Goal: Task Accomplishment & Management: Manage account settings

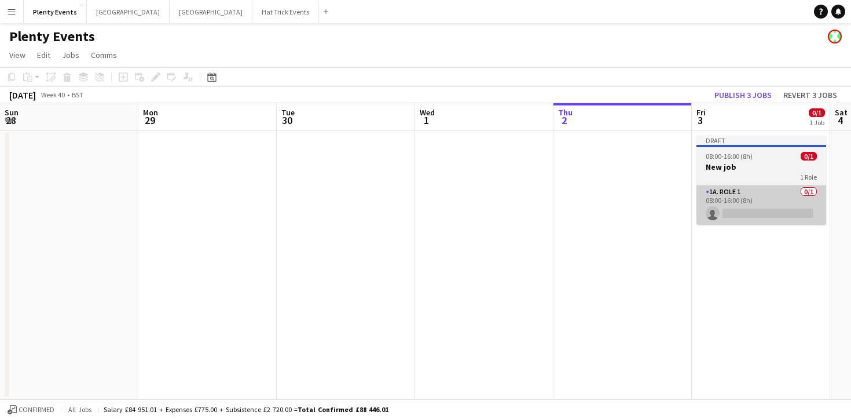
scroll to position [0, 440]
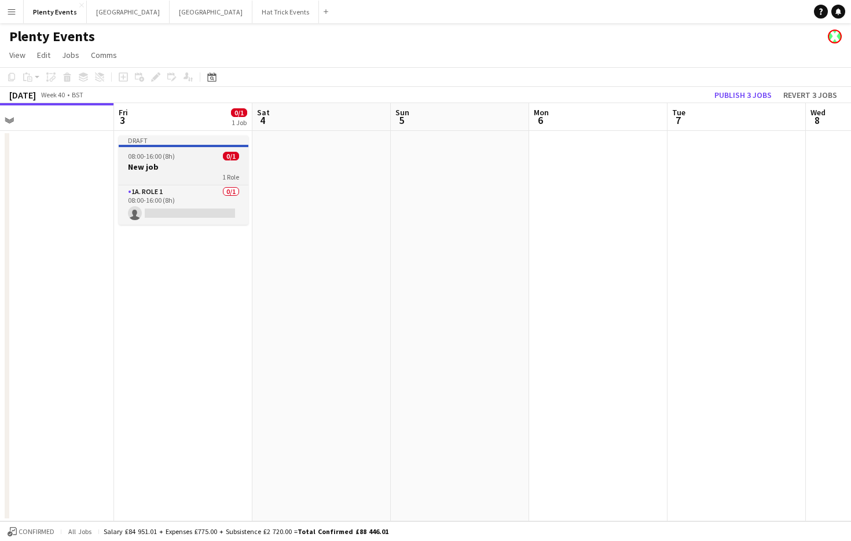
click at [184, 176] on div "1 Role" at bounding box center [184, 176] width 130 height 9
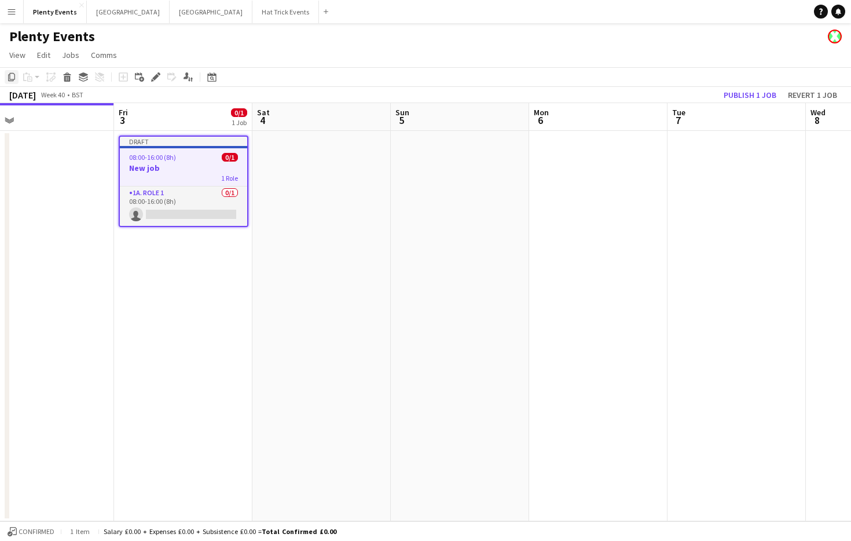
click at [10, 80] on icon at bounding box center [11, 77] width 7 height 8
click at [488, 208] on app-date-cell at bounding box center [460, 326] width 138 height 390
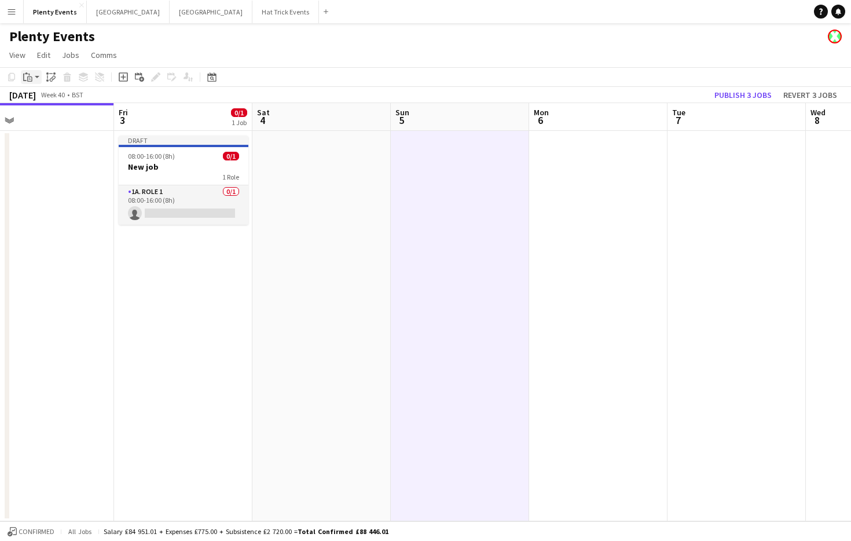
click at [38, 80] on app-action-btn "Paste" at bounding box center [31, 77] width 21 height 14
click at [46, 100] on link "Paste Command V" at bounding box center [76, 99] width 91 height 10
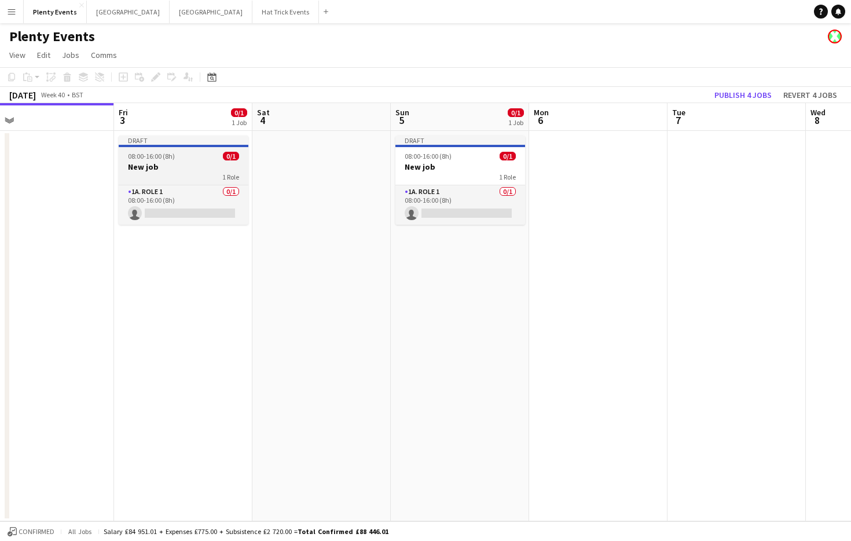
click at [215, 169] on h3 "New job" at bounding box center [184, 167] width 130 height 10
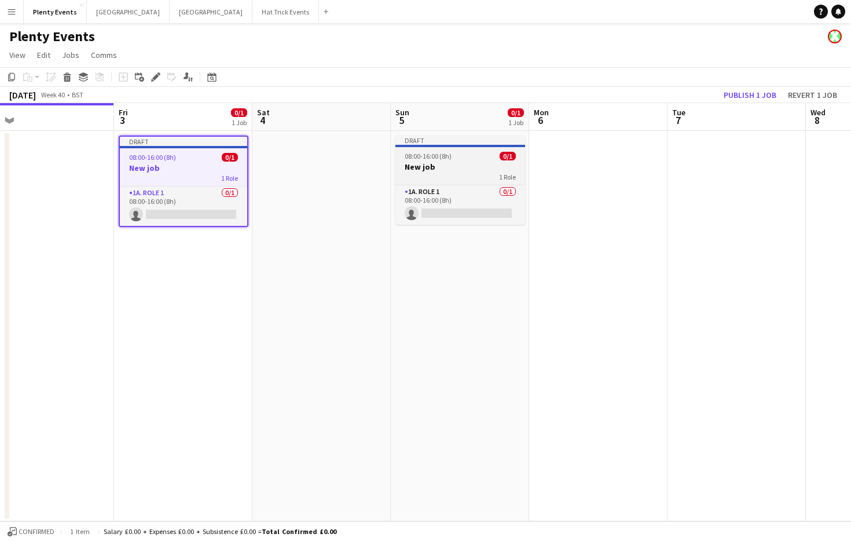
click at [441, 169] on h3 "New job" at bounding box center [461, 167] width 130 height 10
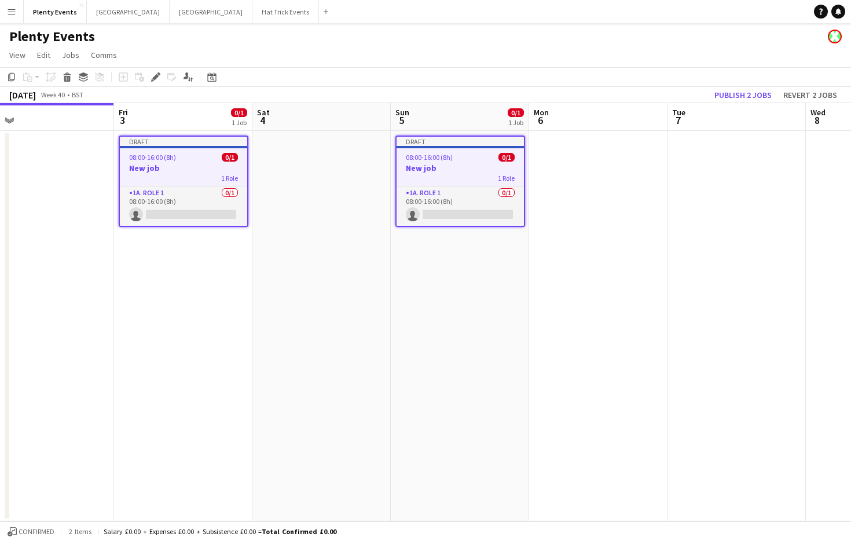
click at [11, 13] on app-icon "Menu" at bounding box center [11, 11] width 9 height 9
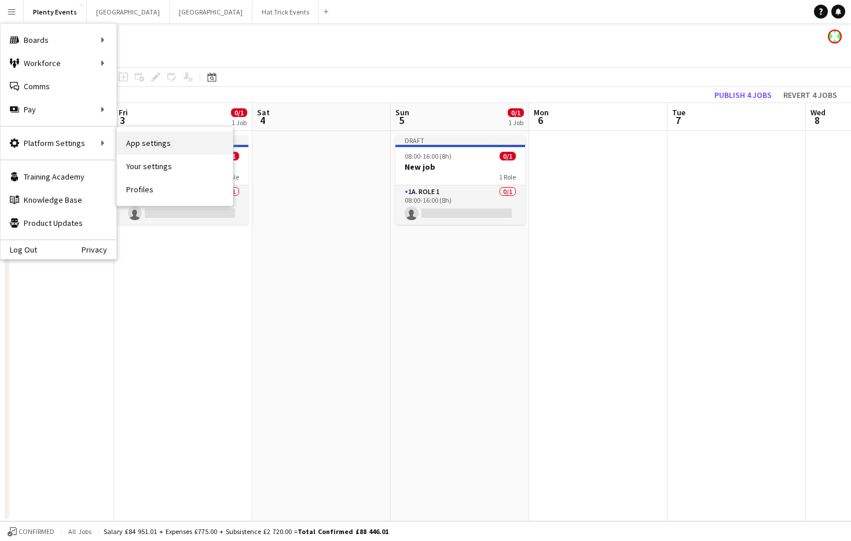
click at [153, 144] on link "App settings" at bounding box center [175, 142] width 116 height 23
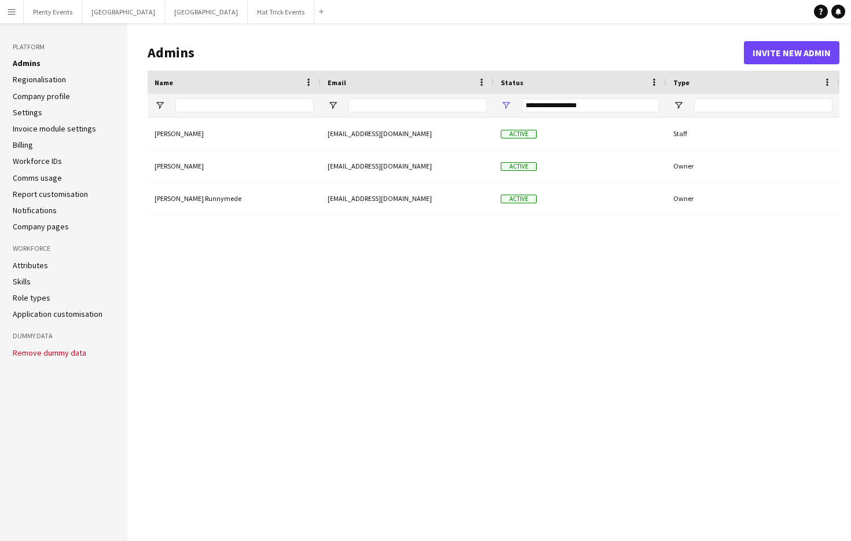
click at [43, 211] on link "Notifications" at bounding box center [35, 210] width 44 height 10
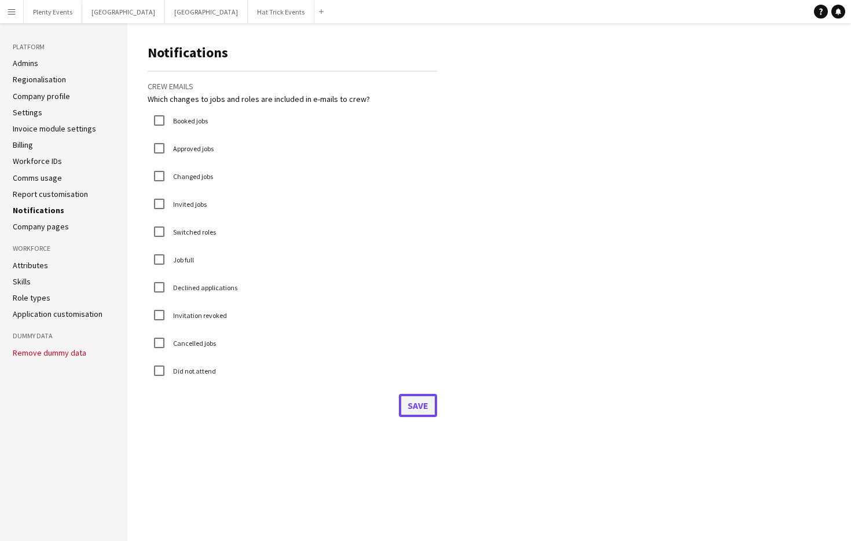
click at [413, 408] on button "Save" at bounding box center [418, 405] width 38 height 23
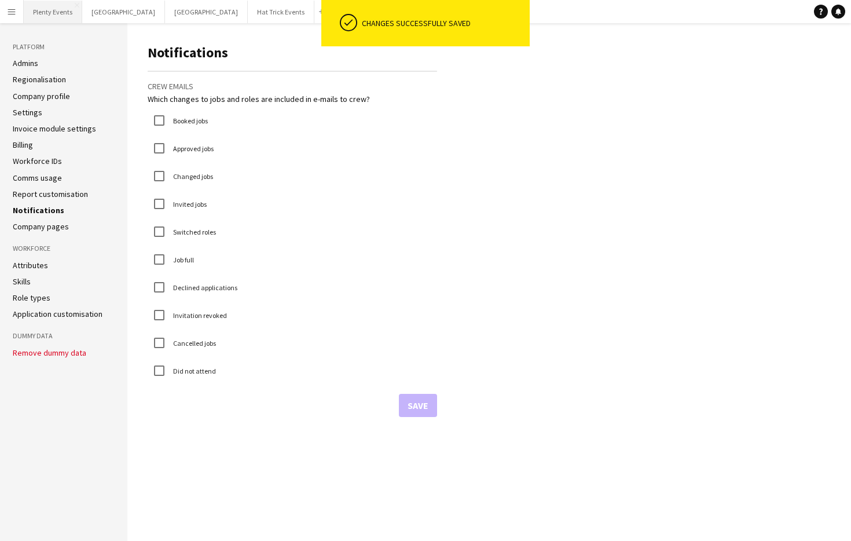
click at [46, 15] on button "Plenty Events Close" at bounding box center [53, 12] width 58 height 23
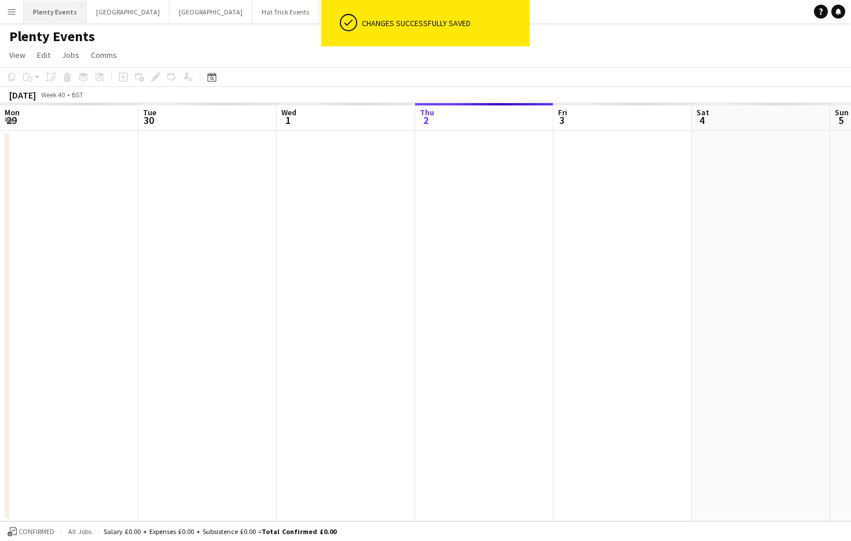
scroll to position [0, 277]
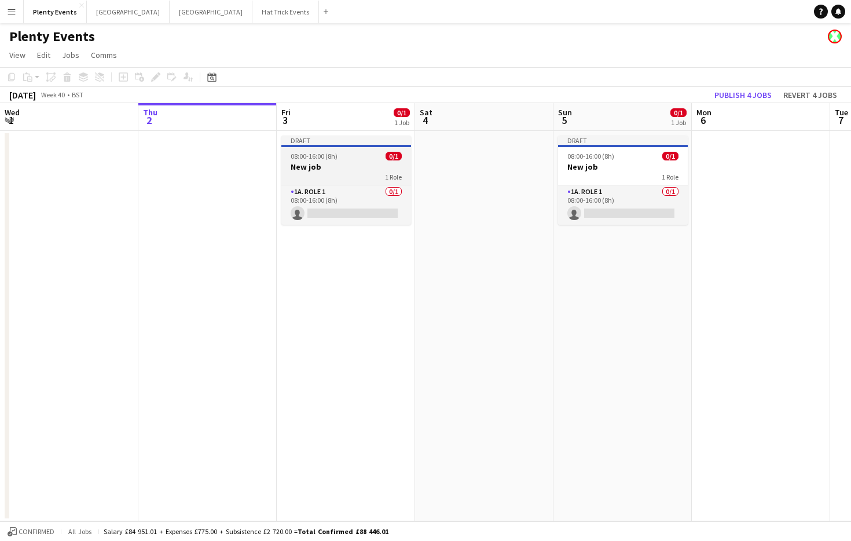
click at [350, 167] on h3 "New job" at bounding box center [346, 167] width 130 height 10
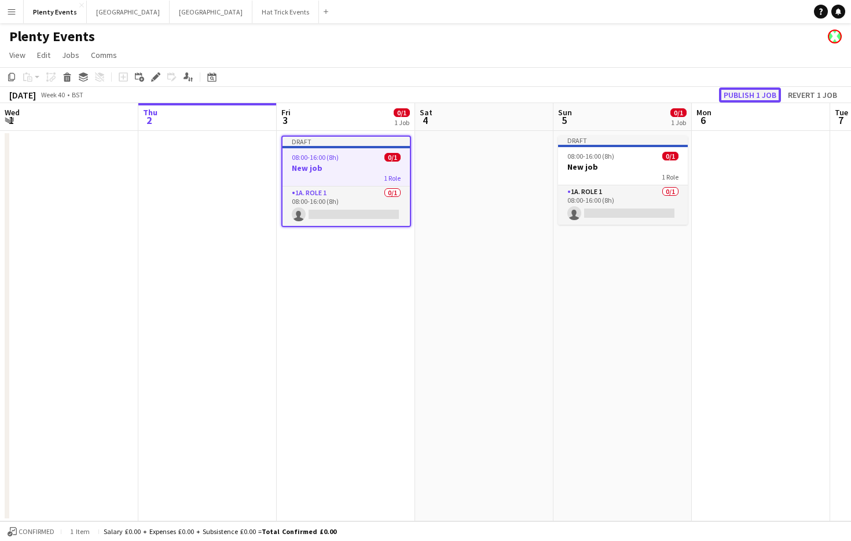
click at [748, 97] on button "Publish 1 job" at bounding box center [750, 94] width 62 height 15
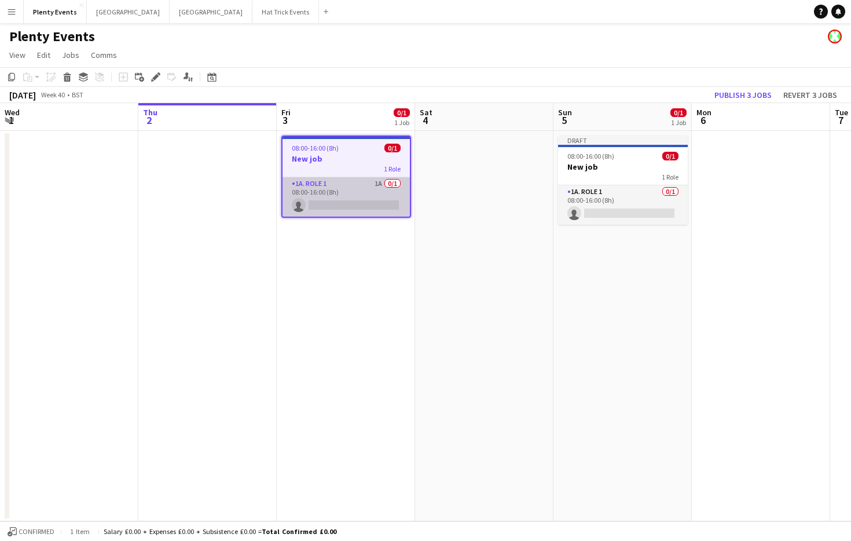
click at [357, 185] on app-card-role "1a. Role 1 1A 0/1 08:00-16:00 (8h) single-neutral-actions" at bounding box center [346, 196] width 127 height 39
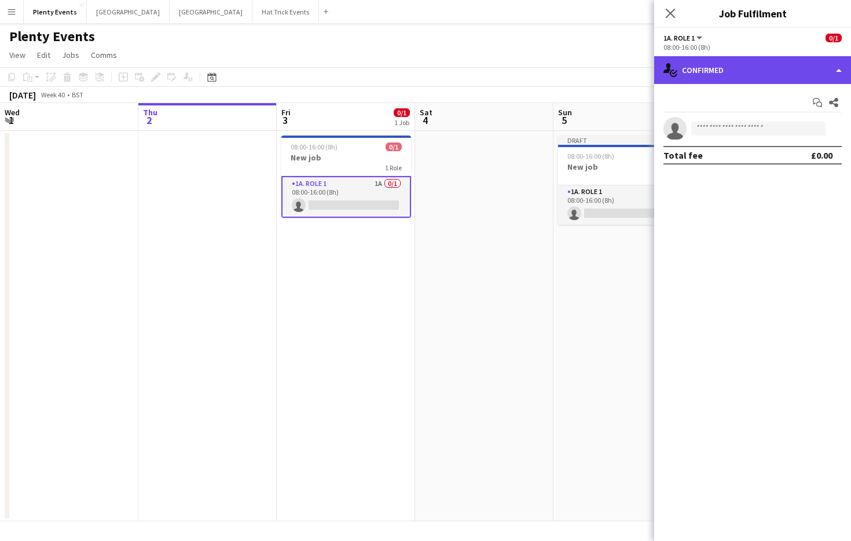
click at [794, 67] on div "single-neutral-actions-check-2 Confirmed" at bounding box center [752, 70] width 197 height 28
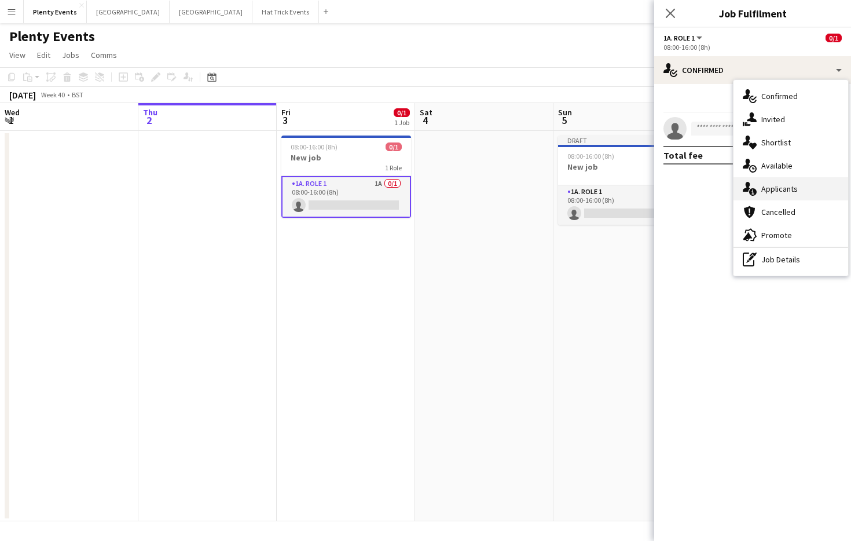
click at [783, 188] on span "Applicants" at bounding box center [779, 189] width 36 height 10
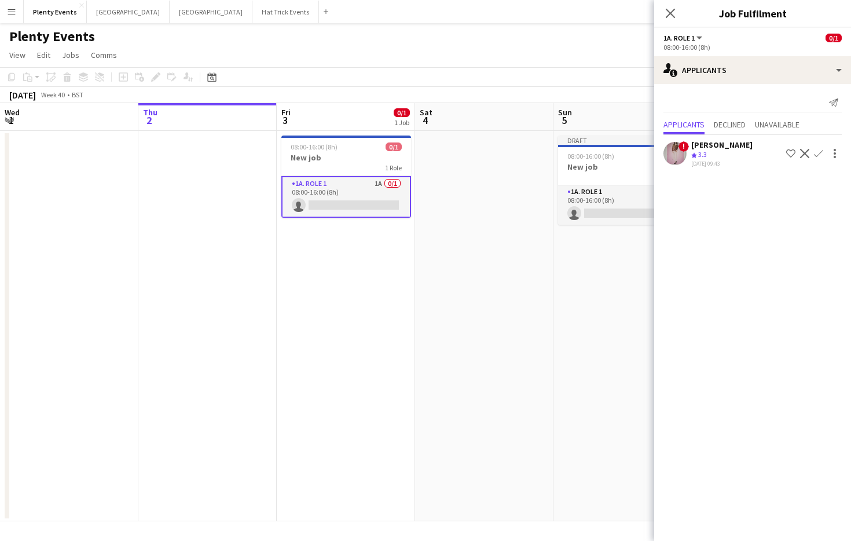
click at [818, 155] on app-icon "Confirm" at bounding box center [818, 153] width 9 height 9
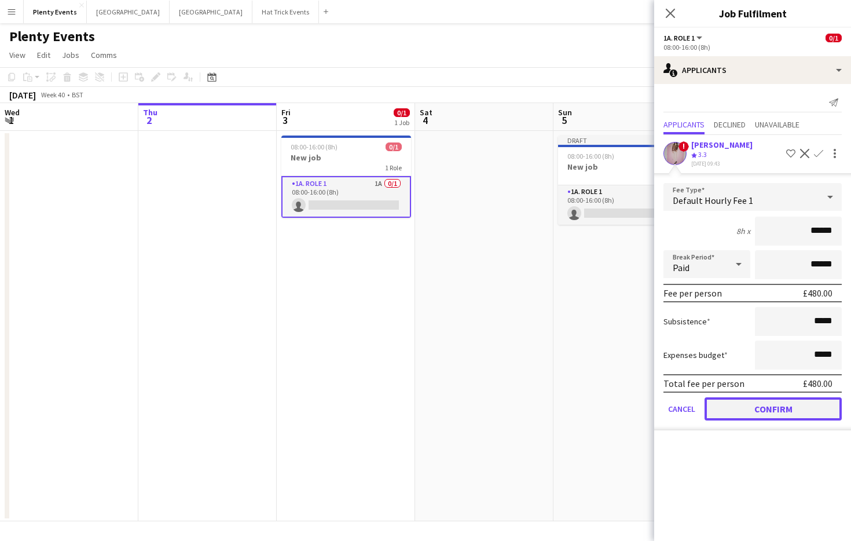
click at [775, 411] on button "Confirm" at bounding box center [773, 408] width 137 height 23
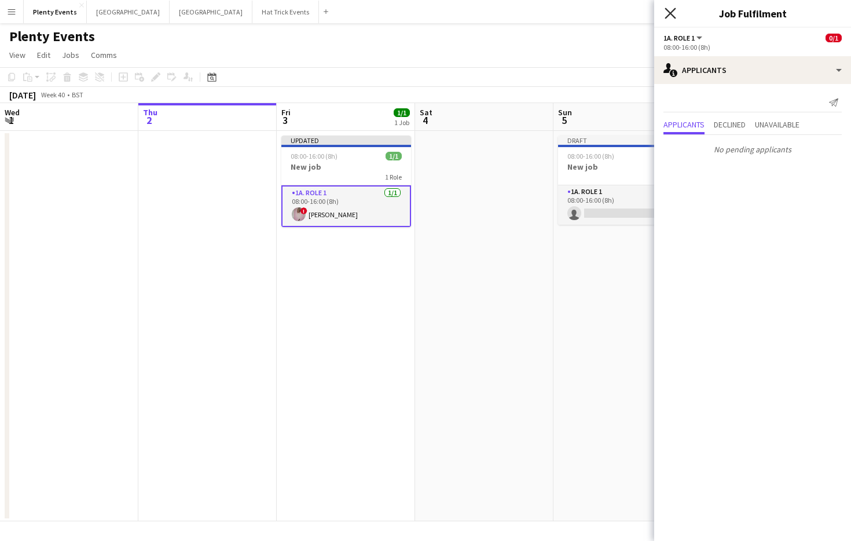
click at [668, 13] on icon "Close pop-in" at bounding box center [670, 13] width 11 height 11
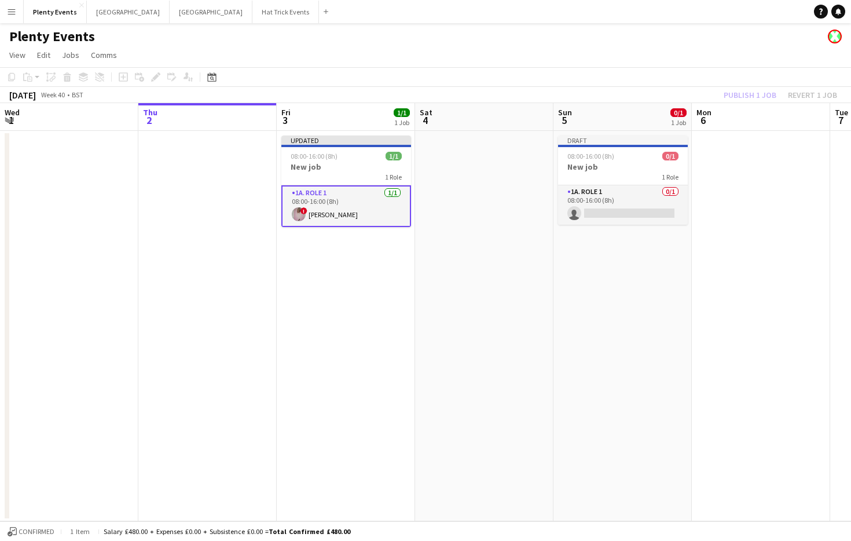
click at [763, 96] on div "Publish 1 job Revert 1 job" at bounding box center [780, 94] width 141 height 15
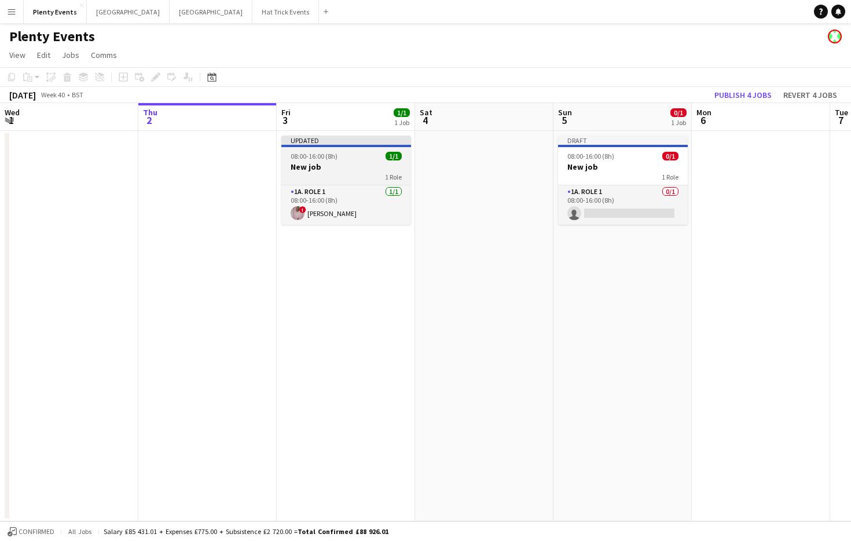
click at [375, 174] on div "1 Role" at bounding box center [346, 176] width 130 height 9
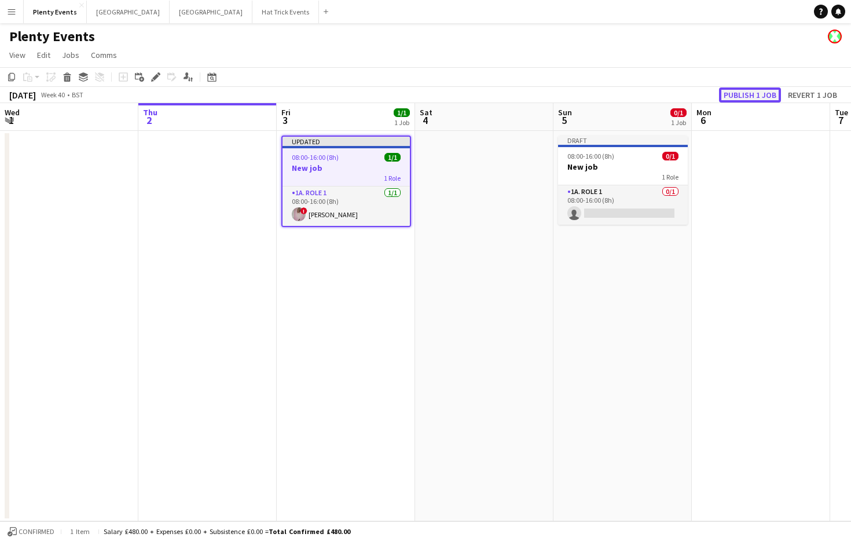
click at [750, 98] on button "Publish 1 job" at bounding box center [750, 94] width 62 height 15
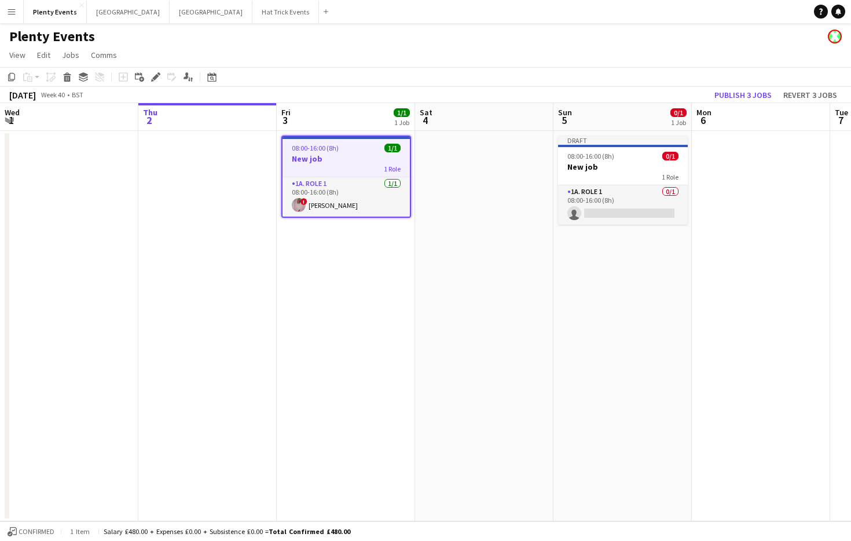
click at [13, 15] on app-icon "Menu" at bounding box center [11, 11] width 9 height 9
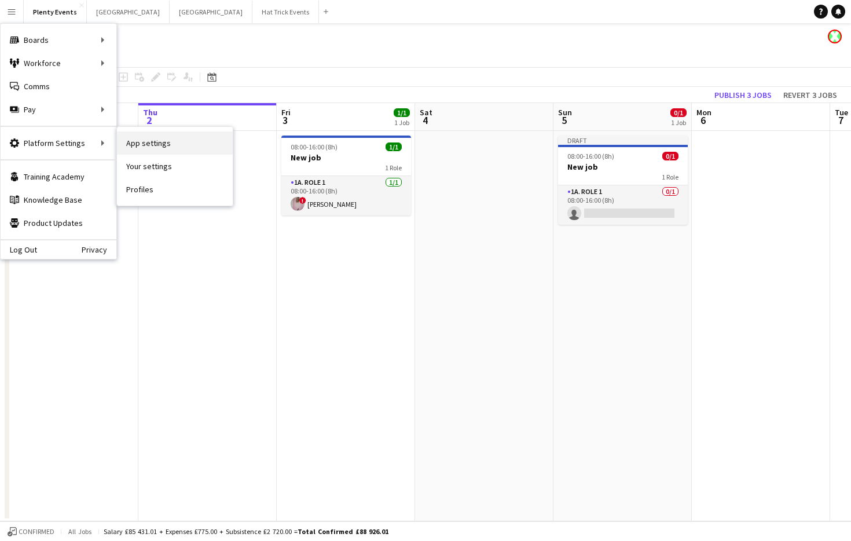
click at [140, 145] on link "App settings" at bounding box center [175, 142] width 116 height 23
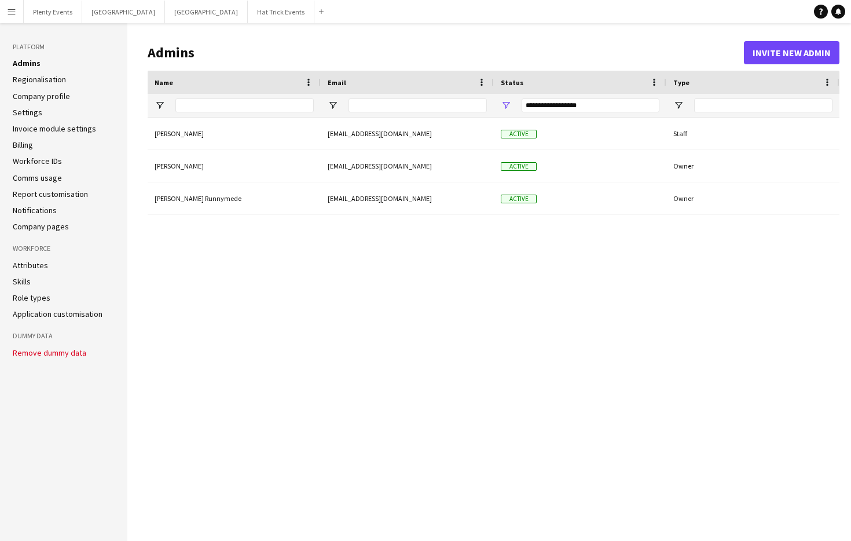
click at [43, 209] on link "Notifications" at bounding box center [35, 210] width 44 height 10
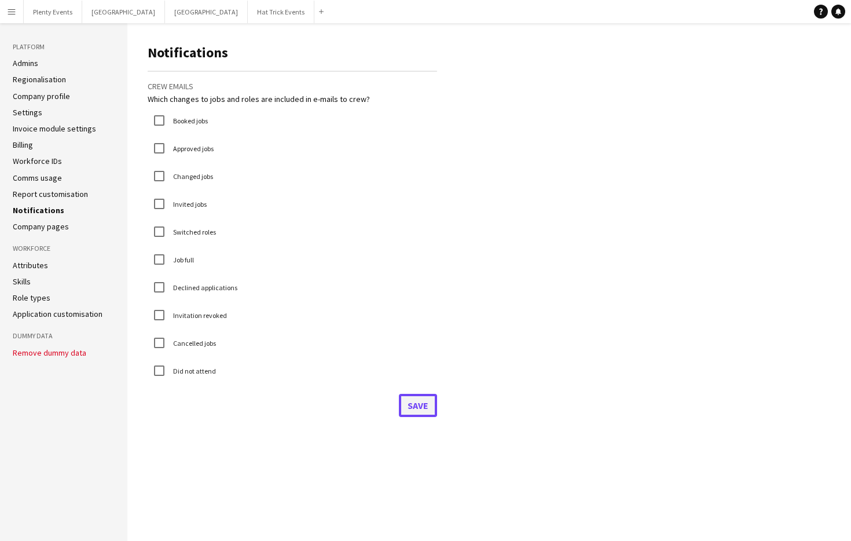
click at [422, 404] on button "Save" at bounding box center [418, 405] width 38 height 23
click at [57, 14] on button "Plenty Events Close" at bounding box center [53, 12] width 58 height 23
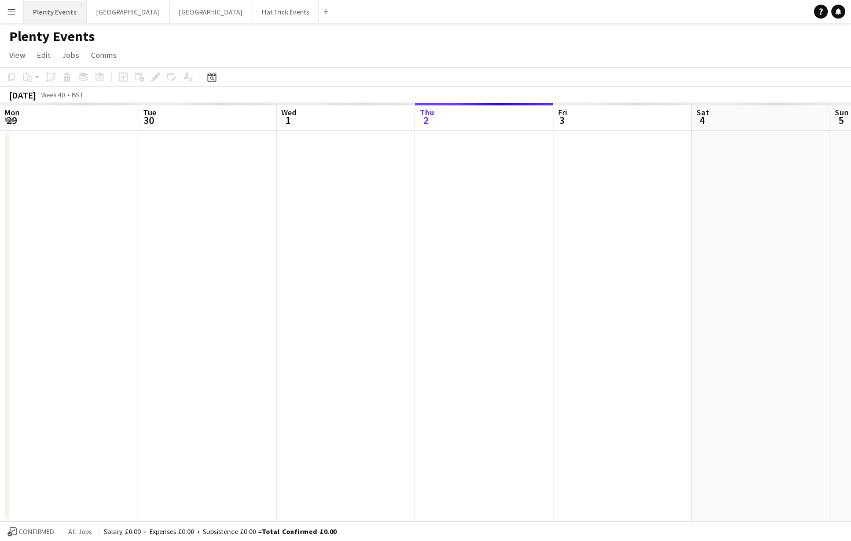
scroll to position [0, 277]
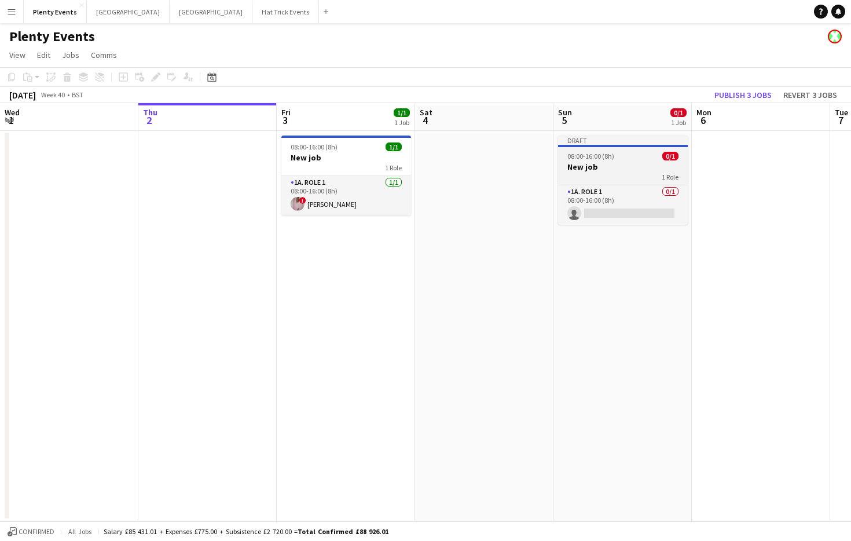
click at [627, 170] on h3 "New job" at bounding box center [623, 167] width 130 height 10
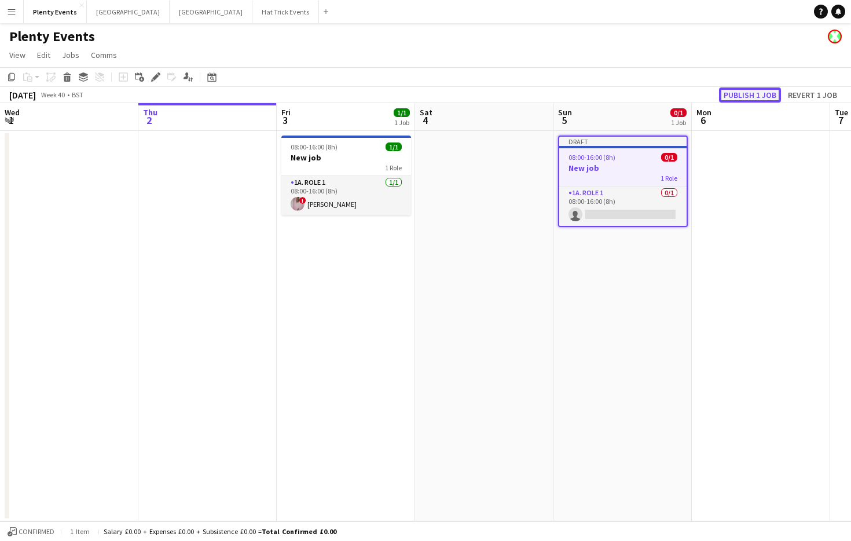
click at [756, 96] on button "Publish 1 job" at bounding box center [750, 94] width 62 height 15
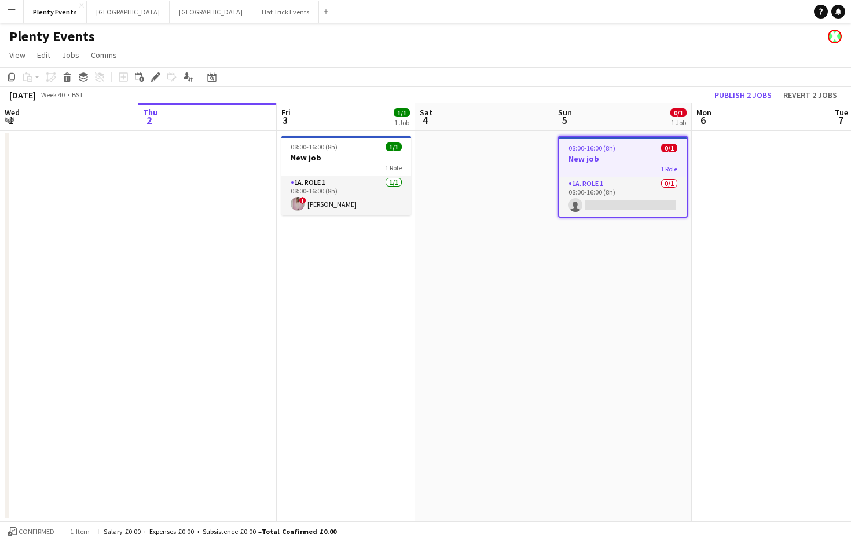
click at [620, 158] on h3 "New job" at bounding box center [622, 158] width 127 height 10
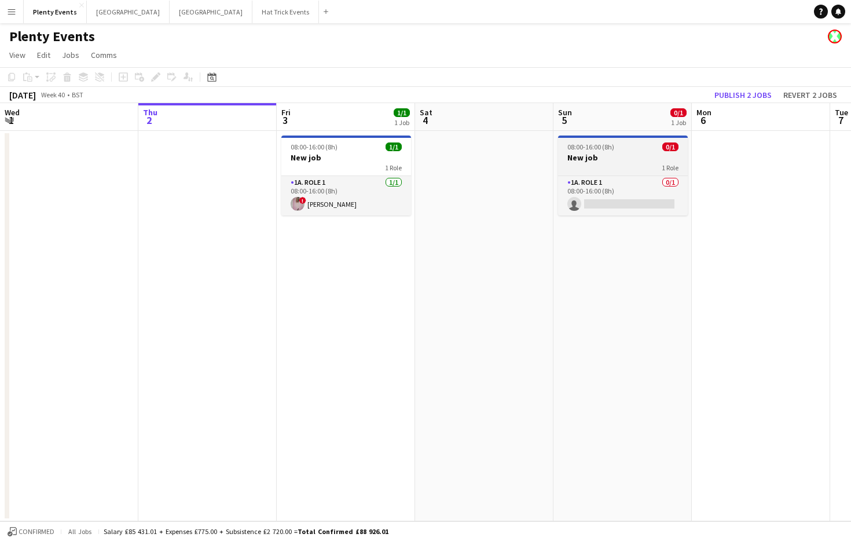
click at [621, 158] on h3 "New job" at bounding box center [623, 157] width 130 height 10
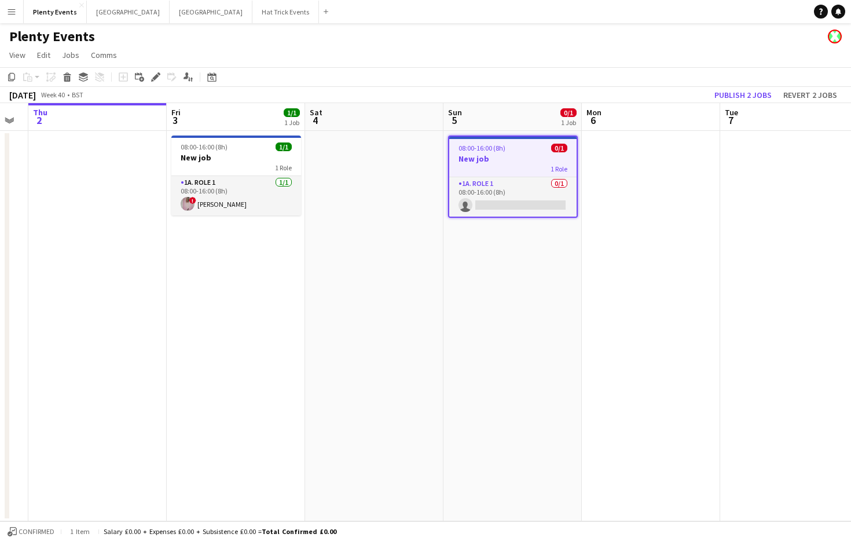
scroll to position [0, 334]
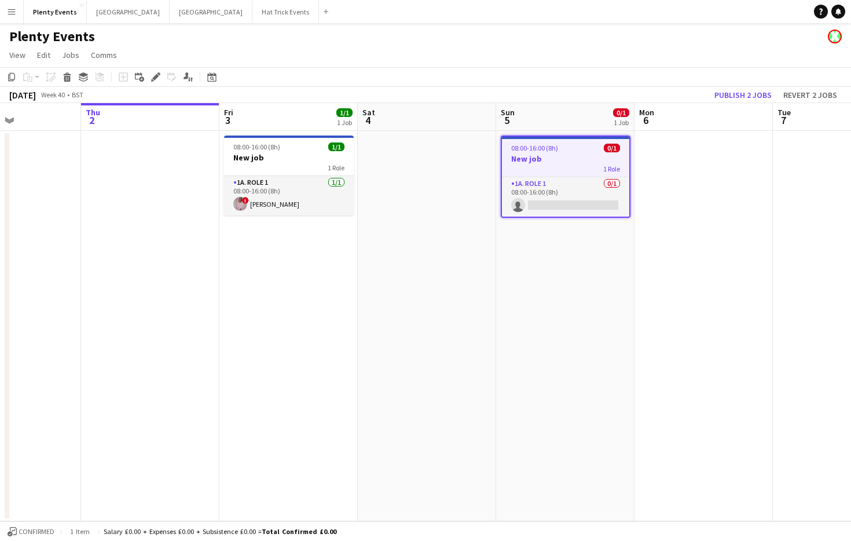
drag, startPoint x: 660, startPoint y: 288, endPoint x: 610, endPoint y: 302, distance: 51.7
click at [610, 302] on app-calendar-viewport "Mon 29 Tue 30 Wed 1 Thu 2 Fri 3 1/1 1 Job Sat 4 Sun 5 0/1 1 Job Mon 6 Tue 7 Wed…" at bounding box center [425, 312] width 851 height 418
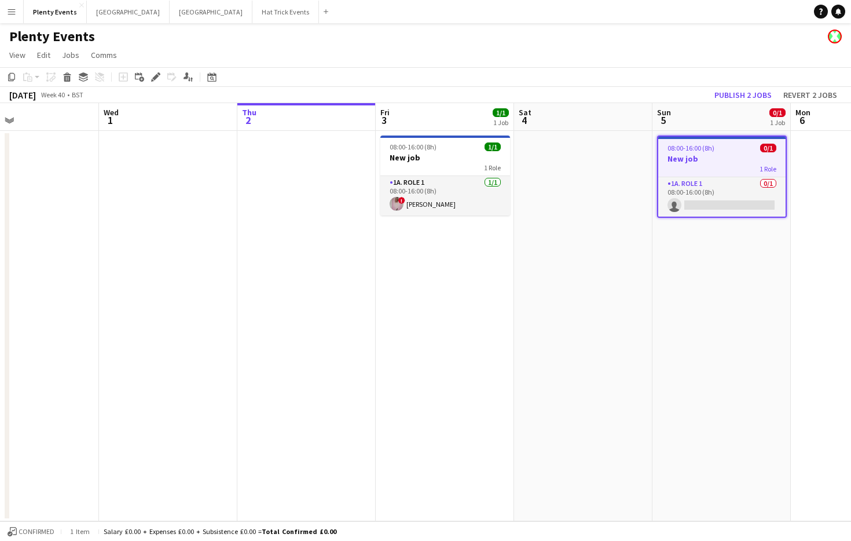
drag, startPoint x: 464, startPoint y: 294, endPoint x: 701, endPoint y: 308, distance: 237.8
click at [708, 312] on app-calendar-viewport "Sun 28 Mon 29 Tue 30 Wed 1 Thu 2 Fri 3 1/1 1 Job Sat 4 Sun 5 0/1 1 Job Mon 6 Tu…" at bounding box center [425, 312] width 851 height 418
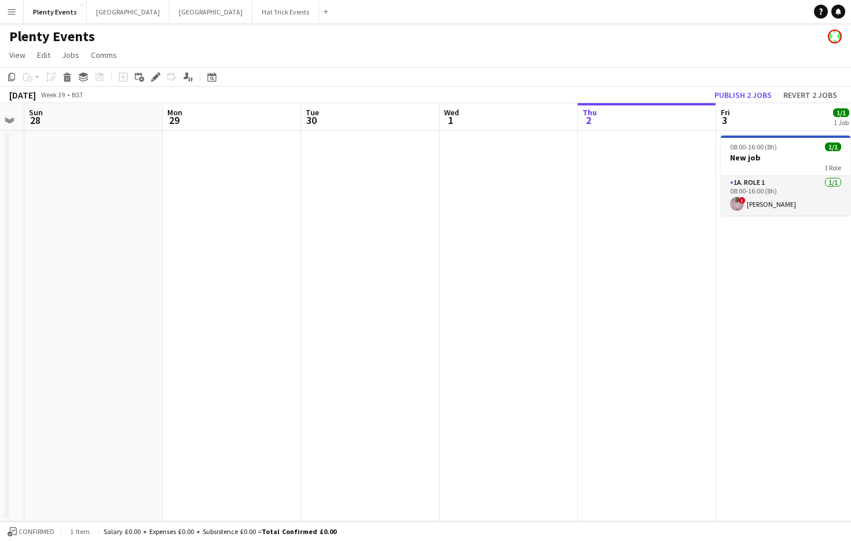
drag, startPoint x: 335, startPoint y: 312, endPoint x: 575, endPoint y: 331, distance: 241.1
click at [588, 338] on app-calendar-viewport "Fri 26 Sat 27 Sun 28 Mon 29 Tue 30 Wed 1 Thu 2 Fri 3 1/1 1 Job Sat 4 Sun 5 0/1 …" at bounding box center [425, 312] width 851 height 418
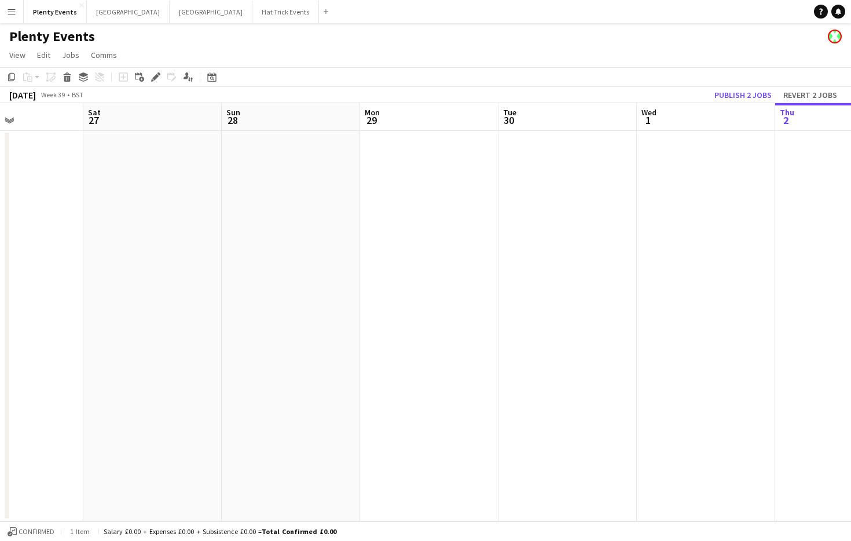
drag, startPoint x: 367, startPoint y: 325, endPoint x: 514, endPoint y: 327, distance: 147.1
click at [514, 327] on app-calendar-viewport "Wed 24 Thu 25 Fri 26 Sat 27 Sun 28 Mon 29 Tue 30 Wed 1 Thu 2 Fri 3 1/1 1 Job Sa…" at bounding box center [425, 312] width 851 height 418
drag, startPoint x: 241, startPoint y: 317, endPoint x: 505, endPoint y: 321, distance: 264.1
click at [485, 325] on app-calendar-viewport "Mon 22 Tue 23 Wed 24 Thu 25 Fri 26 Sat 27 Sun 28 Mon 29 Tue 30 Wed 1 Thu 2 Fri …" at bounding box center [425, 312] width 851 height 418
drag, startPoint x: 266, startPoint y: 314, endPoint x: 474, endPoint y: 315, distance: 207.3
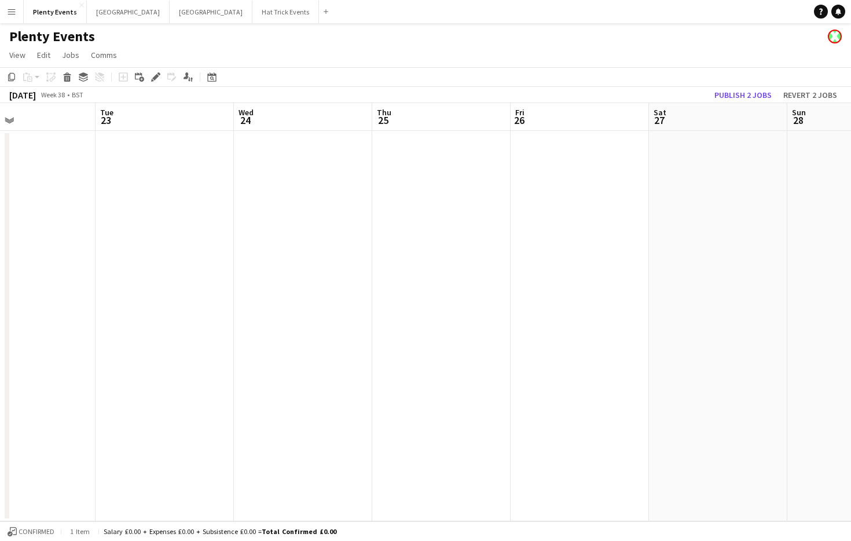
click at [470, 314] on app-calendar-viewport "Sat 20 Sun 21 Mon 22 Tue 23 Wed 24 Thu 25 Fri 26 Sat 27 Sun 28 Mon 29 Tue 30 We…" at bounding box center [425, 312] width 851 height 418
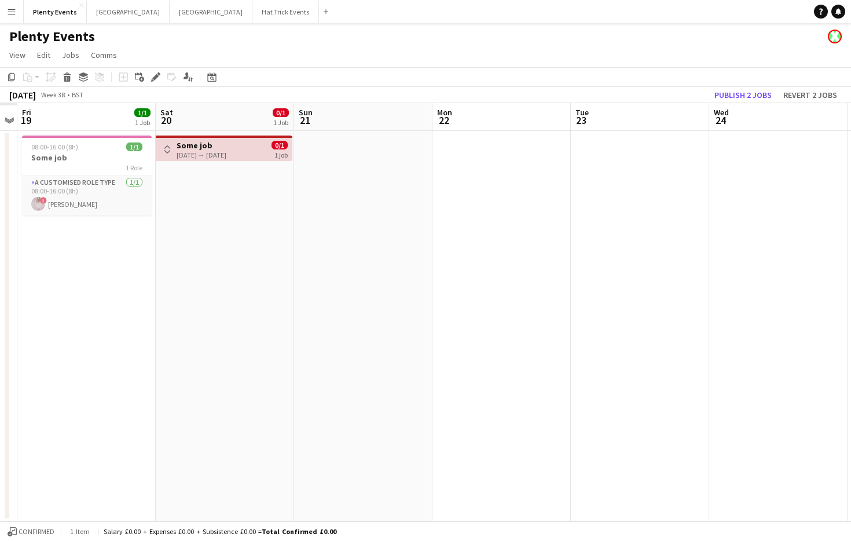
drag, startPoint x: 277, startPoint y: 316, endPoint x: 449, endPoint y: 321, distance: 172.6
click at [449, 321] on app-calendar-viewport "Wed 17 Thu 18 Fri 19 1/1 1 Job Sat 20 0/1 1 Job Sun 21 Mon 22 Tue 23 Wed 24 Thu…" at bounding box center [425, 312] width 851 height 418
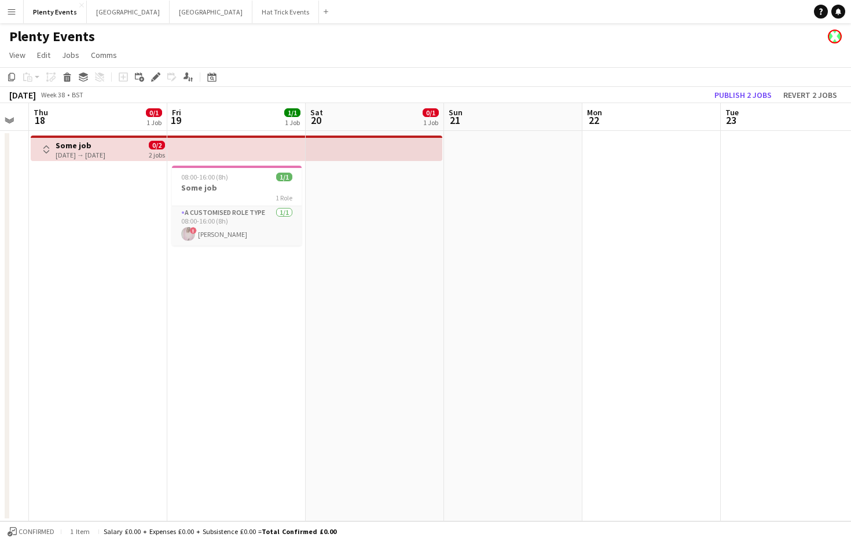
drag, startPoint x: 161, startPoint y: 303, endPoint x: 409, endPoint y: 323, distance: 248.6
click at [408, 322] on app-calendar-viewport "Tue 16 Wed 17 Thu 18 0/1 1 Job Fri 19 1/1 1 Job Sat 20 0/1 1 Job Sun 21 Mon 22 …" at bounding box center [425, 312] width 851 height 418
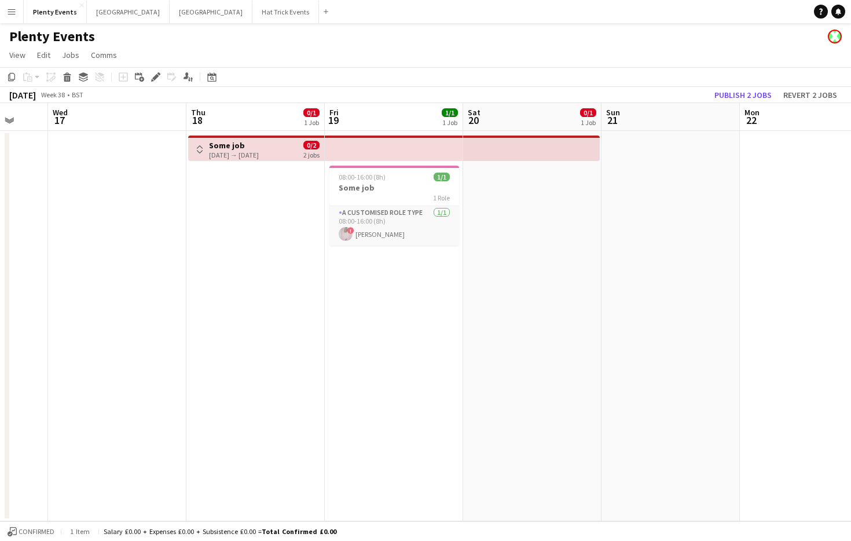
scroll to position [0, 367]
drag, startPoint x: 224, startPoint y: 317, endPoint x: 380, endPoint y: 332, distance: 157.6
click at [380, 332] on app-calendar-viewport "Sun 14 Mon 15 Tue 16 Wed 17 Thu 18 0/1 1 Job Fri 19 1/1 1 Job Sat 20 0/1 1 Job …" at bounding box center [425, 312] width 851 height 418
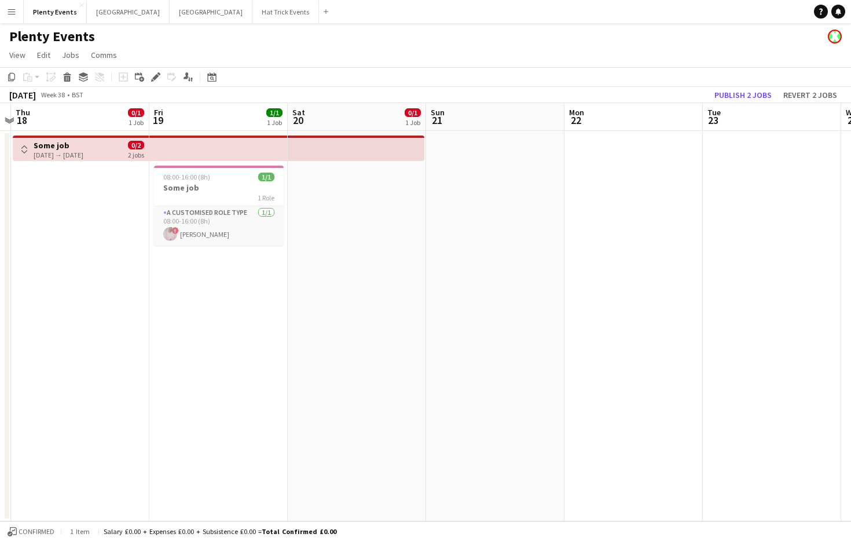
drag, startPoint x: 417, startPoint y: 338, endPoint x: 202, endPoint y: 303, distance: 218.2
click at [204, 306] on app-calendar-viewport "Sun 14 Mon 15 Tue 16 Wed 17 Thu 18 0/1 1 Job Fri 19 1/1 1 Job Sat 20 0/1 1 Job …" at bounding box center [425, 312] width 851 height 418
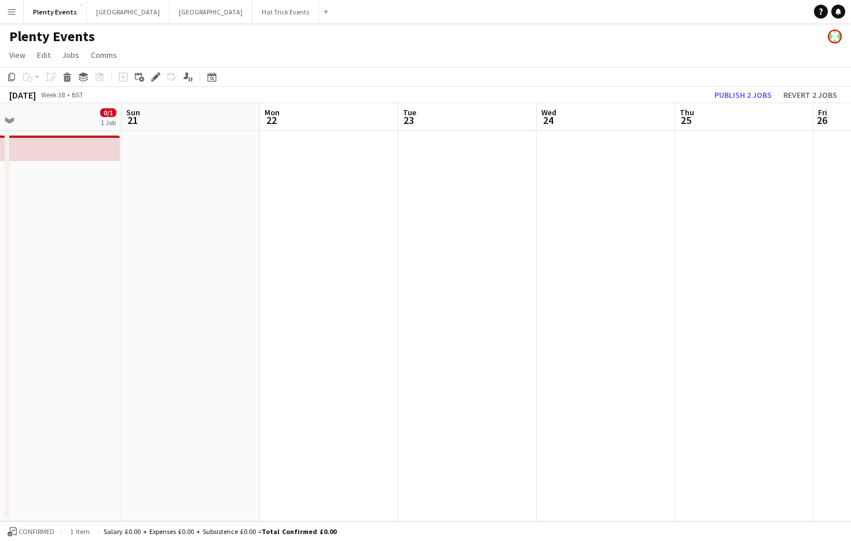
drag, startPoint x: 449, startPoint y: 328, endPoint x: 209, endPoint y: 318, distance: 240.5
click at [217, 320] on app-calendar-viewport "Tue 16 Wed 17 Thu 18 0/1 1 Job Fri 19 1/1 1 Job Sat 20 0/1 1 Job Sun 21 Mon 22 …" at bounding box center [425, 312] width 851 height 418
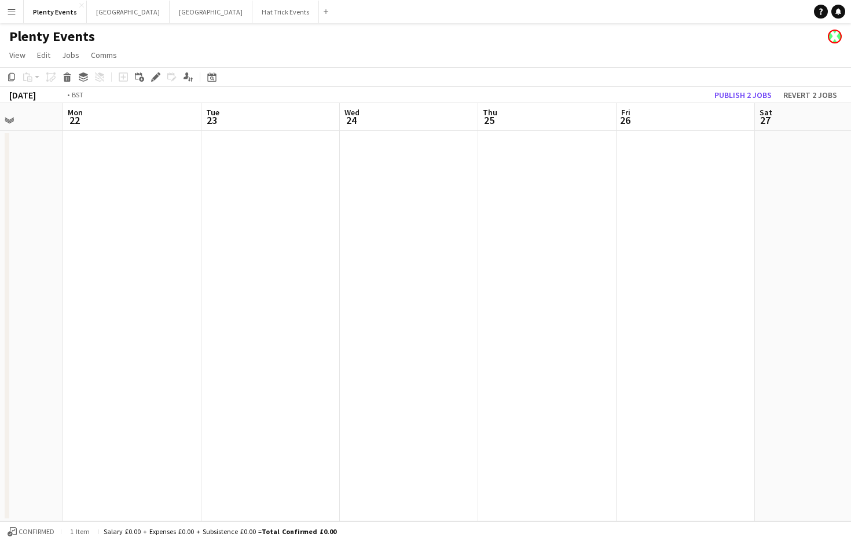
drag, startPoint x: 585, startPoint y: 337, endPoint x: 222, endPoint y: 312, distance: 364.5
click at [231, 314] on app-calendar-viewport "Thu 18 0/1 1 Job Fri 19 1/1 1 Job Sat 20 0/1 1 Job Sun 21 Mon 22 Tue 23 Wed 24 …" at bounding box center [425, 312] width 851 height 418
drag, startPoint x: 562, startPoint y: 338, endPoint x: 279, endPoint y: 300, distance: 285.7
click at [279, 300] on app-calendar-viewport "Sat 20 0/1 1 Job Sun 21 Mon 22 Tue 23 Wed 24 Thu 25 Fri 26 Sat 27 Sun 28 Mon 29…" at bounding box center [425, 312] width 851 height 418
drag, startPoint x: 493, startPoint y: 321, endPoint x: 147, endPoint y: 307, distance: 346.0
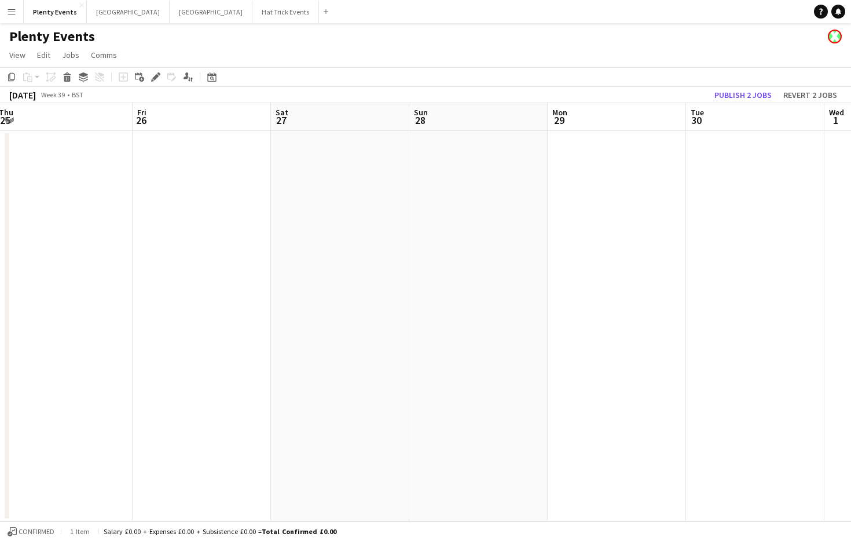
click at [147, 307] on app-calendar-viewport "Mon 22 Tue 23 Wed 24 Thu 25 Fri 26 Sat 27 Sun 28 Mon 29 Tue 30 Wed 1 Thu 2 Fri …" at bounding box center [425, 312] width 851 height 418
drag, startPoint x: 442, startPoint y: 334, endPoint x: 203, endPoint y: 314, distance: 240.0
click at [213, 313] on app-calendar-viewport "Wed 24 Thu 25 Fri 26 Sat 27 Sun 28 Mon 29 Tue 30 Wed 1 Thu 2 Fri 3 1/1 1 Job Sa…" at bounding box center [425, 312] width 851 height 418
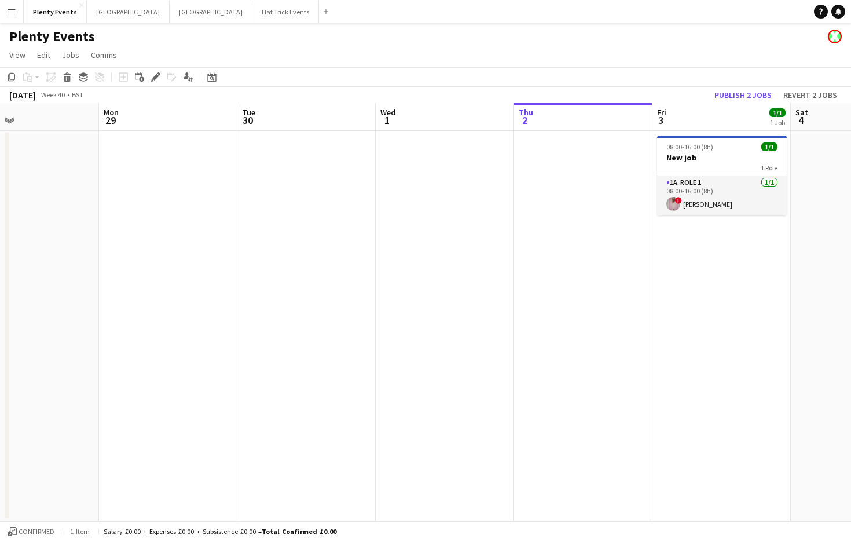
drag, startPoint x: 444, startPoint y: 331, endPoint x: 159, endPoint y: 316, distance: 285.3
click at [159, 316] on app-calendar-viewport "Fri 26 Sat 27 Sun 28 Mon 29 Tue 30 Wed 1 Thu 2 Fri 3 1/1 1 Job Sat 4 Sun 5 0/1 …" at bounding box center [425, 312] width 851 height 418
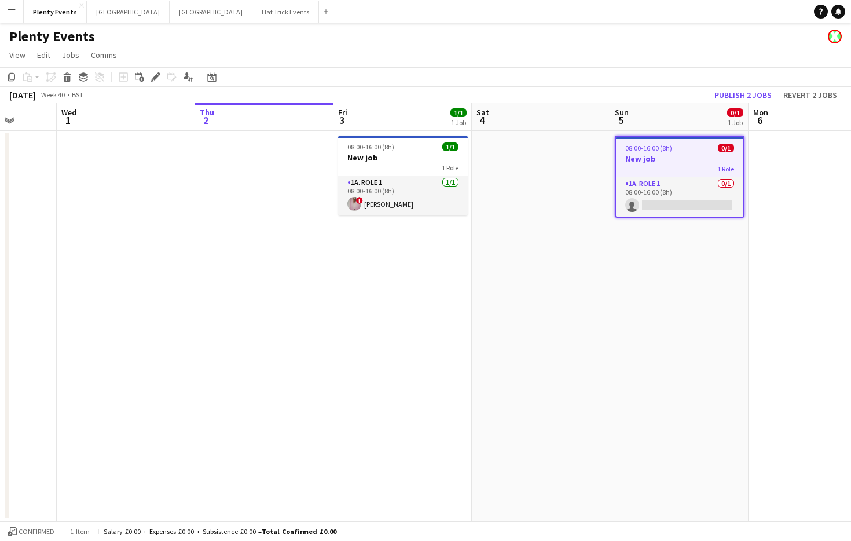
drag, startPoint x: 237, startPoint y: 318, endPoint x: 175, endPoint y: 313, distance: 61.7
click at [178, 313] on app-calendar-viewport "Sun 28 Mon 29 Tue 30 Wed 1 Thu 2 Fri 3 1/1 1 Job Sat 4 Sun 5 0/1 1 Job Mon 6 Tu…" at bounding box center [425, 312] width 851 height 418
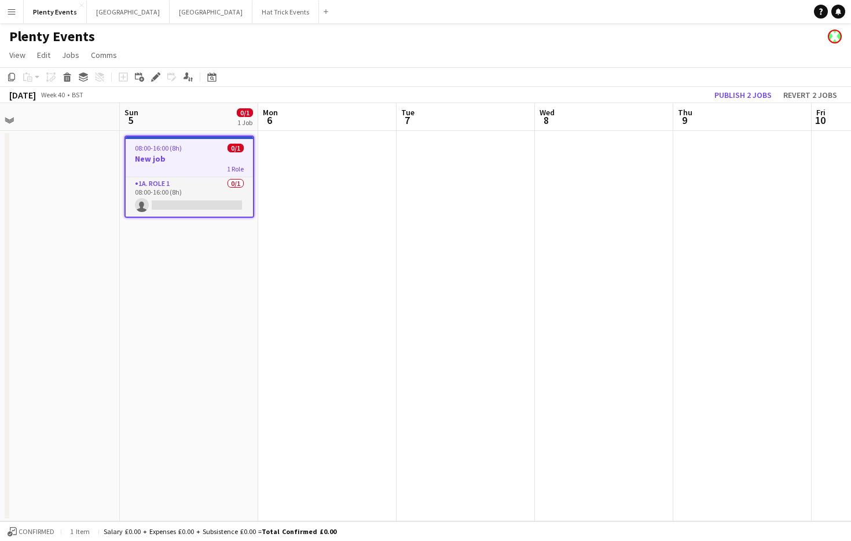
drag, startPoint x: 307, startPoint y: 325, endPoint x: 258, endPoint y: 325, distance: 48.6
click at [258, 325] on app-calendar-viewport "Tue 30 Wed 1 Thu 2 Fri 3 1/1 1 Job Sat 4 Sun 5 0/1 1 Job Mon 6 Tue 7 Wed 8 Thu …" at bounding box center [425, 312] width 851 height 418
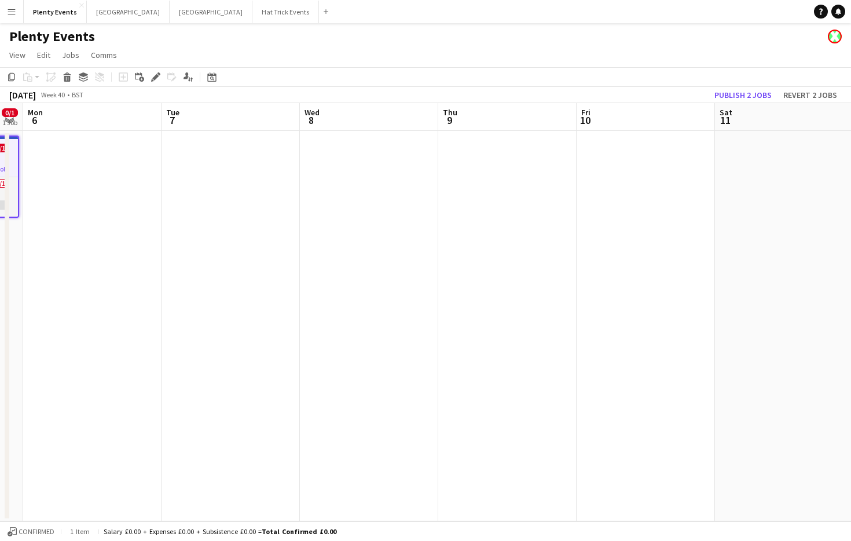
drag, startPoint x: 559, startPoint y: 338, endPoint x: 515, endPoint y: 335, distance: 44.1
click at [515, 335] on app-calendar-viewport "Sat 4 Sun 5 0/1 1 Job Mon 6 Tue 7 Wed 8 Thu 9 Fri 10 Sat 11 Sun 12 Mon 13 Tue 1…" at bounding box center [425, 312] width 851 height 418
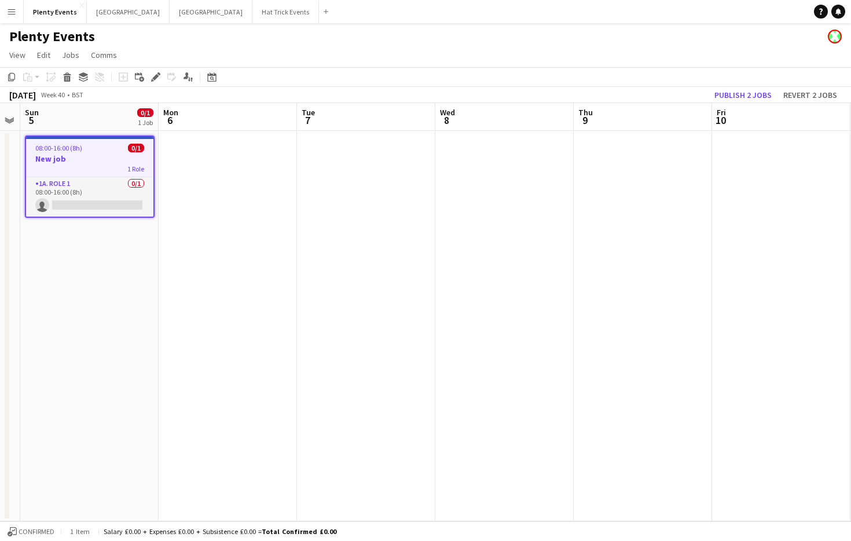
drag, startPoint x: 422, startPoint y: 325, endPoint x: 639, endPoint y: 328, distance: 217.7
click at [634, 328] on app-calendar-viewport "Fri 3 1/1 1 Job Sat 4 Sun 5 0/1 1 Job Mon 6 Tue 7 Wed 8 Thu 9 Fri 10 Sat 11 Sun…" at bounding box center [425, 312] width 851 height 418
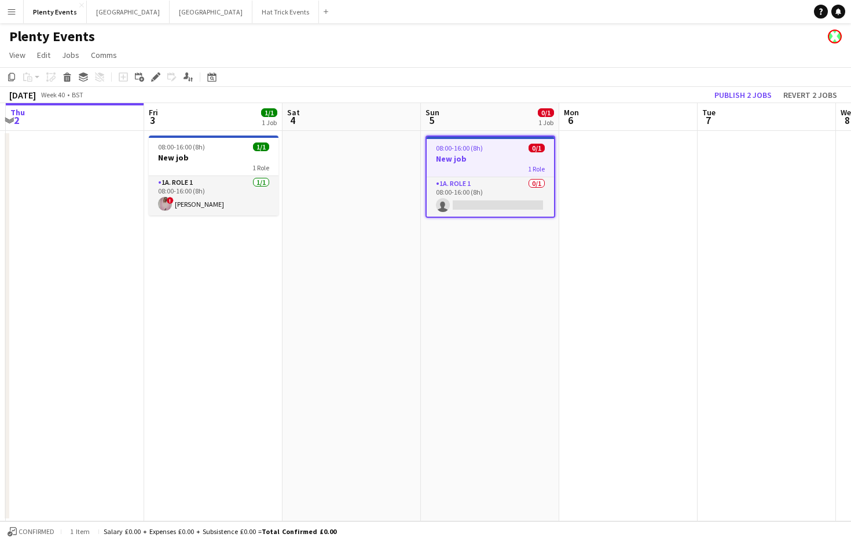
drag, startPoint x: 464, startPoint y: 324, endPoint x: 678, endPoint y: 314, distance: 213.3
click at [678, 314] on app-calendar-viewport "Tue 30 Wed 1 Thu 2 Fri 3 1/1 1 Job Sat 4 Sun 5 0/1 1 Job Mon 6 Tue 7 Wed 8 Thu …" at bounding box center [425, 312] width 851 height 418
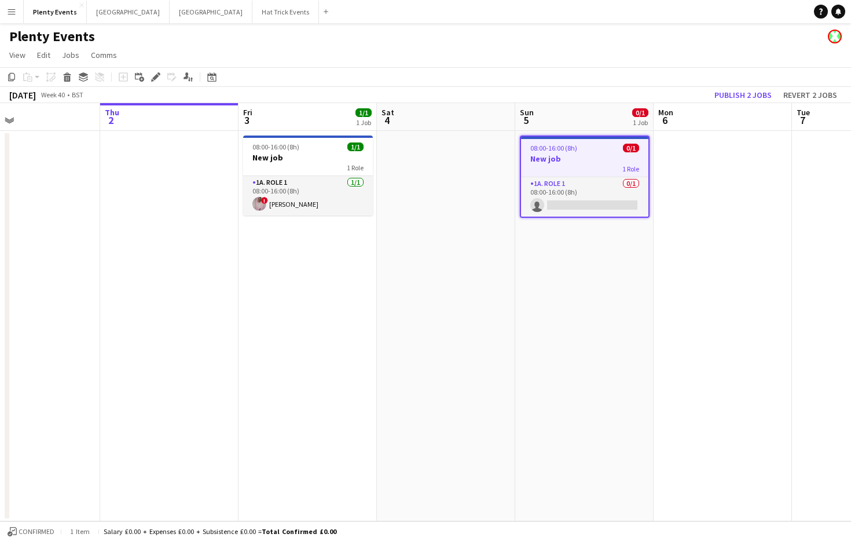
scroll to position [0, 314]
drag, startPoint x: 523, startPoint y: 316, endPoint x: 573, endPoint y: 318, distance: 49.3
click at [573, 318] on app-calendar-viewport "Mon 29 Tue 30 Wed 1 Thu 2 Fri 3 1/1 1 Job Sat 4 Sun 5 0/1 1 Job Mon 6 Tue 7 Wed…" at bounding box center [425, 312] width 851 height 418
click at [321, 158] on h3 "New job" at bounding box center [309, 157] width 130 height 10
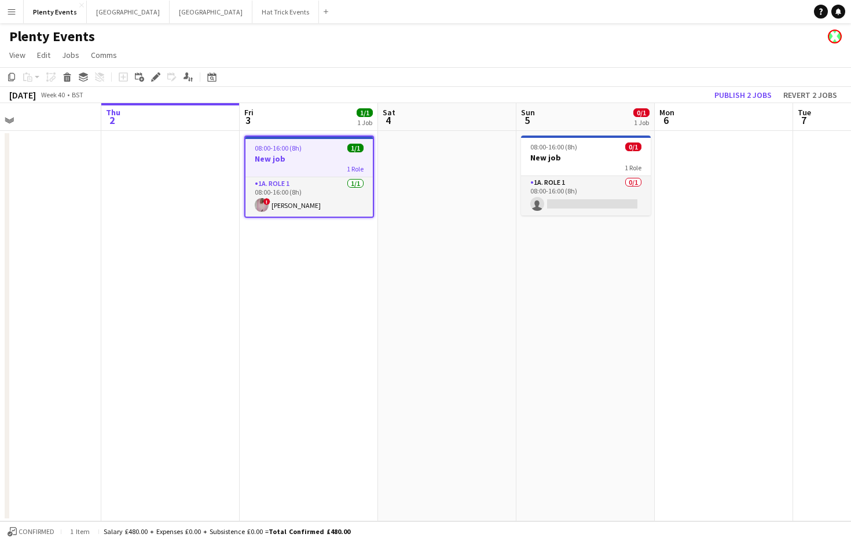
click at [425, 79] on app-toolbar "Copy Paste Paste Command V Paste with crew Command Shift V Paste linked Job Del…" at bounding box center [425, 77] width 851 height 20
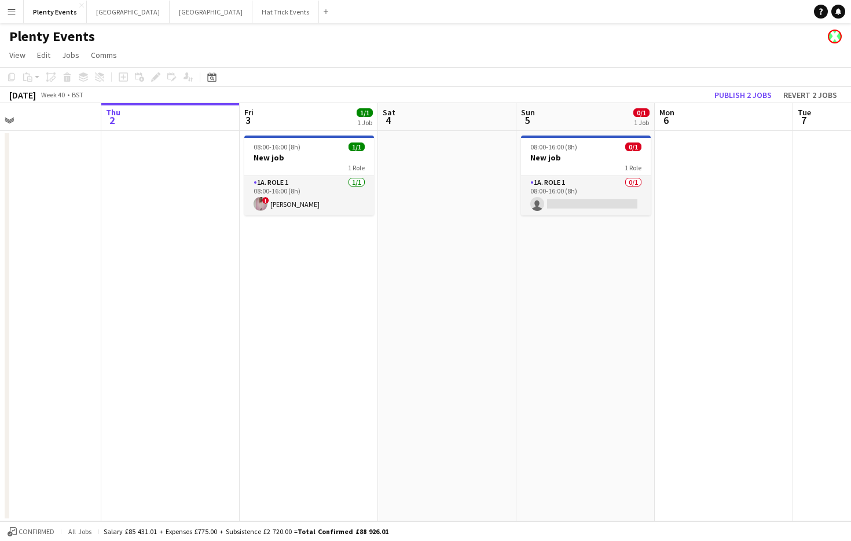
click at [484, 46] on app-page-menu "View Day view expanded Day view collapsed Month view Date picker Jump to today …" at bounding box center [425, 56] width 851 height 22
click at [574, 156] on h3 "New job" at bounding box center [586, 157] width 130 height 10
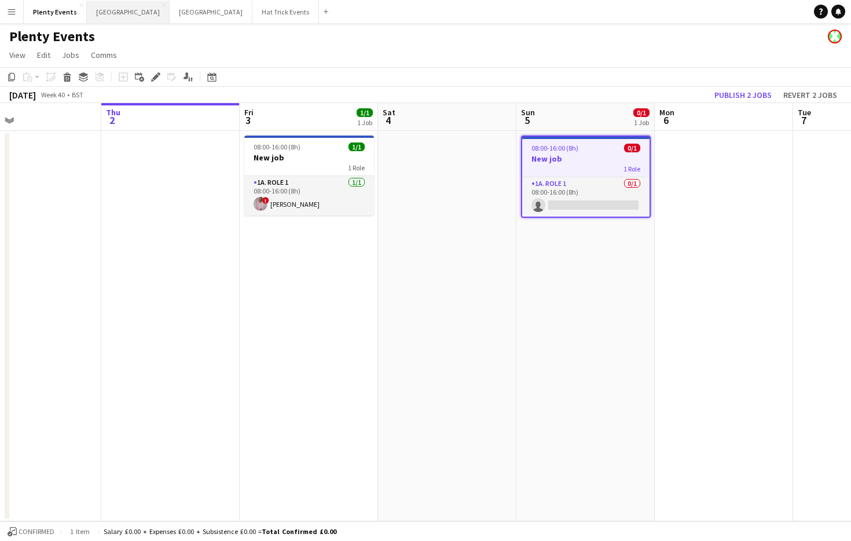
click at [95, 17] on button "London Close" at bounding box center [128, 12] width 83 height 23
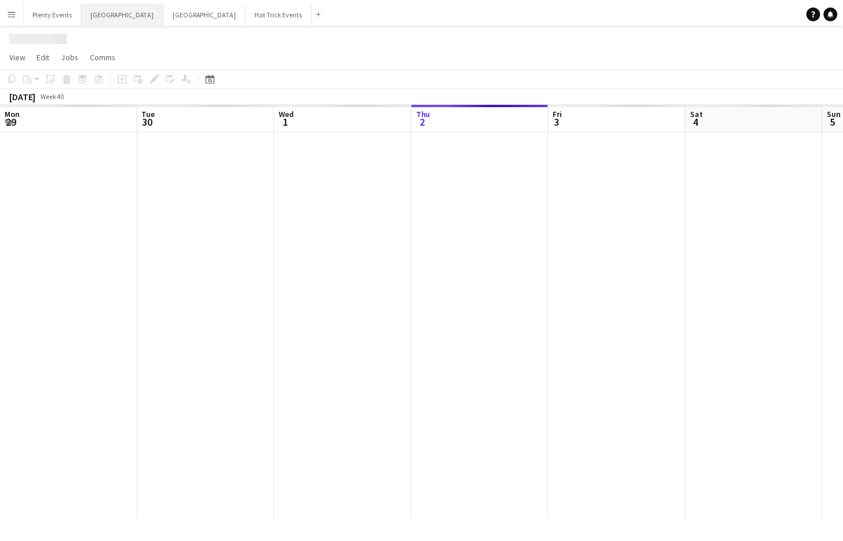
scroll to position [0, 277]
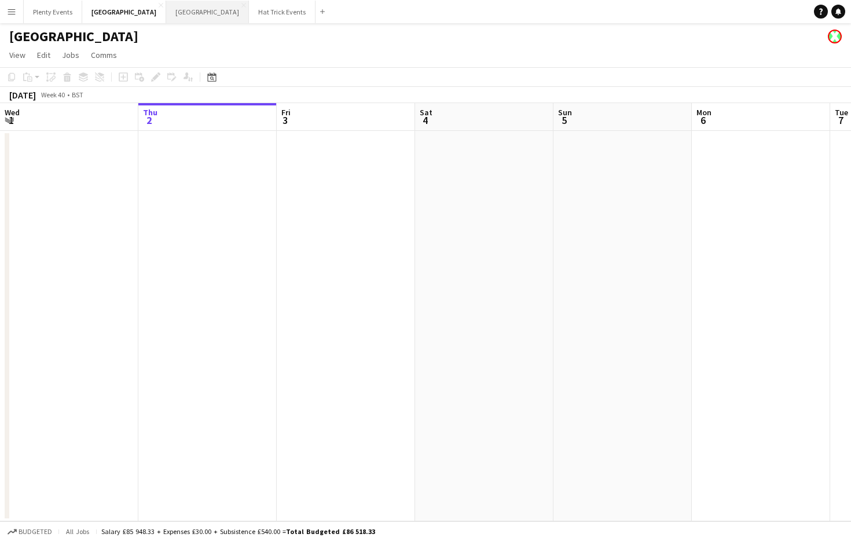
click at [166, 15] on button "Manchester Close" at bounding box center [207, 12] width 83 height 23
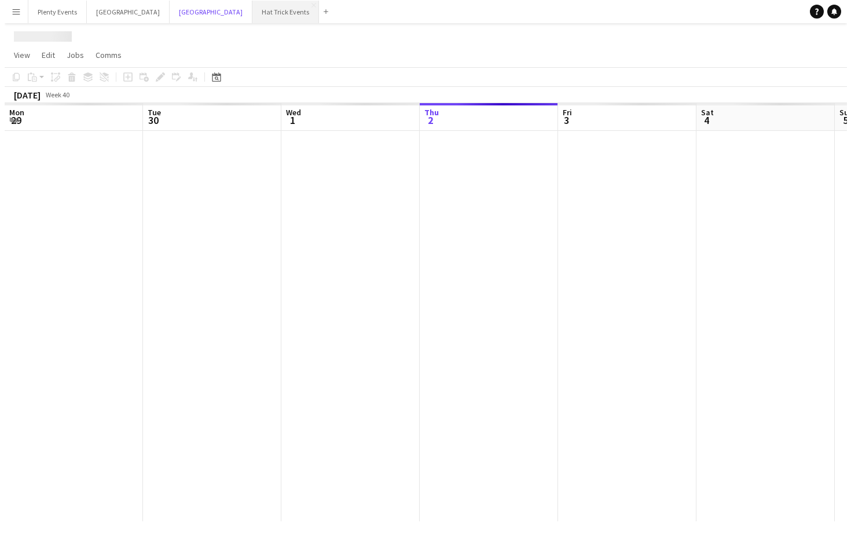
scroll to position [0, 277]
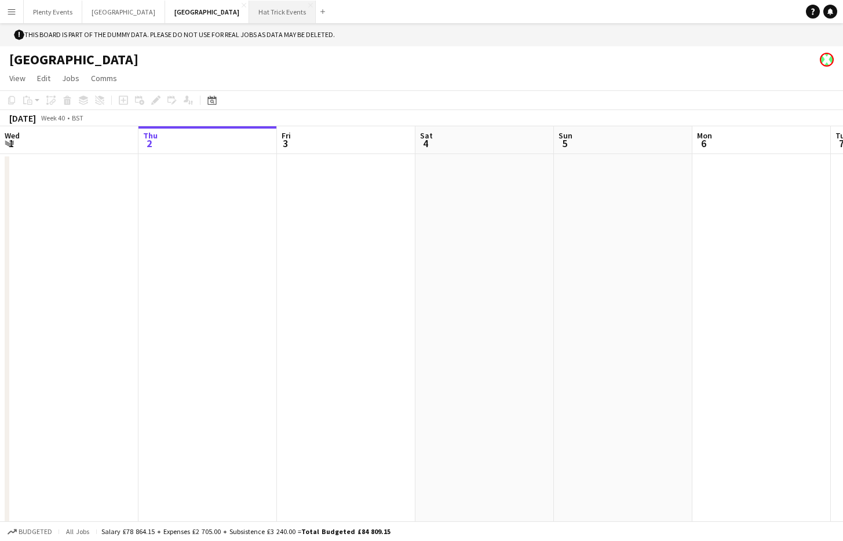
click at [249, 12] on button "Hat Trick Events Close" at bounding box center [282, 12] width 67 height 23
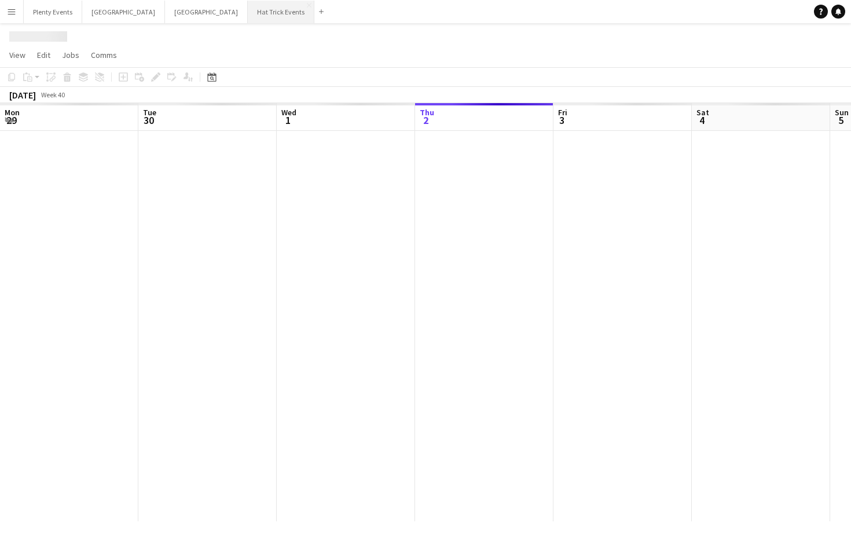
scroll to position [0, 277]
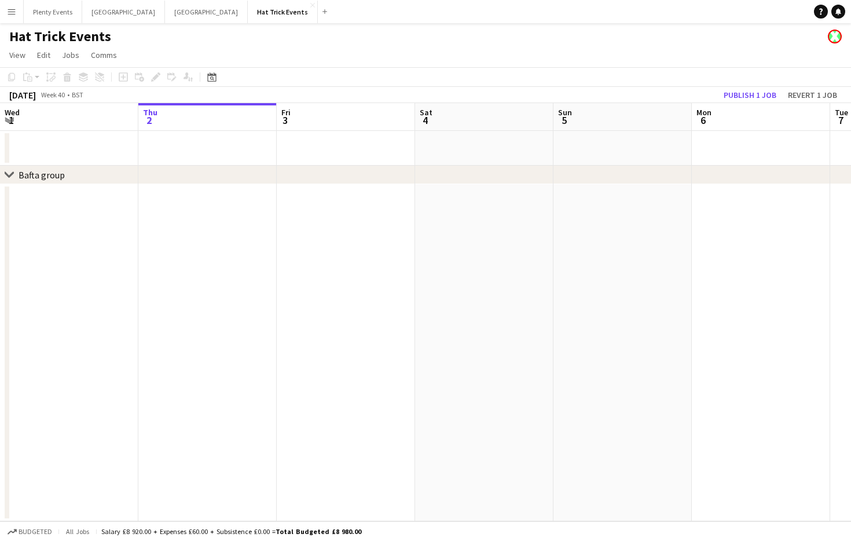
click at [8, 11] on app-icon "Menu" at bounding box center [11, 11] width 9 height 9
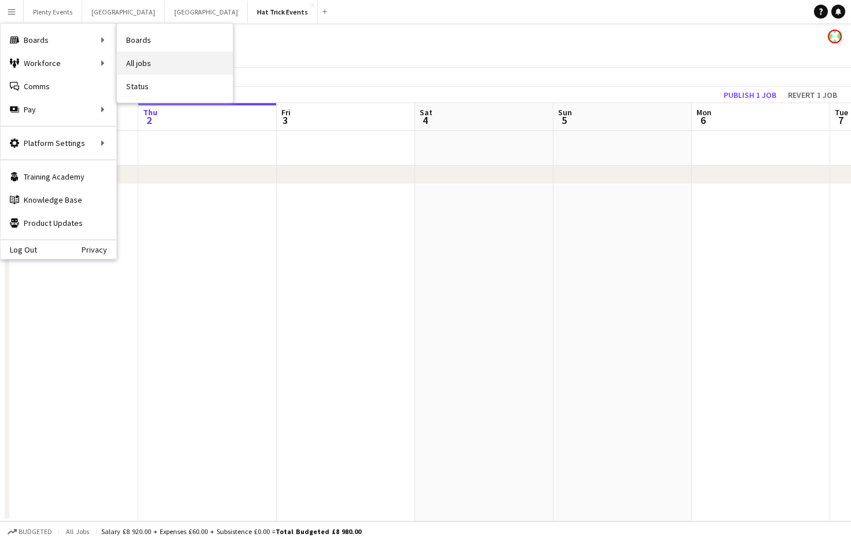
click at [131, 58] on link "All jobs" at bounding box center [175, 63] width 116 height 23
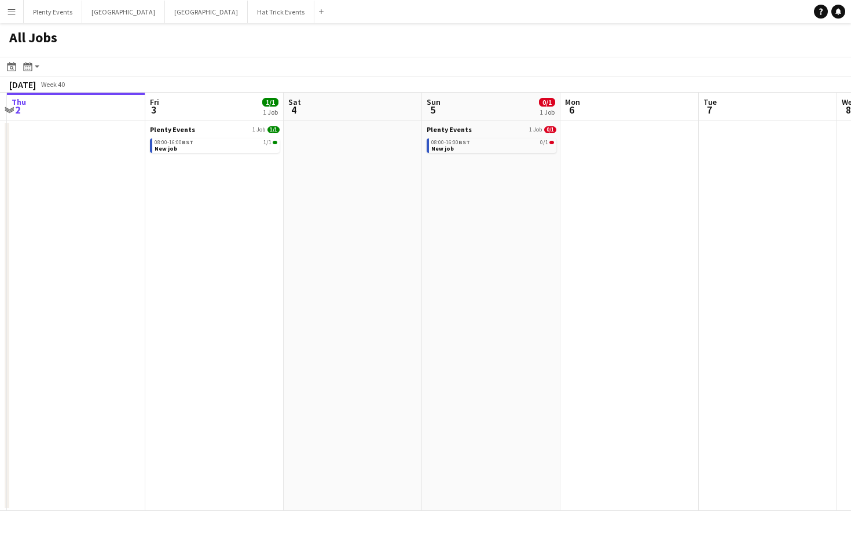
scroll to position [0, 392]
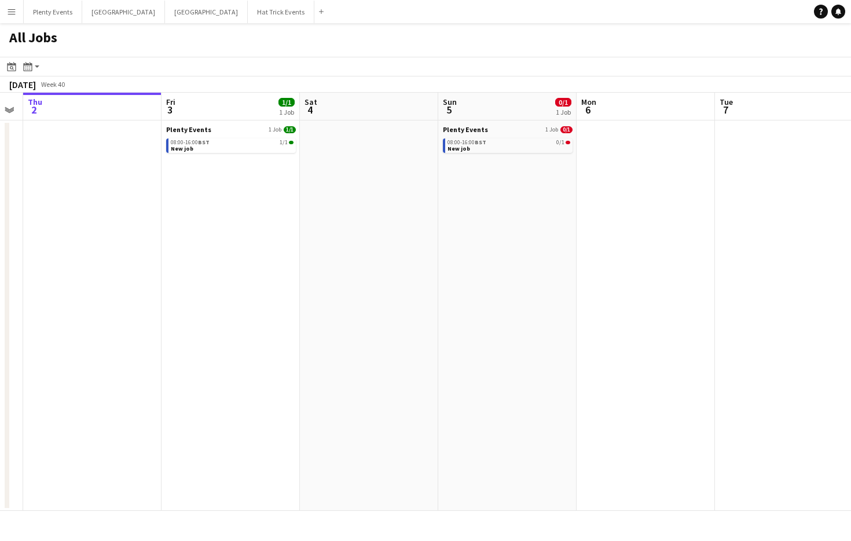
drag, startPoint x: 480, startPoint y: 286, endPoint x: 365, endPoint y: 295, distance: 115.6
click at [365, 295] on app-calendar-viewport "Mon 29 4/13 3 Jobs Tue 30 Wed 1 Thu 2 Fri 3 1/1 1 Job Sat 4 Sun 5 0/1 1 Job Mon…" at bounding box center [425, 302] width 851 height 418
click at [35, 66] on app-action-btn "Month view / Day view" at bounding box center [31, 67] width 21 height 14
click at [45, 130] on link "Month view" at bounding box center [63, 128] width 64 height 10
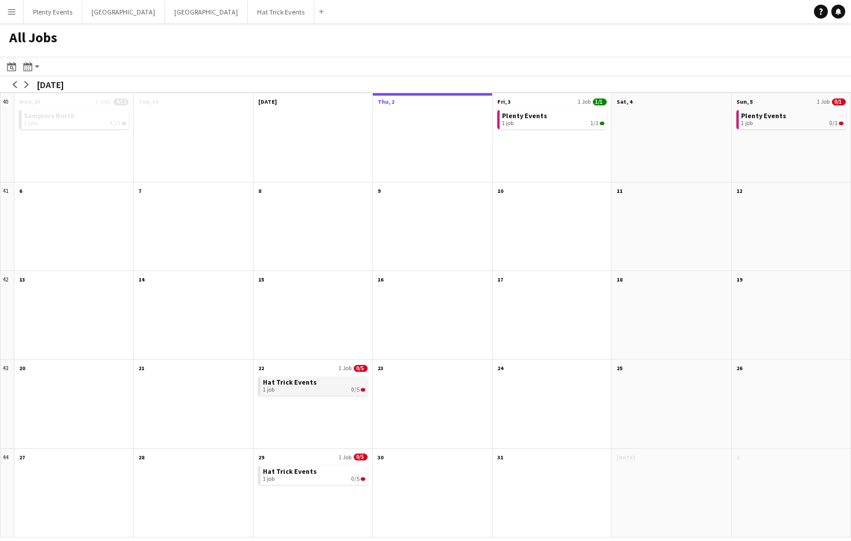
click at [316, 387] on div "1 job 0/5" at bounding box center [314, 389] width 102 height 7
click at [767, 117] on span "Plenty Events" at bounding box center [763, 115] width 45 height 9
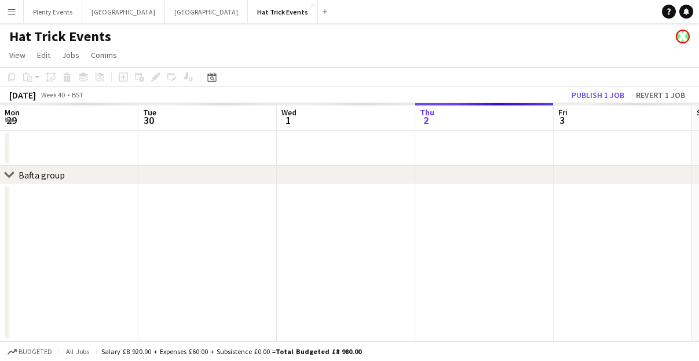
scroll to position [0, 277]
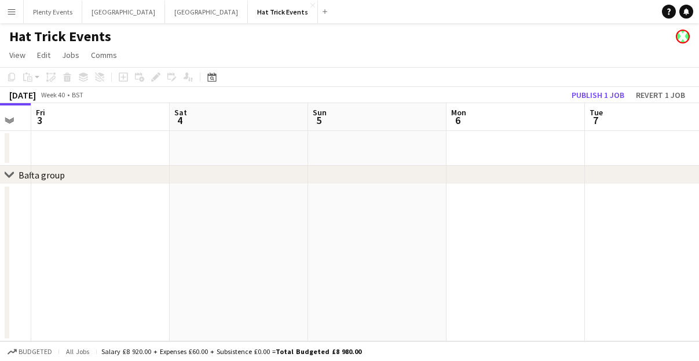
drag, startPoint x: 558, startPoint y: 241, endPoint x: 302, endPoint y: 269, distance: 258.0
click at [302, 269] on app-calendar-viewport "Mon 29 Tue 30 Wed 1 Thu 2 Fri 3 Sat 4 Sun 5 Mon 6 Tue 7 Wed 8 Thu 9" at bounding box center [349, 222] width 699 height 238
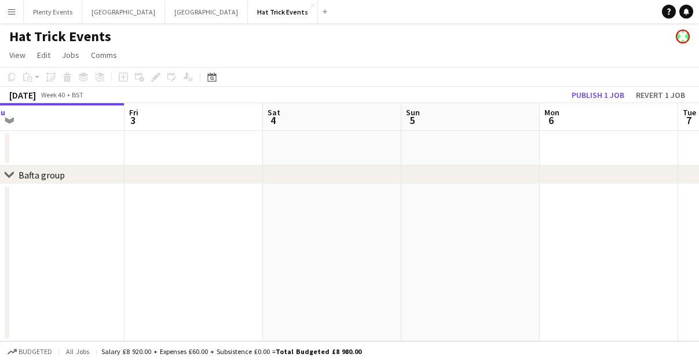
drag, startPoint x: 483, startPoint y: 258, endPoint x: 235, endPoint y: 260, distance: 247.8
click at [248, 259] on app-calendar-viewport "Mon 29 Tue 30 Wed 1 Thu 2 Fri 3 Sat 4 Sun 5 Mon 6 Tue 7 Wed 8 Thu 9" at bounding box center [349, 222] width 699 height 238
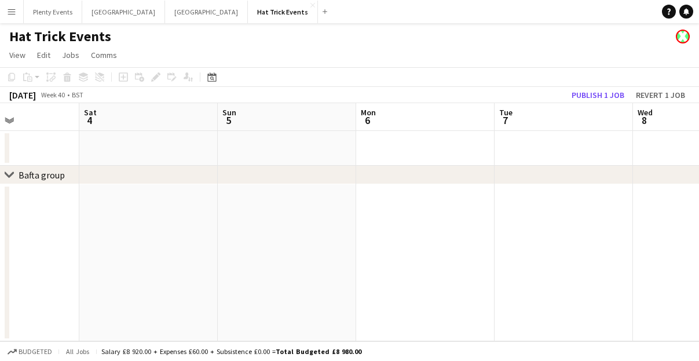
drag, startPoint x: 440, startPoint y: 252, endPoint x: 243, endPoint y: 244, distance: 197.1
click at [248, 246] on app-calendar-viewport "Wed 1 Thu 2 Fri 3 Sat 4 Sun 5 Mon 6 Tue 7 Wed 8 Thu 9 Fri 10 Sat 11" at bounding box center [349, 222] width 699 height 238
drag, startPoint x: 526, startPoint y: 235, endPoint x: 294, endPoint y: 237, distance: 231.6
click at [305, 237] on app-calendar-viewport "Fri 3 Sat 4 Sun 5 Mon 6 Tue 7 Wed 8 Thu 9 Fri 10 Sat 11 Sun 12 Mon 13" at bounding box center [349, 222] width 699 height 238
drag, startPoint x: 544, startPoint y: 239, endPoint x: 272, endPoint y: 249, distance: 272.3
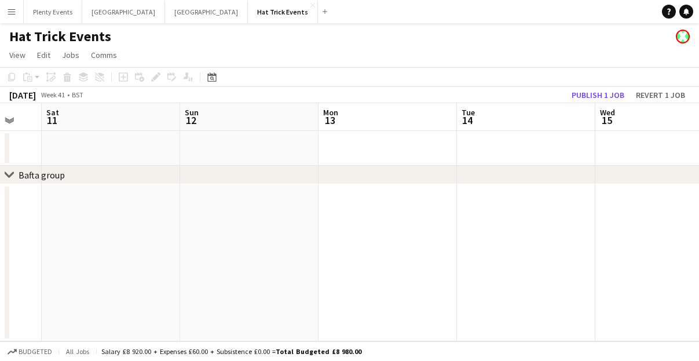
click at [272, 249] on app-calendar-viewport "Tue 7 Wed 8 Thu 9 Fri 10 Sat 11 Sun 12 Mon 13 Tue 14 Wed 15 Thu 16 Fri 17" at bounding box center [349, 222] width 699 height 238
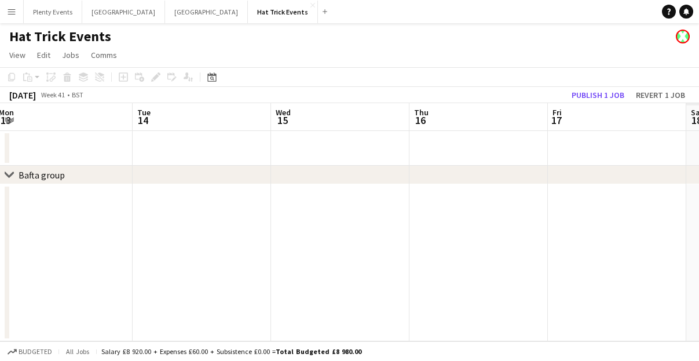
drag, startPoint x: 533, startPoint y: 246, endPoint x: 280, endPoint y: 253, distance: 253.2
click at [269, 250] on app-calendar-viewport "Thu 9 Fri 10 Sat 11 Sun 12 Mon 13 Tue 14 Wed 15 Thu 16 Fri 17 Sat 18 Sun 19" at bounding box center [349, 222] width 699 height 238
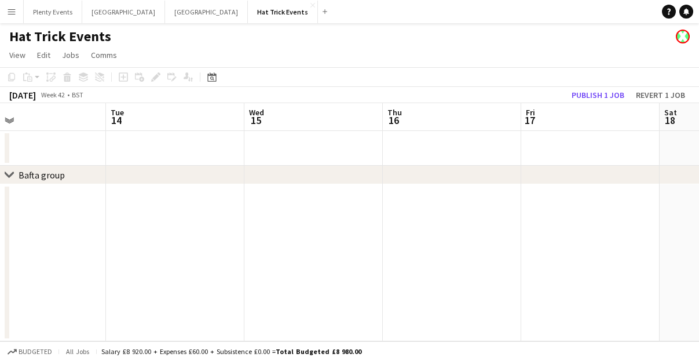
drag, startPoint x: 335, startPoint y: 248, endPoint x: 204, endPoint y: 255, distance: 131.6
click at [204, 255] on app-calendar-viewport "Thu 9 Fri 10 Sat 11 Sun 12 Mon 13 Tue 14 Wed 15 Thu 16 Fri 17 Sat 18 Sun 19" at bounding box center [349, 222] width 699 height 238
drag, startPoint x: 445, startPoint y: 250, endPoint x: 200, endPoint y: 255, distance: 245.0
click at [201, 255] on app-calendar-viewport "Sat 11 Sun 12 Mon 13 Tue 14 Wed 15 Thu 16 Fri 17 Sat 18 Sun 19 Mon 20 Tue 21" at bounding box center [349, 222] width 699 height 238
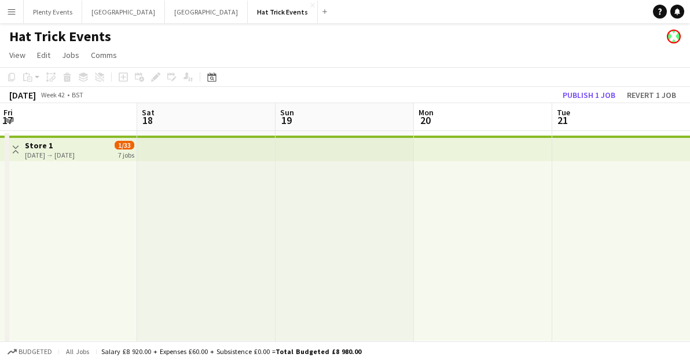
scroll to position [0, 558]
drag, startPoint x: 460, startPoint y: 237, endPoint x: 255, endPoint y: 246, distance: 204.6
click at [255, 246] on app-calendar-viewport "Mon 13 Tue 14 Wed 15 Thu 16 Fri 17 Sat 18 Sun 19 Mon 20 Tue 21 Wed 22 0/5 1 Job…" at bounding box center [345, 250] width 690 height 295
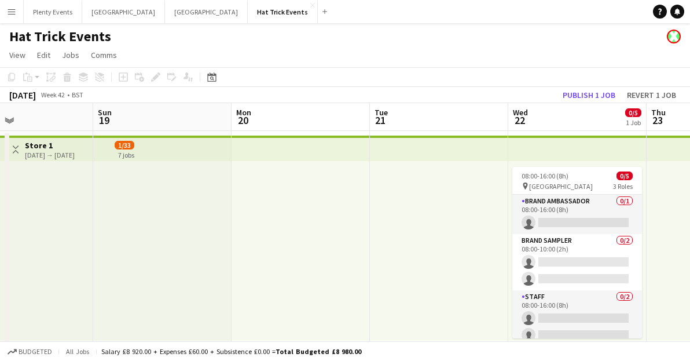
drag, startPoint x: 484, startPoint y: 251, endPoint x: 279, endPoint y: 266, distance: 205.5
click at [279, 266] on app-calendar-viewport "Wed 15 Thu 16 Fri 17 Sat 18 Sun 19 Mon 20 Tue 21 Wed 22 0/5 1 Job Thu 23 Fri 24…" at bounding box center [345, 250] width 690 height 295
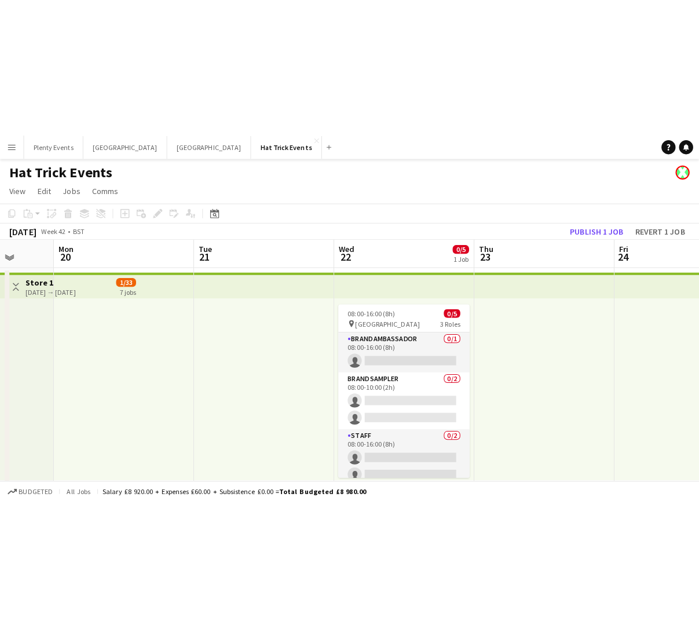
scroll to position [0, 370]
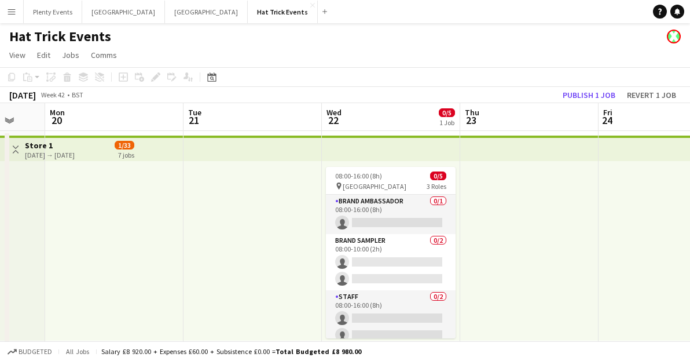
drag, startPoint x: 340, startPoint y: 263, endPoint x: 189, endPoint y: 262, distance: 151.7
click at [189, 262] on app-calendar-viewport "Fri 17 Sat 18 Sun 19 Mon 20 Tue 21 Wed 22 0/5 1 Job Thu 23 Fri 24 Sat 25 Sun 26…" at bounding box center [345, 250] width 690 height 295
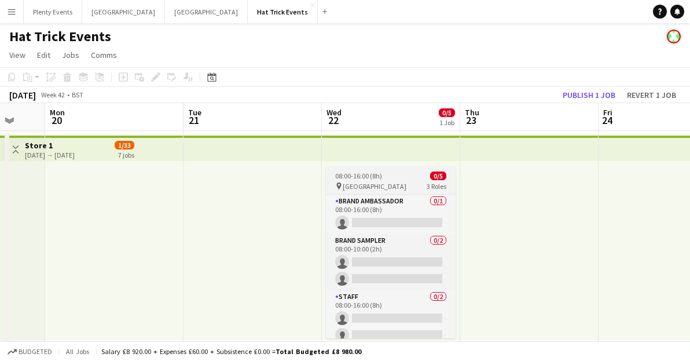
click at [387, 188] on div "pin Princes Mall 3 Roles" at bounding box center [391, 185] width 130 height 9
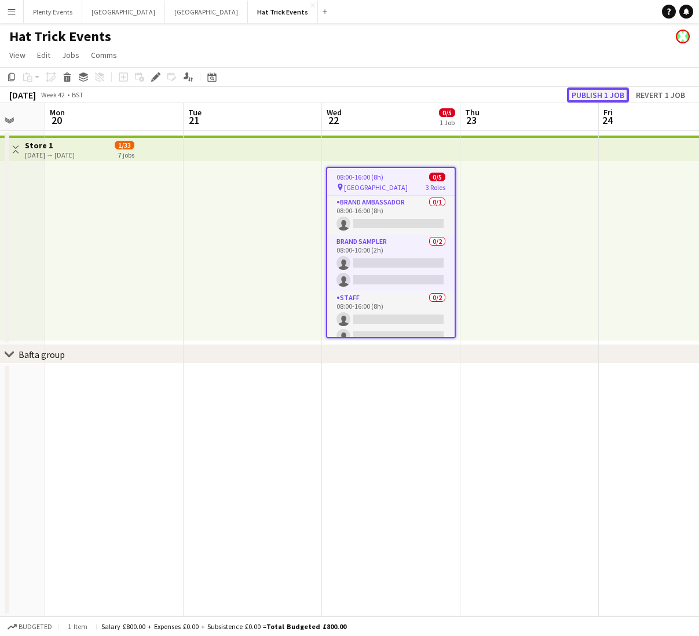
click at [595, 94] on button "Publish 1 job" at bounding box center [598, 94] width 62 height 15
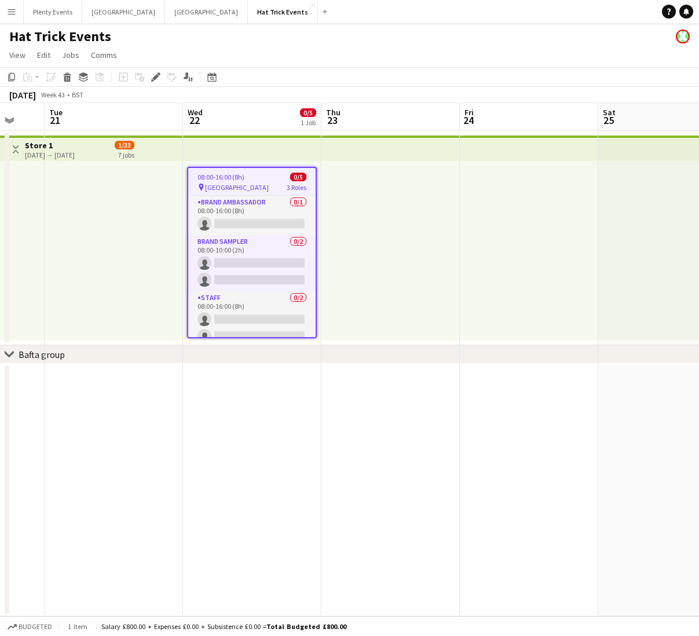
drag, startPoint x: 330, startPoint y: 444, endPoint x: 119, endPoint y: 407, distance: 214.0
click at [128, 360] on app-calendar-viewport "Fri 17 Sat 18 Sun 19 Mon 20 Tue 21 Wed 22 0/5 1 Job Thu 23 Fri 24 Sat 25 Sun 26…" at bounding box center [349, 359] width 699 height 513
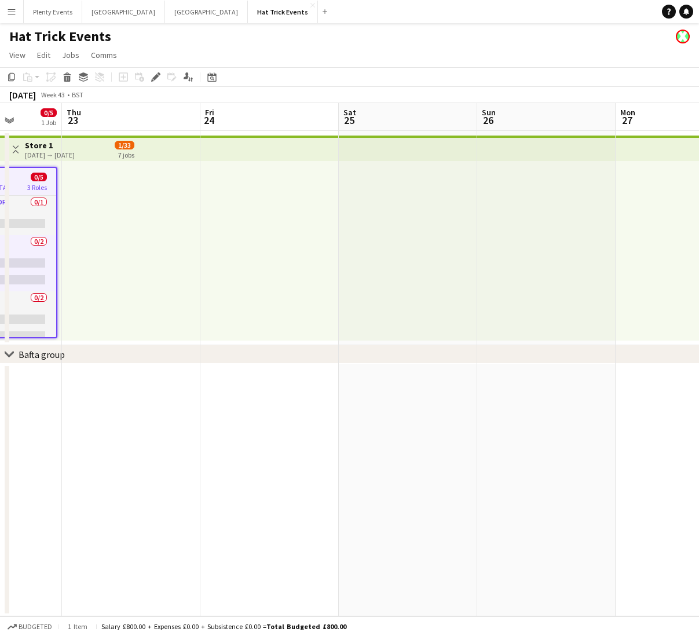
scroll to position [0, 492]
drag, startPoint x: 415, startPoint y: 434, endPoint x: 251, endPoint y: 416, distance: 164.3
click at [251, 360] on app-calendar-viewport "Sun 19 Mon 20 Tue 21 Wed 22 0/5 1 Job Thu 23 Fri 24 Sat 25 Sun 26 Mon 27 Tue 28…" at bounding box center [349, 359] width 699 height 513
click at [17, 151] on app-icon "Toggle View" at bounding box center [16, 149] width 8 height 8
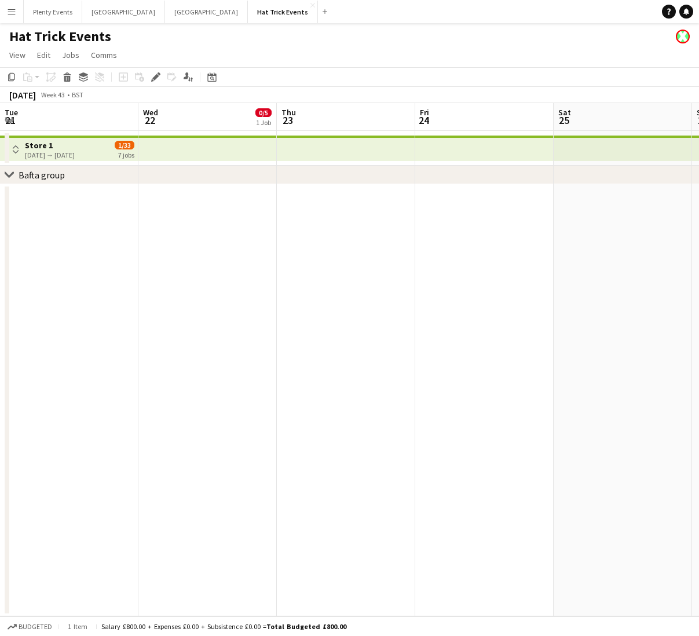
scroll to position [0, 336]
drag, startPoint x: 154, startPoint y: 277, endPoint x: 448, endPoint y: 307, distance: 295.7
click at [448, 307] on app-calendar-viewport "Sat 18 Sun 19 Mon 20 Tue 21 Wed 22 0/5 1 Job Thu 23 Fri 24 Sat 25 Sun 26 Mon 27…" at bounding box center [349, 359] width 699 height 513
drag, startPoint x: 310, startPoint y: 287, endPoint x: 137, endPoint y: 278, distance: 173.9
click at [115, 270] on app-calendar-viewport "Sat 18 Sun 19 Mon 20 Tue 21 Wed 22 0/5 1 Job Thu 23 Fri 24 Sat 25 Sun 26 Mon 27…" at bounding box center [349, 359] width 699 height 513
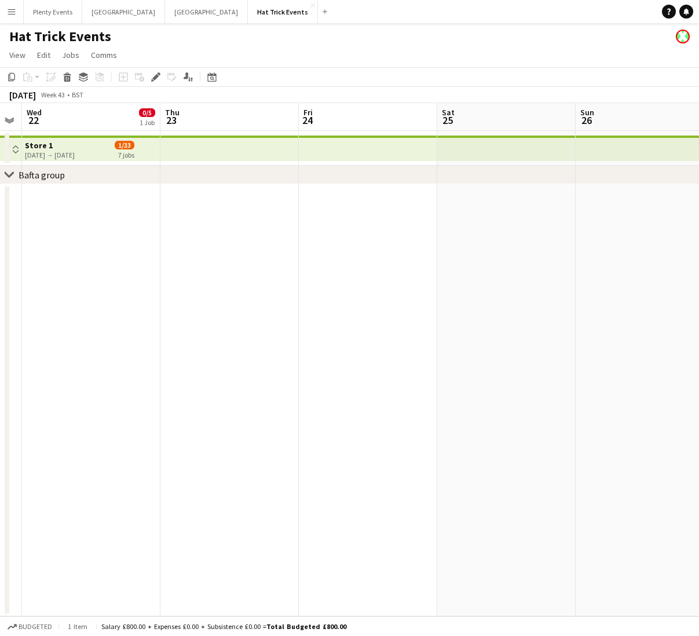
scroll to position [0, 323]
drag, startPoint x: 208, startPoint y: 280, endPoint x: 158, endPoint y: 274, distance: 50.2
click at [158, 274] on app-calendar-viewport "Sat 18 Sun 19 Mon 20 Tue 21 Wed 22 0/5 1 Job Thu 23 Fri 24 Sat 25 Sun 26 Mon 27…" at bounding box center [349, 359] width 699 height 513
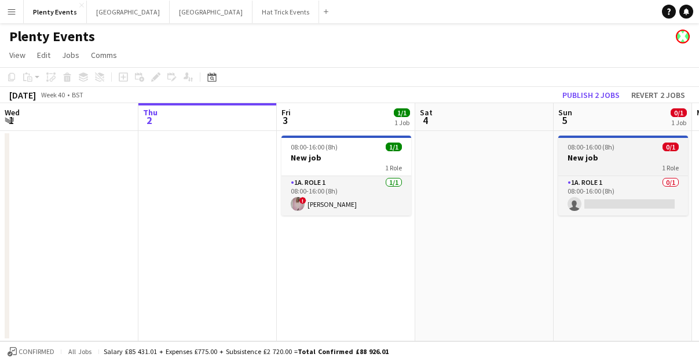
click at [605, 160] on h3 "New job" at bounding box center [623, 157] width 130 height 10
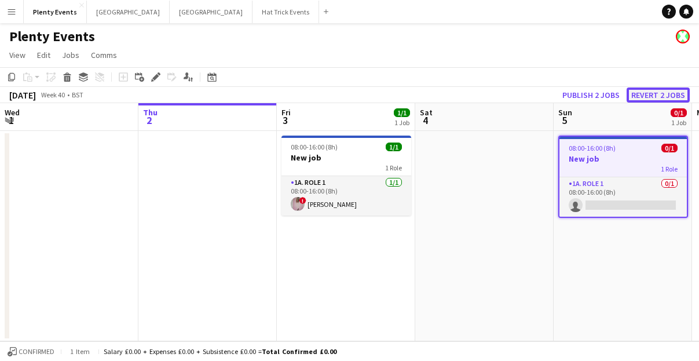
click at [646, 96] on button "Revert 2 jobs" at bounding box center [658, 94] width 63 height 15
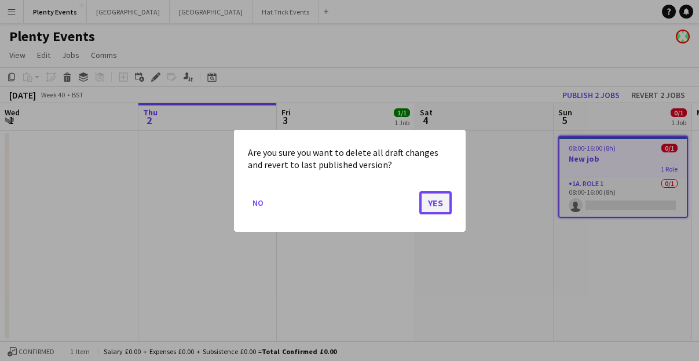
click at [440, 203] on button "Yes" at bounding box center [435, 202] width 32 height 23
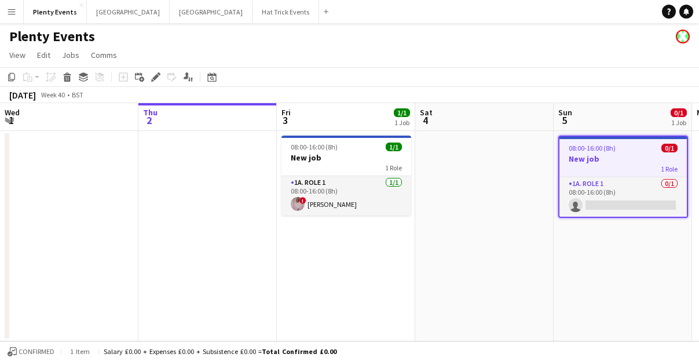
click at [528, 68] on app-toolbar "Copy Paste Paste Command V Paste with crew Command Shift V Paste linked Job Del…" at bounding box center [349, 77] width 699 height 20
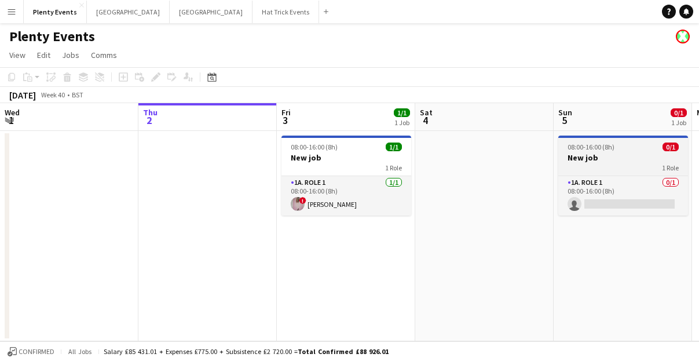
click at [600, 160] on h3 "New job" at bounding box center [623, 157] width 130 height 10
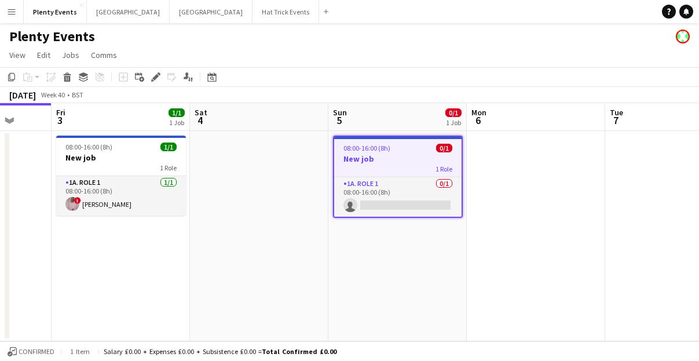
drag, startPoint x: 539, startPoint y: 289, endPoint x: 310, endPoint y: 275, distance: 229.7
click at [310, 276] on app-calendar-viewport "Mon 29 Tue 30 Wed 1 Thu 2 Fri 3 1/1 1 Job Sat 4 Sun 5 0/1 1 Job Mon 6 Tue 7 Wed…" at bounding box center [349, 222] width 699 height 238
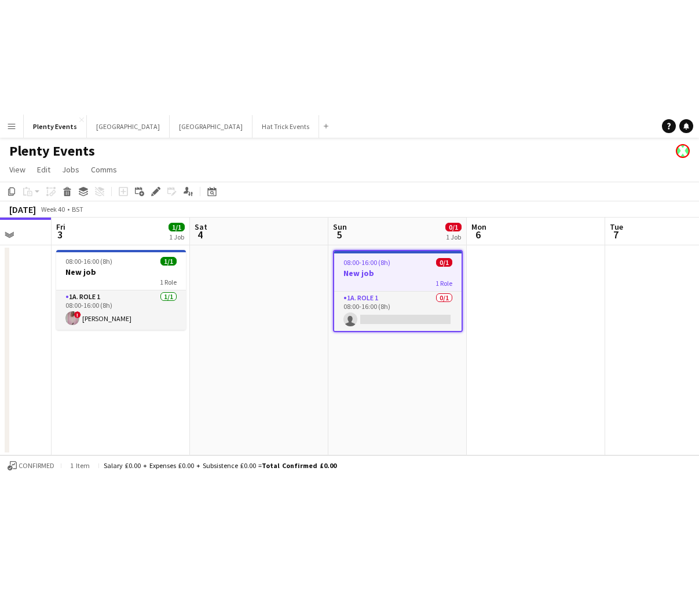
scroll to position [0, 506]
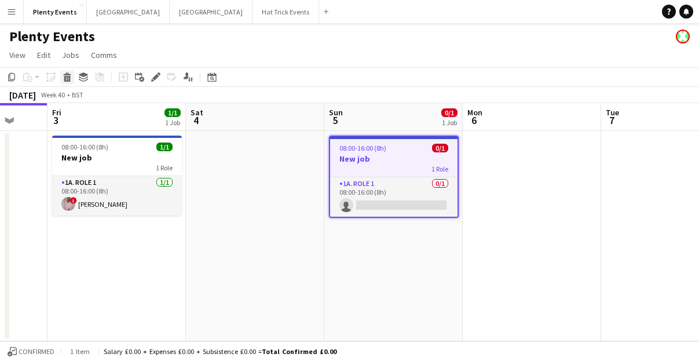
click at [68, 81] on icon at bounding box center [67, 79] width 6 height 6
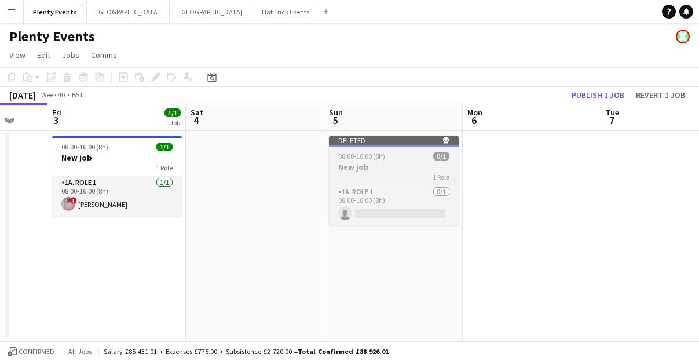
click at [413, 158] on div "08:00-16:00 (8h) 0/1" at bounding box center [394, 156] width 130 height 9
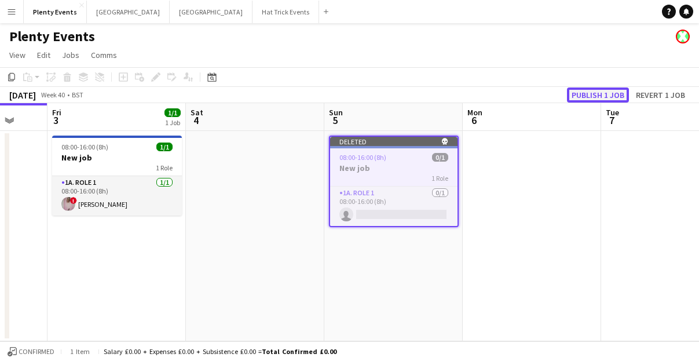
click at [599, 97] on button "Publish 1 job" at bounding box center [598, 94] width 62 height 15
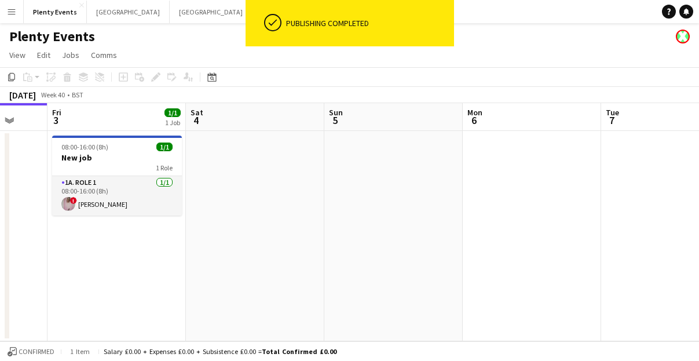
click at [398, 200] on app-date-cell at bounding box center [393, 236] width 138 height 210
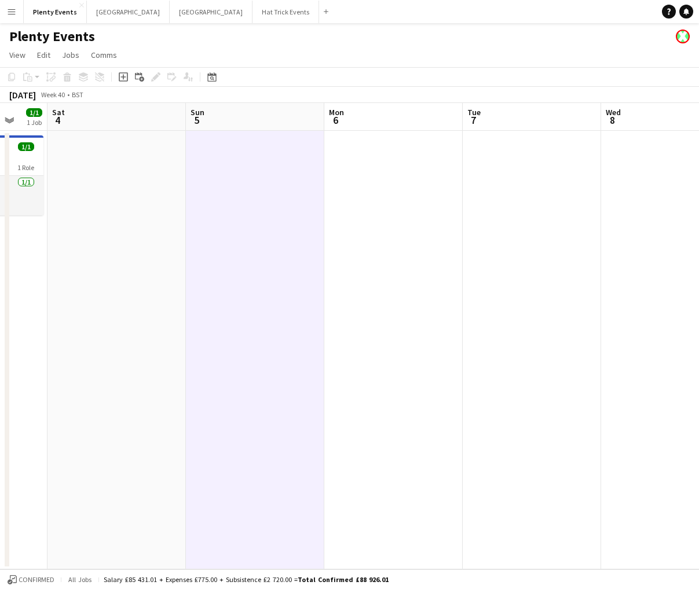
click at [383, 186] on app-date-cell at bounding box center [393, 350] width 138 height 439
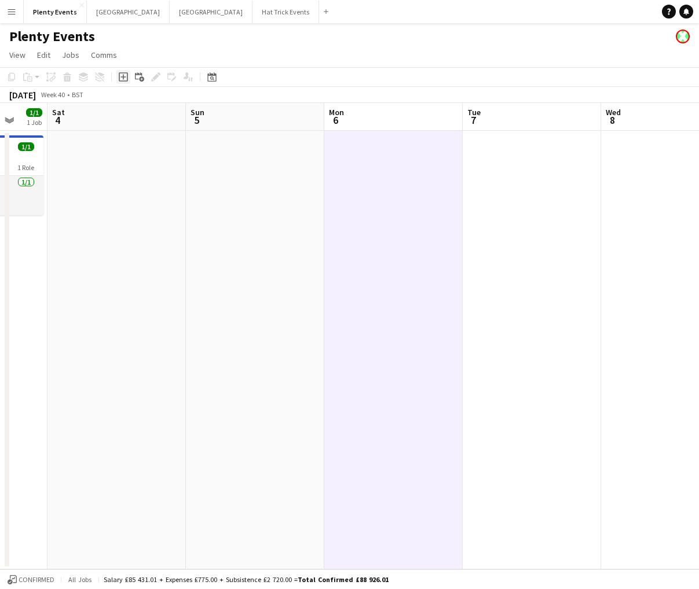
click at [124, 76] on icon "Add job" at bounding box center [123, 76] width 9 height 9
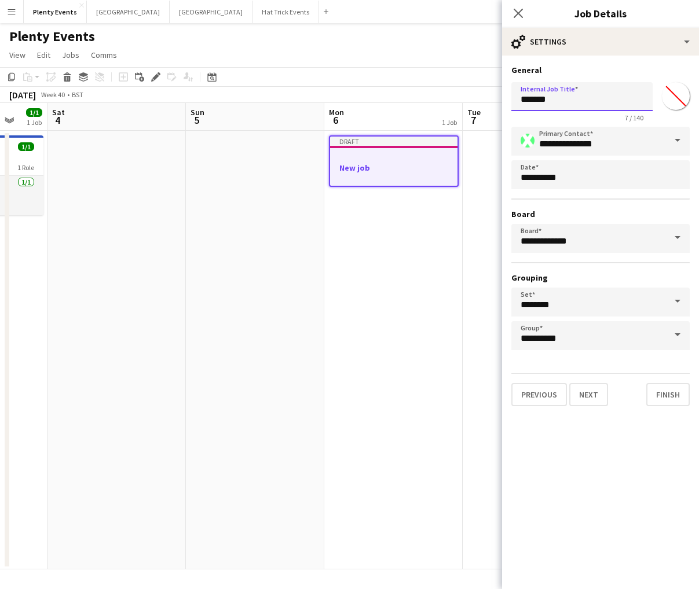
drag, startPoint x: 522, startPoint y: 100, endPoint x: 579, endPoint y: 102, distance: 57.4
click at [579, 102] on input "*******" at bounding box center [581, 96] width 141 height 29
type input "*****"
click at [592, 360] on button "Next" at bounding box center [588, 394] width 39 height 23
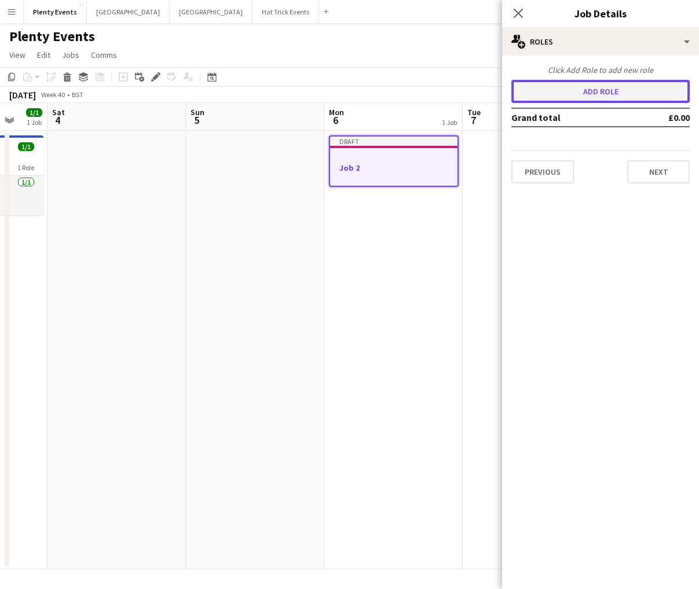
click at [606, 94] on button "Add role" at bounding box center [600, 91] width 178 height 23
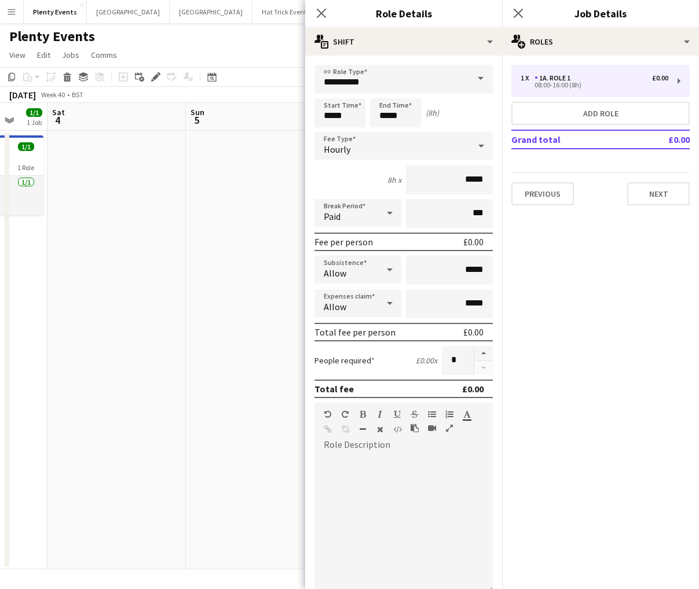
click at [475, 76] on span at bounding box center [480, 79] width 24 height 28
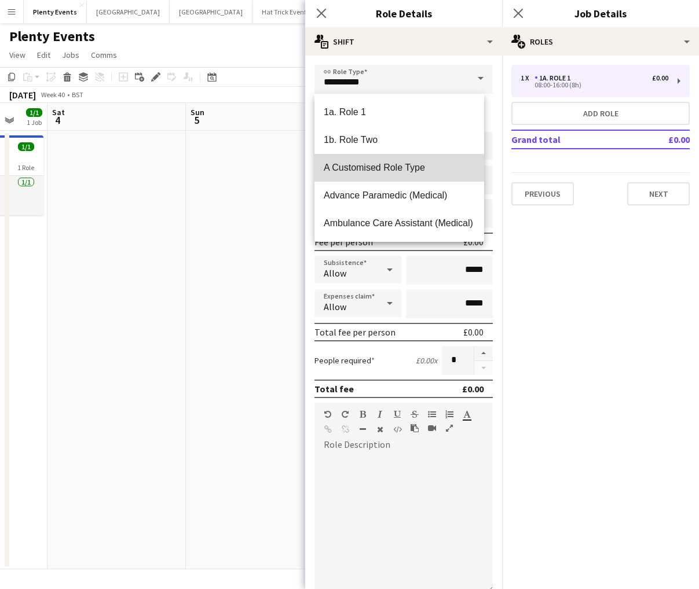
click at [415, 163] on span "A Customised Role Type" at bounding box center [399, 167] width 151 height 11
type input "**********"
type input "******"
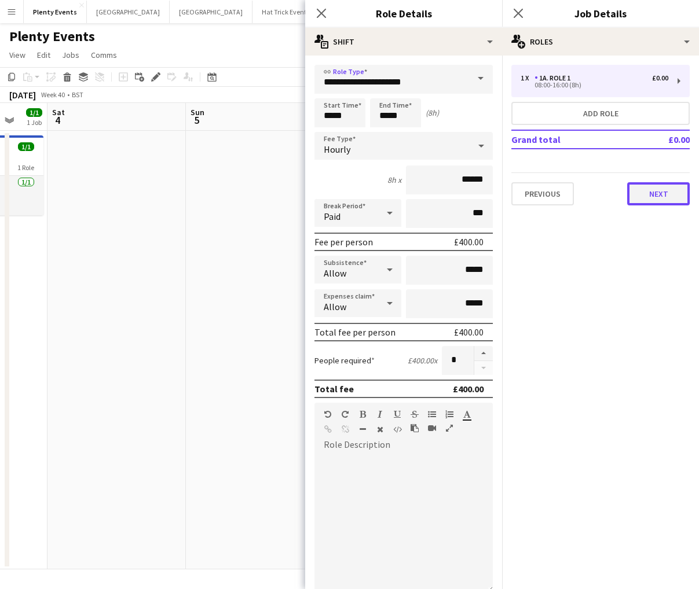
click at [664, 194] on button "Next" at bounding box center [658, 193] width 63 height 23
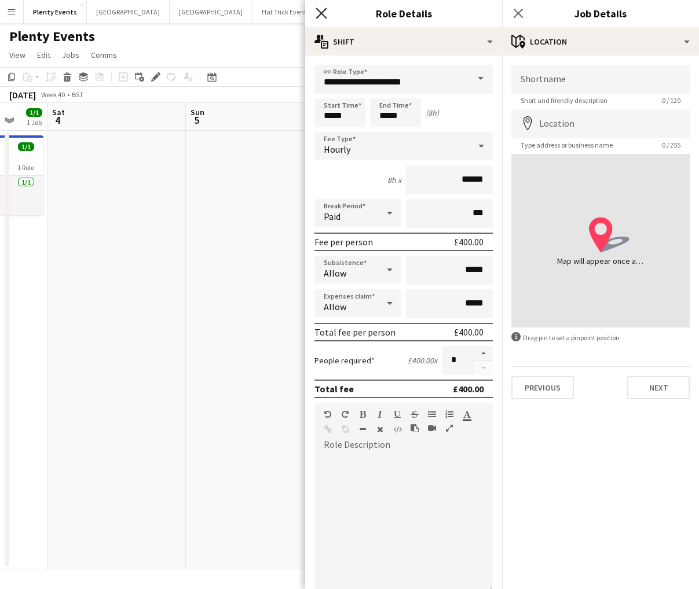
click at [317, 13] on icon "Close pop-in" at bounding box center [321, 13] width 11 height 11
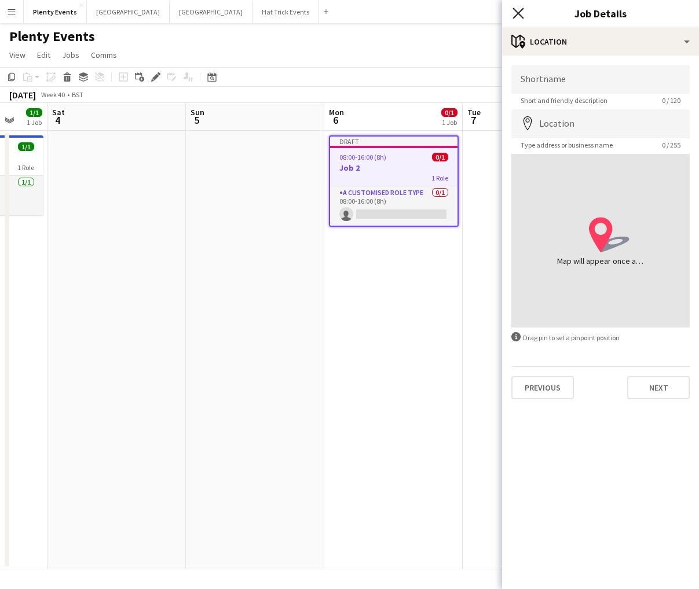
click at [514, 16] on icon "Close pop-in" at bounding box center [517, 13] width 11 height 11
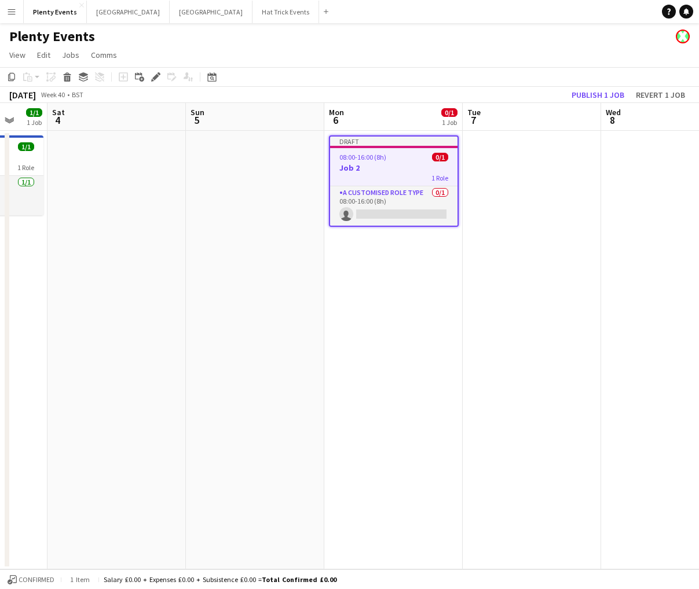
click at [400, 159] on div "08:00-16:00 (8h) 0/1" at bounding box center [393, 157] width 127 height 9
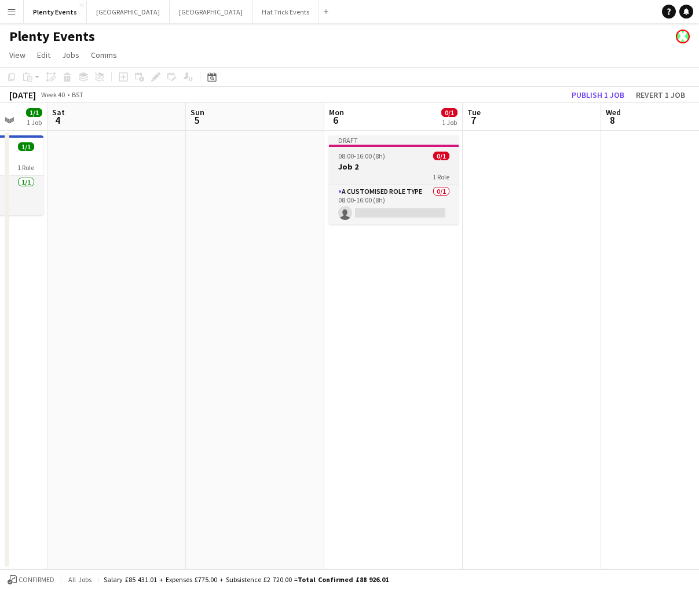
click at [400, 159] on div "08:00-16:00 (8h) 0/1" at bounding box center [394, 156] width 130 height 9
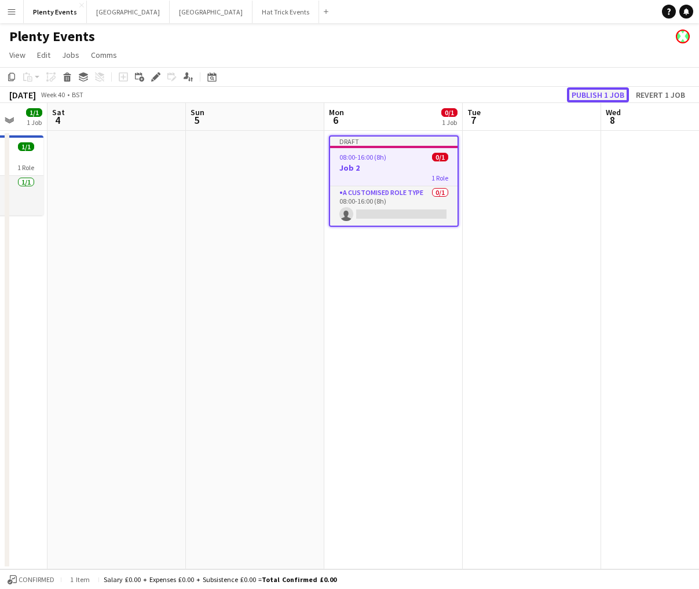
click at [598, 96] on button "Publish 1 job" at bounding box center [598, 94] width 62 height 15
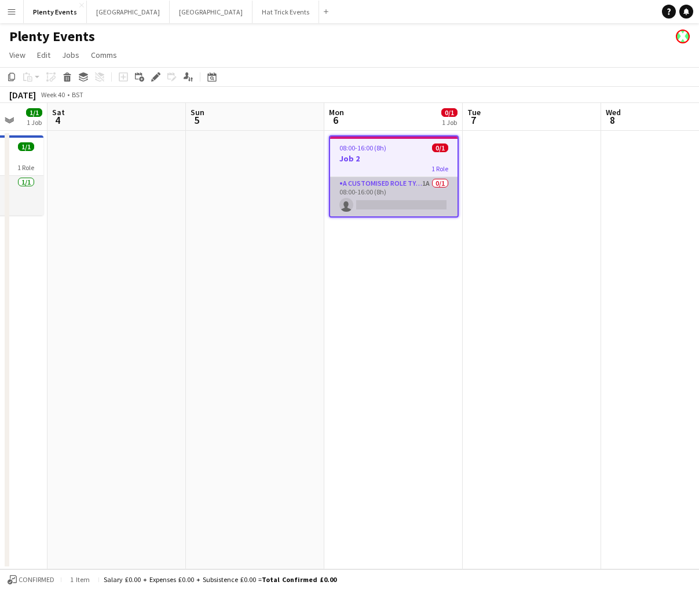
click at [426, 186] on app-card-role "A Customised Role Type 1A 0/1 08:00-16:00 (8h) single-neutral-actions" at bounding box center [393, 196] width 127 height 39
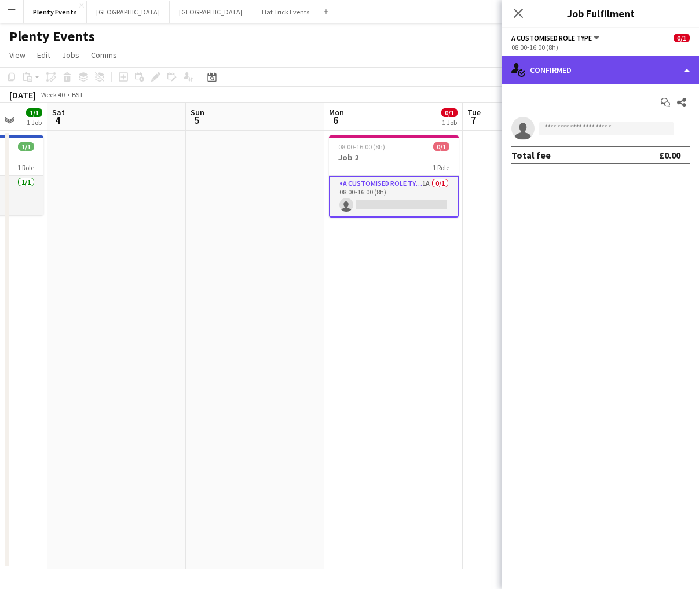
click at [645, 71] on div "single-neutral-actions-check-2 Confirmed" at bounding box center [600, 70] width 197 height 28
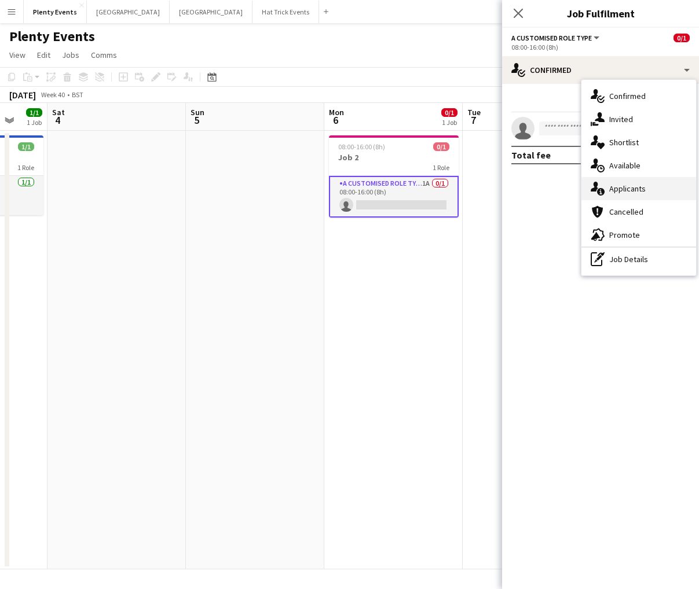
click at [636, 186] on span "Applicants" at bounding box center [627, 189] width 36 height 10
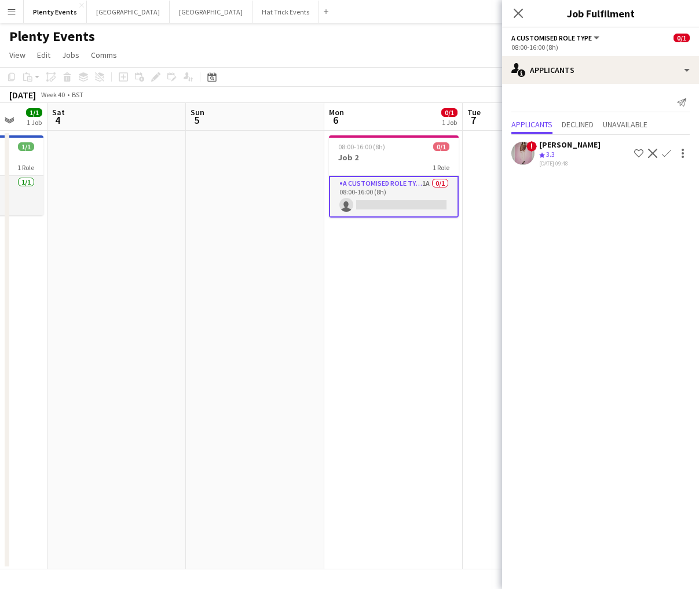
click at [662, 156] on app-icon "Confirm" at bounding box center [666, 153] width 9 height 9
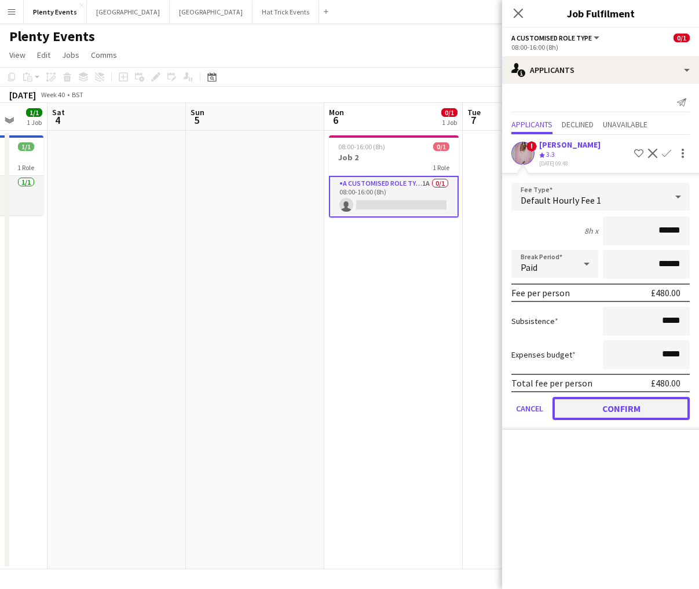
click at [629, 360] on button "Confirm" at bounding box center [620, 408] width 137 height 23
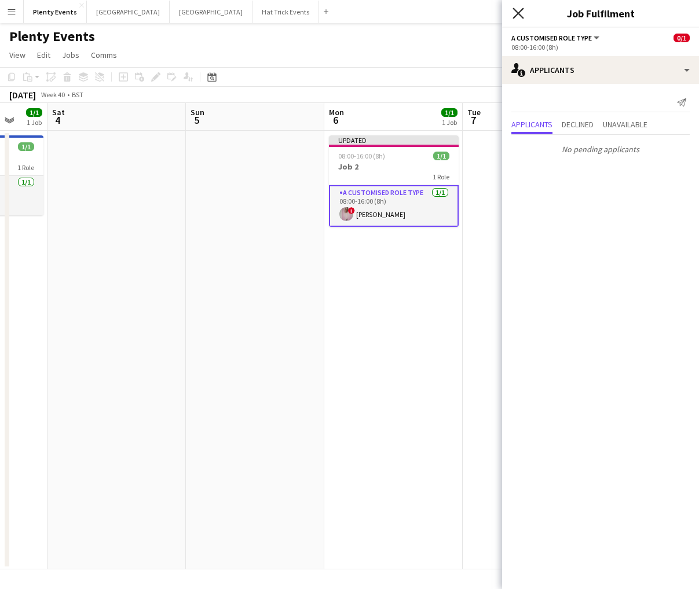
click at [521, 17] on icon "Close pop-in" at bounding box center [517, 13] width 11 height 11
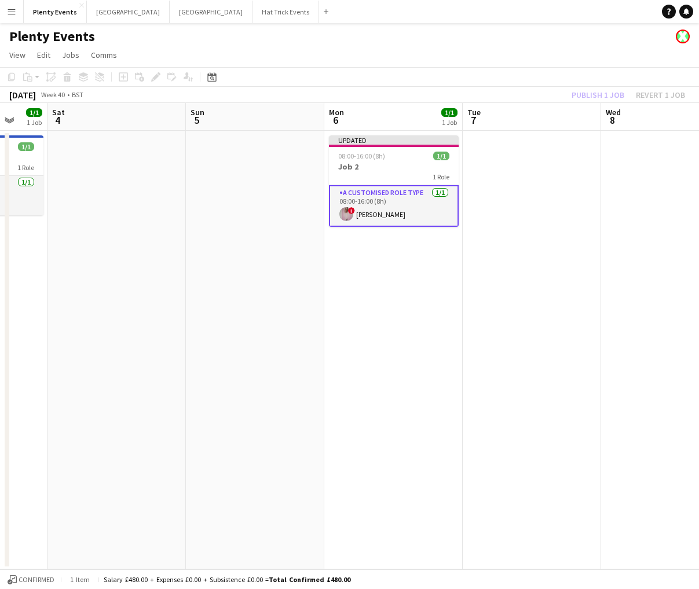
click at [596, 90] on div "Publish 1 job Revert 1 job" at bounding box center [628, 94] width 141 height 15
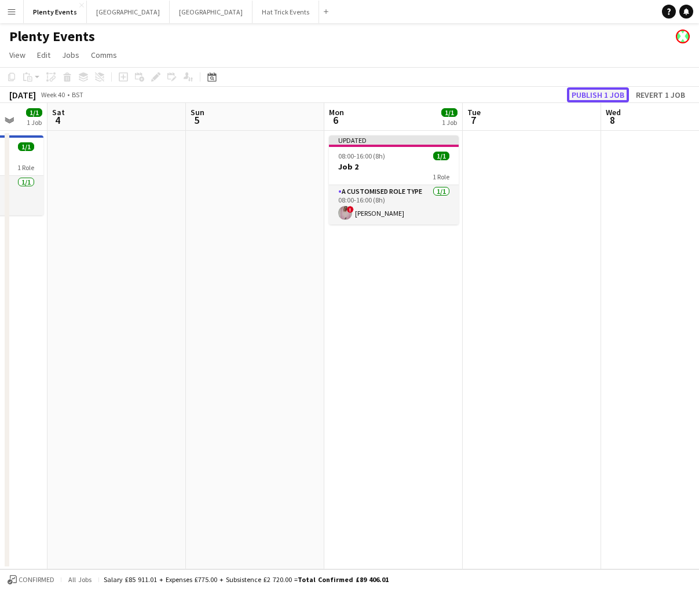
click at [596, 93] on button "Publish 1 job" at bounding box center [598, 94] width 62 height 15
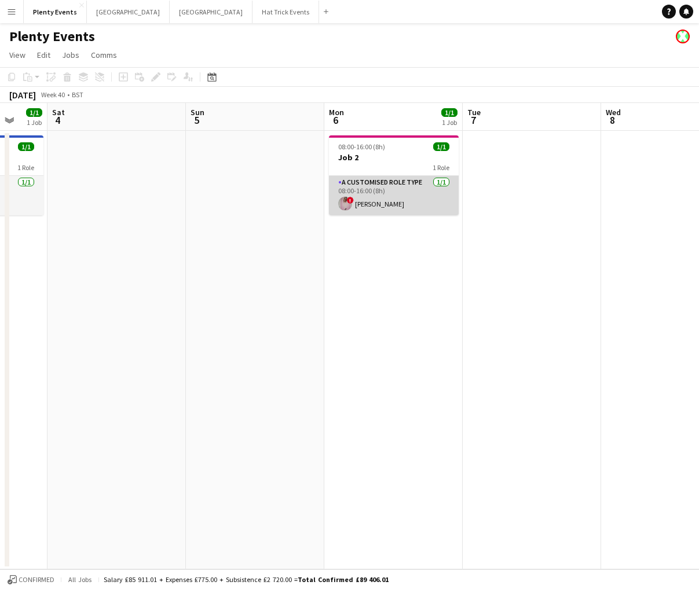
click at [393, 202] on app-card-role "A Customised Role Type 1/1 08:00-16:00 (8h) ! Diana Priceless" at bounding box center [394, 195] width 130 height 39
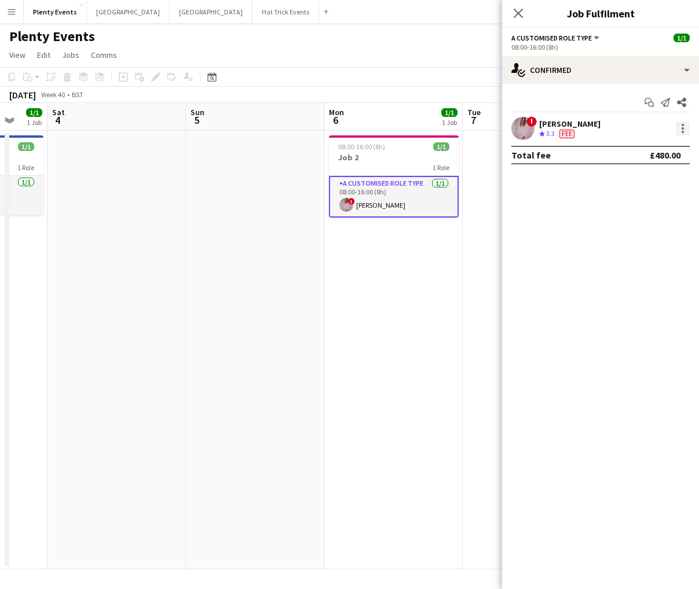
click at [685, 131] on div at bounding box center [683, 129] width 14 height 14
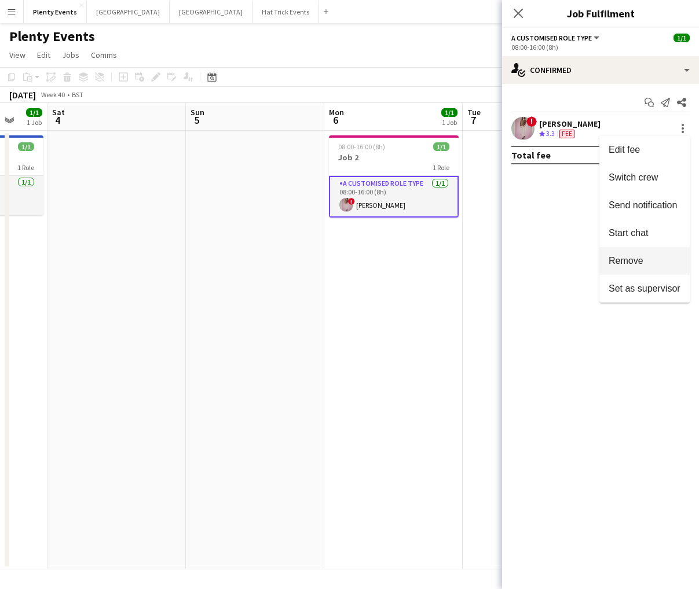
click at [640, 259] on span "Remove" at bounding box center [626, 261] width 35 height 10
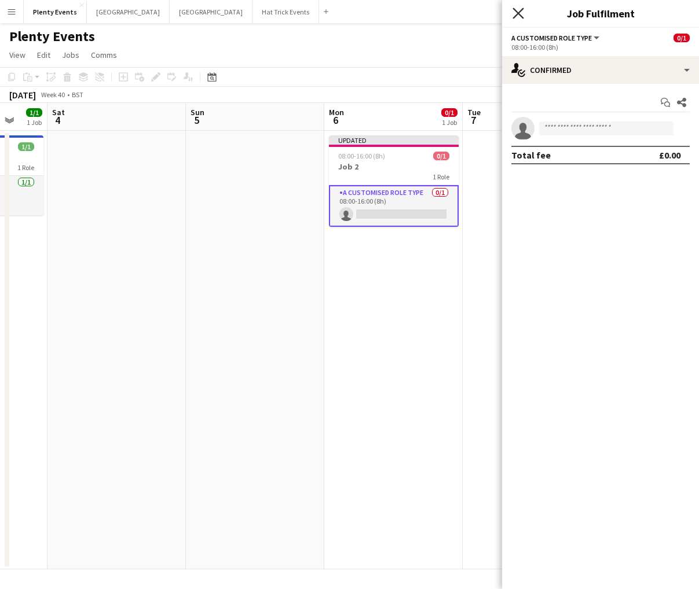
click at [519, 16] on icon "Close pop-in" at bounding box center [517, 13] width 11 height 11
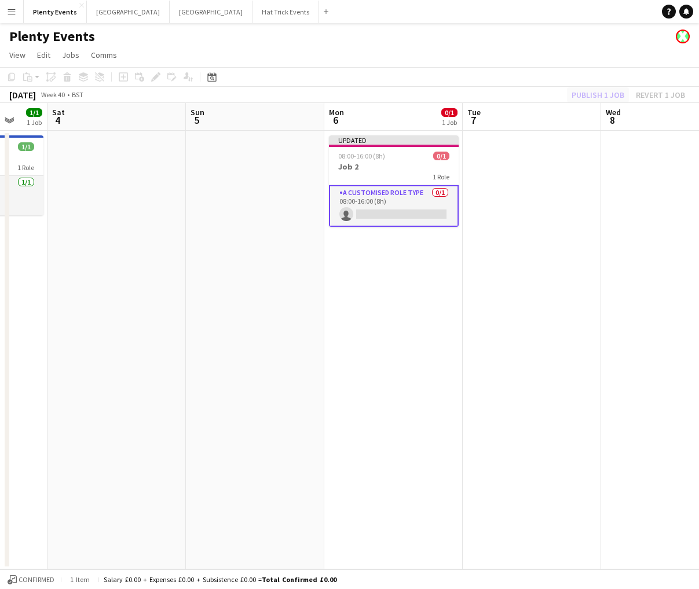
click at [594, 96] on div "Publish 1 job Revert 1 job" at bounding box center [628, 94] width 141 height 15
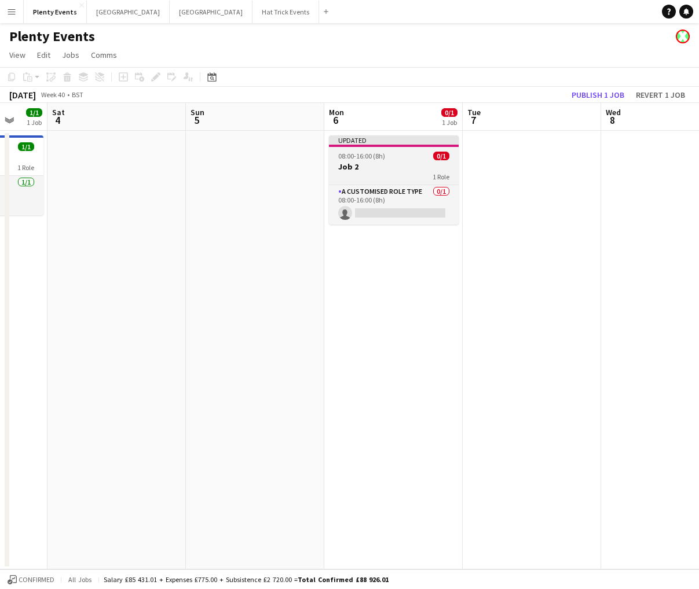
click at [398, 160] on div "08:00-16:00 (8h) 0/1" at bounding box center [394, 156] width 130 height 9
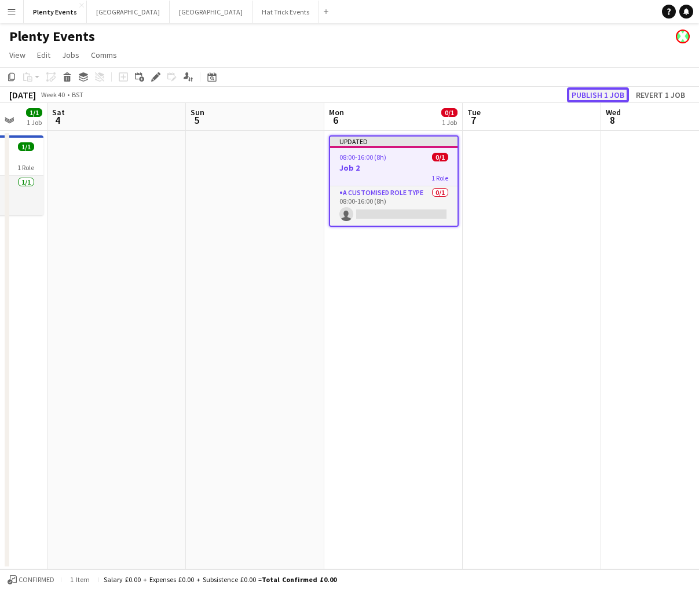
click at [594, 92] on button "Publish 1 job" at bounding box center [598, 94] width 62 height 15
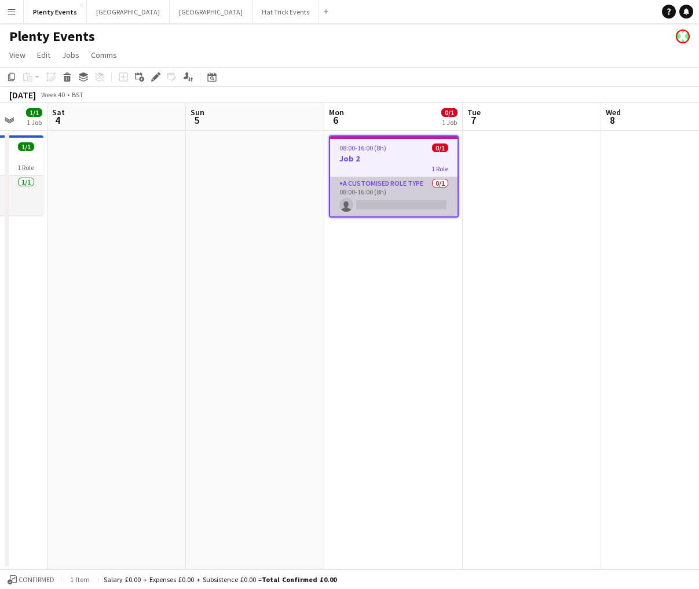
click at [396, 202] on app-card-role "A Customised Role Type 0/1 08:00-16:00 (8h) single-neutral-actions" at bounding box center [393, 196] width 127 height 39
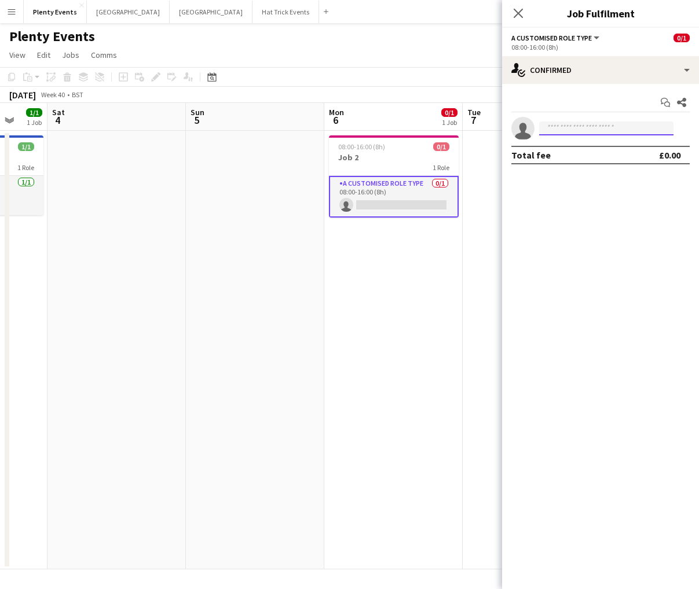
click at [568, 130] on input at bounding box center [606, 129] width 134 height 14
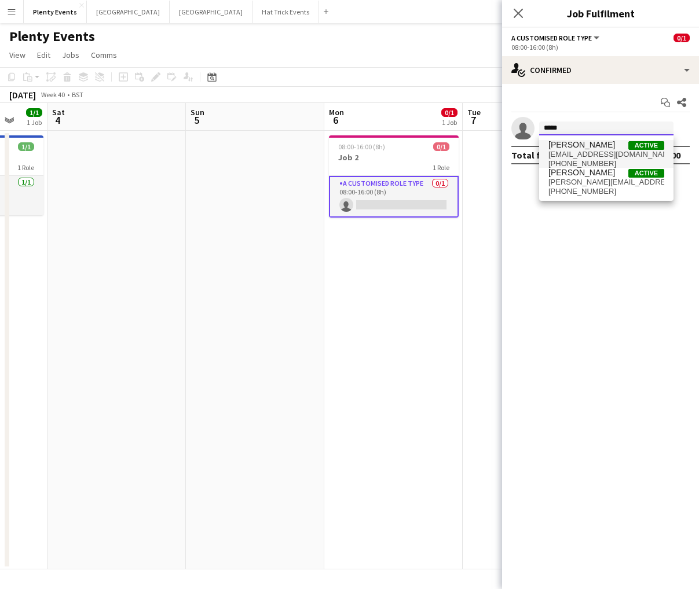
type input "*****"
click at [598, 150] on span "dp0763539@gmail.com" at bounding box center [606, 154] width 116 height 9
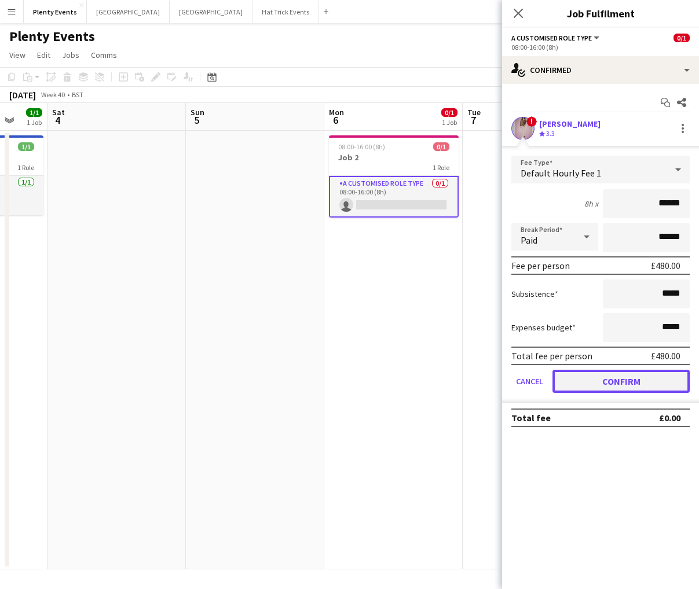
click at [623, 360] on button "Confirm" at bounding box center [620, 381] width 137 height 23
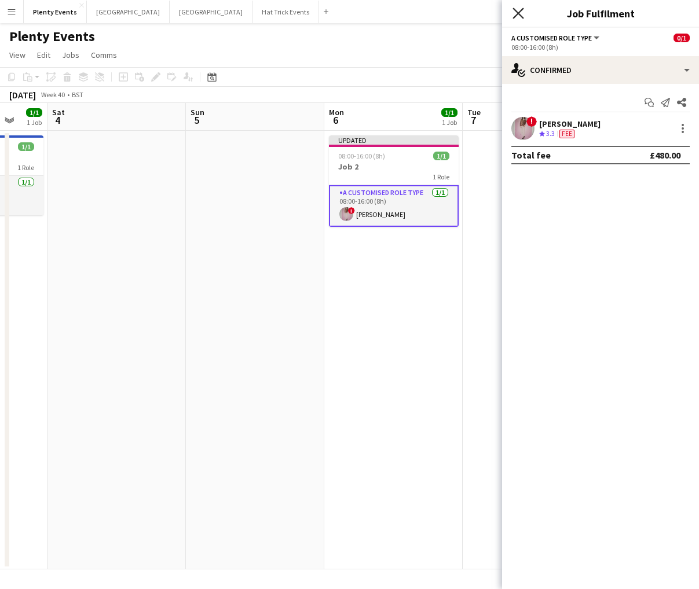
click at [515, 13] on icon "Close pop-in" at bounding box center [517, 13] width 11 height 11
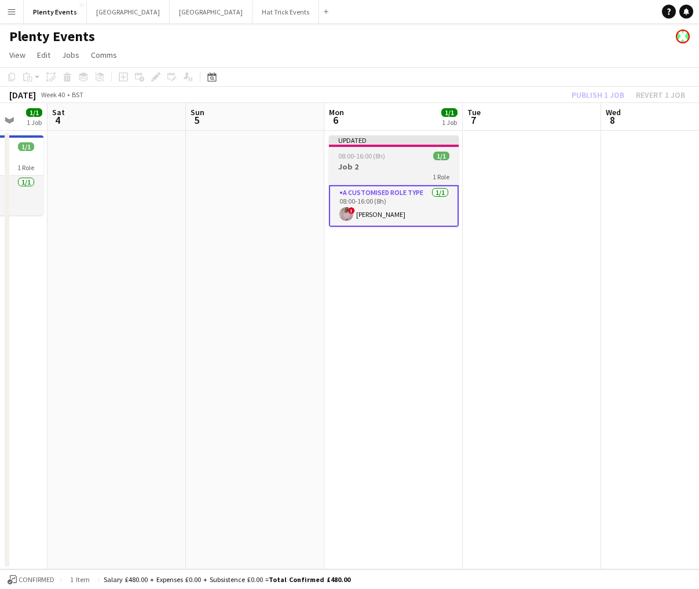
click at [404, 165] on h3 "Job 2" at bounding box center [394, 167] width 130 height 10
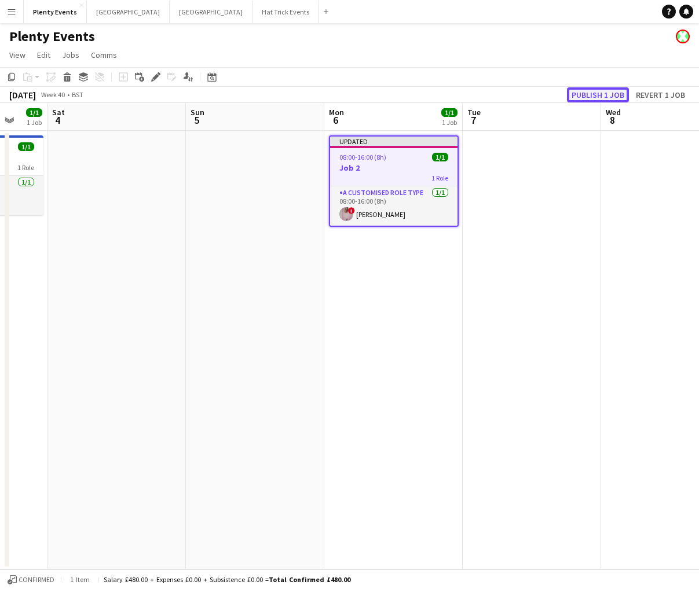
click at [603, 97] on button "Publish 1 job" at bounding box center [598, 94] width 62 height 15
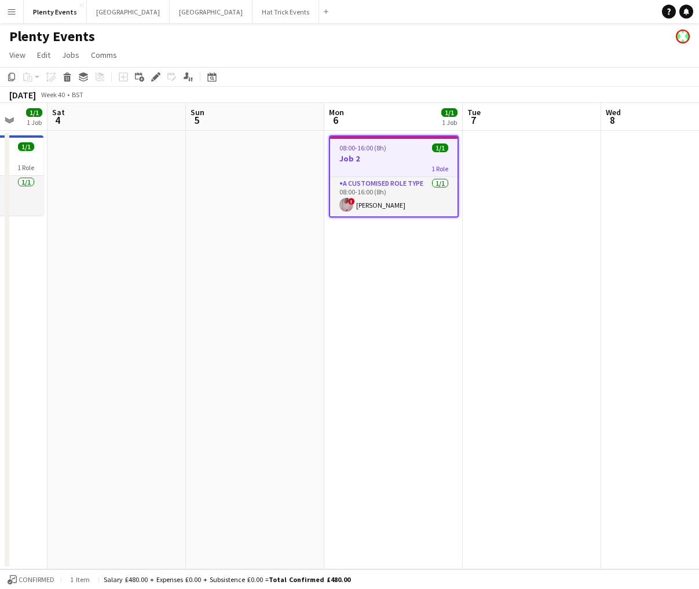
click at [14, 14] on app-icon "Menu" at bounding box center [11, 11] width 9 height 9
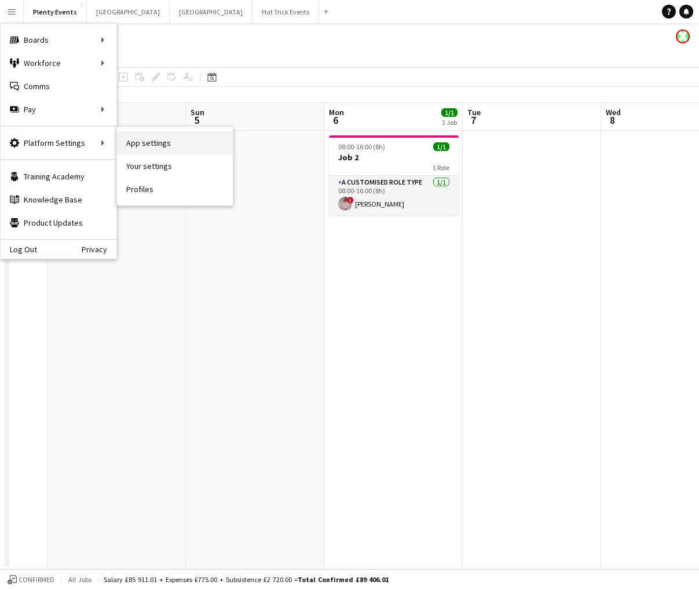
click at [147, 144] on link "App settings" at bounding box center [175, 142] width 116 height 23
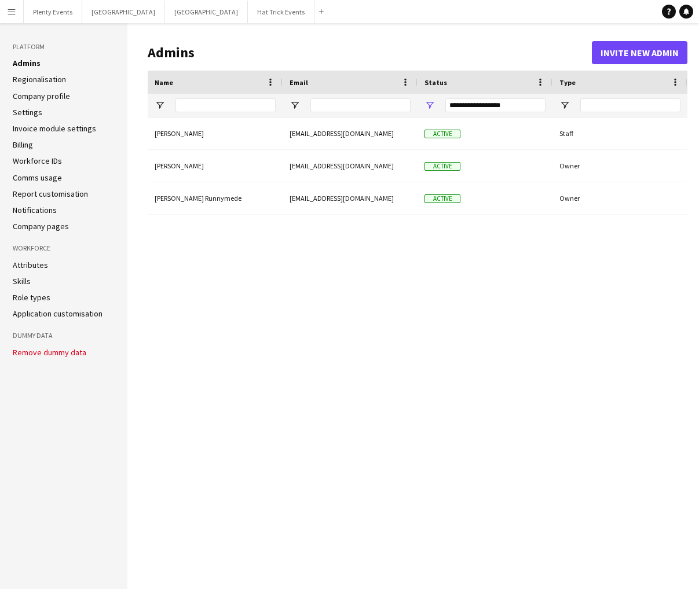
click at [42, 210] on link "Notifications" at bounding box center [35, 210] width 44 height 10
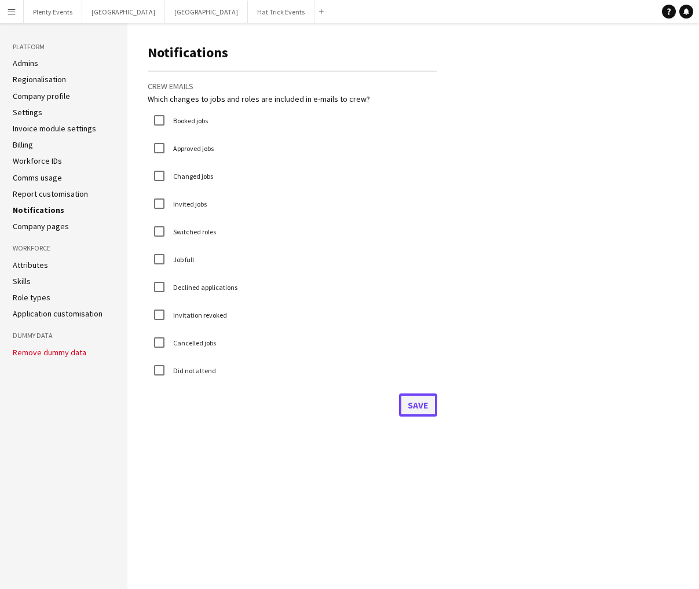
click at [411, 360] on button "Save" at bounding box center [418, 405] width 38 height 23
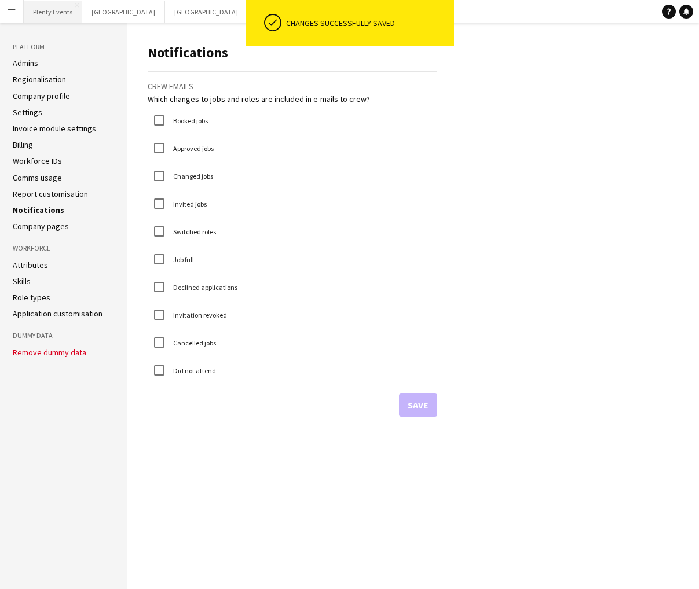
click at [43, 12] on button "Plenty Events Close" at bounding box center [53, 12] width 58 height 23
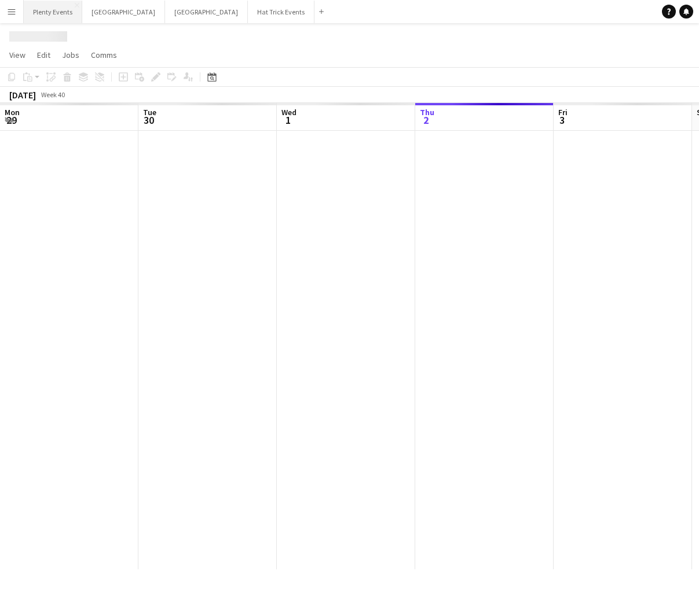
scroll to position [0, 277]
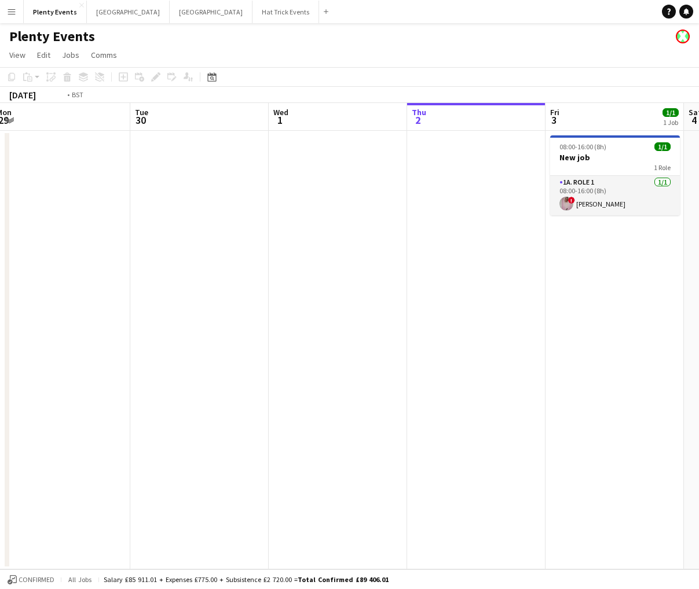
drag, startPoint x: 136, startPoint y: 270, endPoint x: 428, endPoint y: 282, distance: 292.7
click at [427, 281] on app-calendar-viewport "Sat 27 Sun 28 Mon 29 Tue 30 Wed 1 Thu 2 Fri 3 1/1 1 Job Sat 4 Sun 5 Mon 6 1/1 1…" at bounding box center [349, 336] width 699 height 467
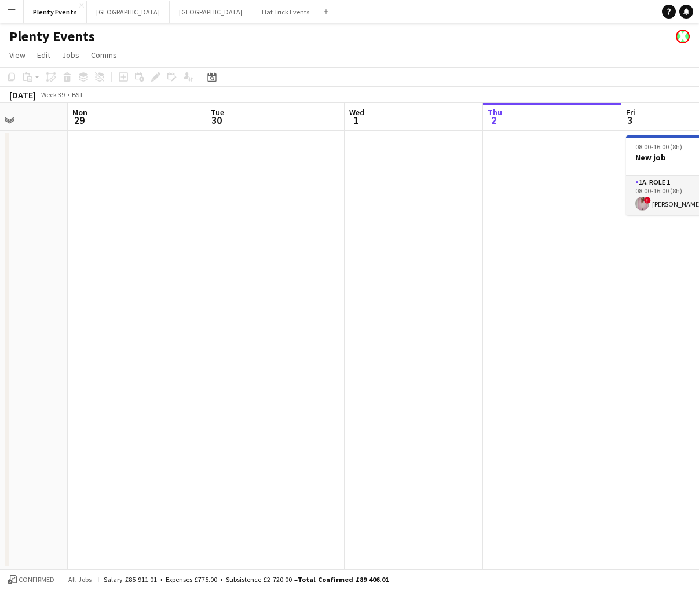
drag, startPoint x: 152, startPoint y: 294, endPoint x: 338, endPoint y: 308, distance: 187.0
click at [451, 311] on app-calendar-viewport "Fri 26 Sat 27 Sun 28 Mon 29 Tue 30 Wed 1 Thu 2 Fri 3 1/1 1 Job Sat 4 Sun 5 08:0…" at bounding box center [349, 336] width 699 height 467
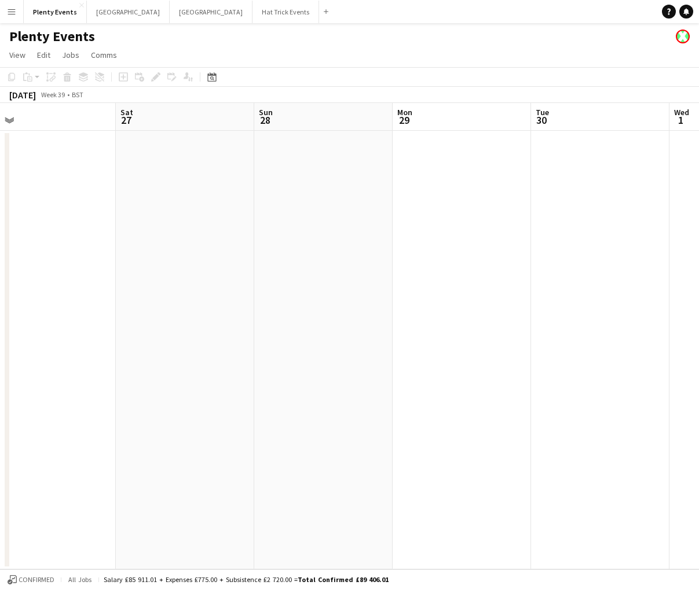
drag, startPoint x: 178, startPoint y: 306, endPoint x: 388, endPoint y: 325, distance: 211.0
click at [482, 328] on app-calendar-viewport "Wed 24 Thu 25 Fri 26 Sat 27 Sun 28 Mon 29 Tue 30 Wed 1 Thu 2 Fri 3 1/1 1 Job 08…" at bounding box center [349, 336] width 699 height 467
drag, startPoint x: 237, startPoint y: 328, endPoint x: 422, endPoint y: 325, distance: 184.8
click at [489, 331] on app-calendar-viewport "Mon 22 Tue 23 Wed 24 Thu 25 Fri 26 Sat 27 Sun 28 Mon 29 Tue 30 Wed 1" at bounding box center [349, 336] width 699 height 467
drag, startPoint x: 151, startPoint y: 323, endPoint x: 330, endPoint y: 320, distance: 179.5
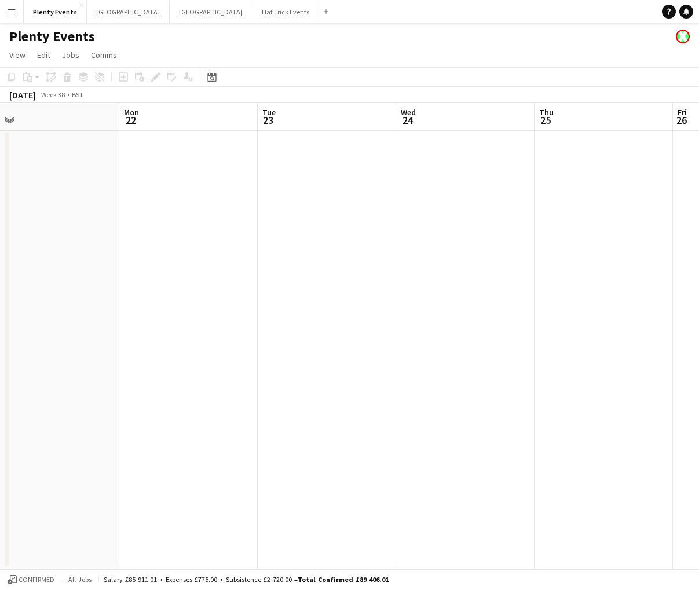
click at [492, 328] on app-calendar-viewport "Fri 19 Sat 20 Sun 21 Mon 22 Tue 23 Wed 24 Thu 25 Fri 26 Sat 27 Sun 28" at bounding box center [349, 336] width 699 height 467
drag, startPoint x: 251, startPoint y: 328, endPoint x: 507, endPoint y: 316, distance: 256.2
click at [506, 316] on app-calendar-viewport "Thu 18 0/1 1 Job Fri 19 1/1 1 Job Sat 20 Sun 21 Mon 22 Tue 23 Wed 24 Thu 25 Fri…" at bounding box center [349, 336] width 699 height 467
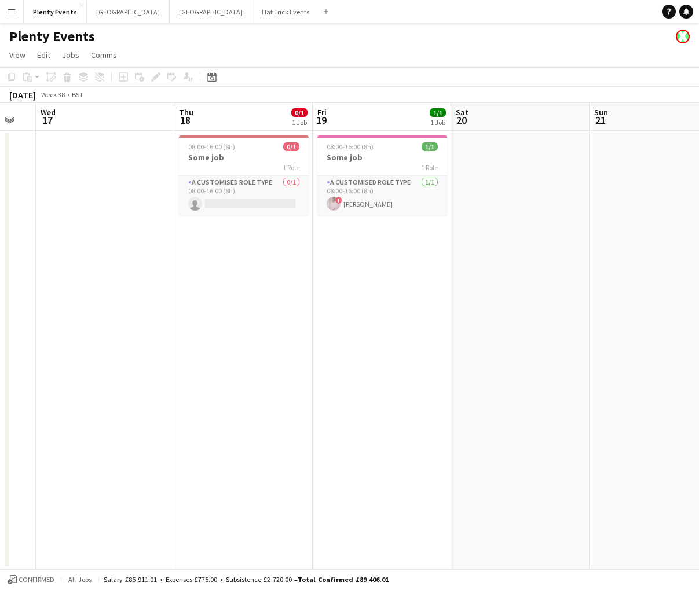
scroll to position [0, 345]
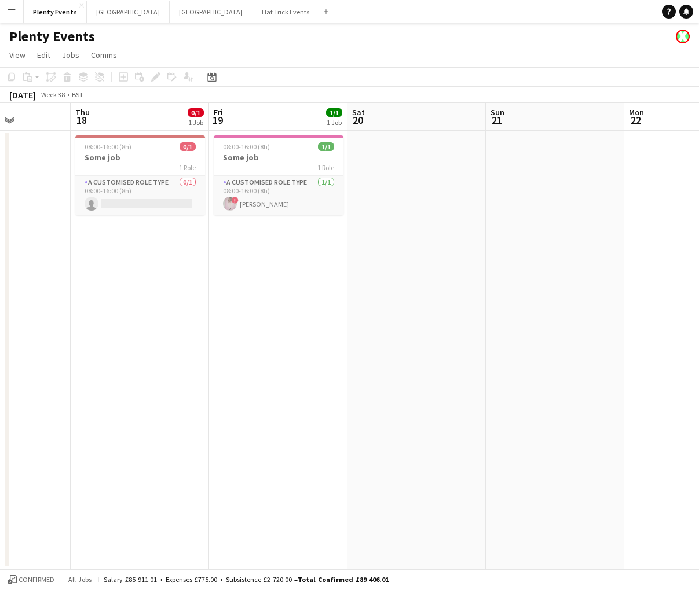
drag, startPoint x: 279, startPoint y: 313, endPoint x: 394, endPoint y: 325, distance: 116.5
click at [394, 325] on app-calendar-viewport "Mon 15 Tue 16 Wed 17 Thu 18 0/1 1 Job Fri 19 1/1 1 Job Sat 20 Sun 21 Mon 22 Tue…" at bounding box center [349, 336] width 699 height 467
click at [290, 193] on app-card-role "A Customised Role Type 1/1 08:00-16:00 (8h) ! Diana Priceless" at bounding box center [279, 195] width 130 height 39
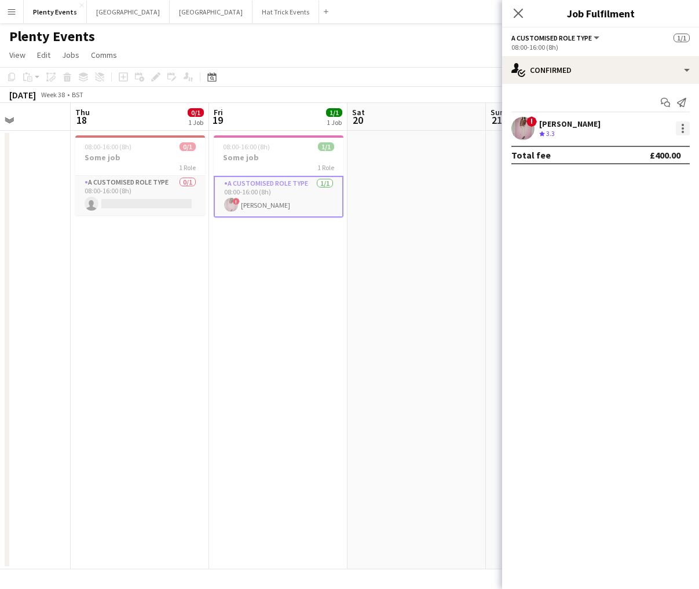
click at [680, 130] on div at bounding box center [683, 129] width 14 height 14
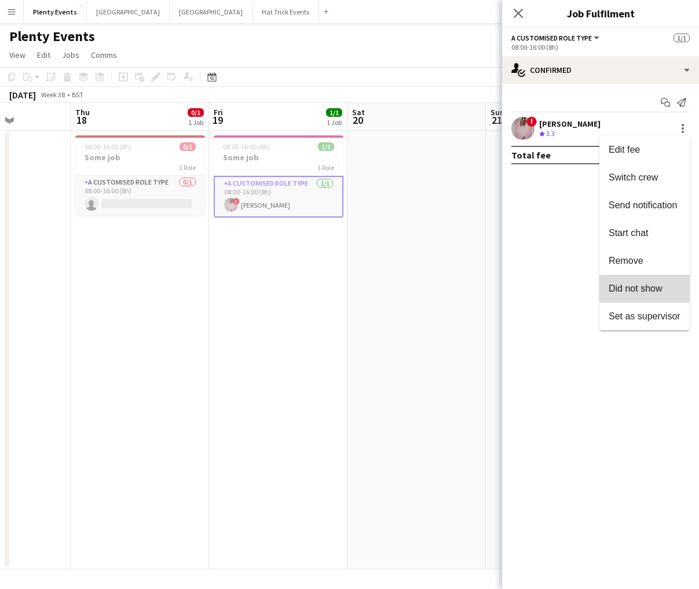
click at [639, 286] on span "Did not show" at bounding box center [636, 289] width 54 height 10
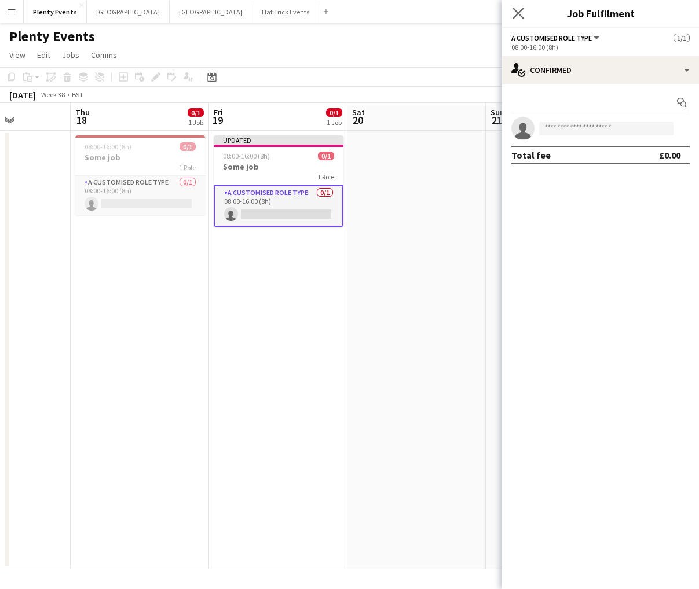
click at [520, 19] on icon "Close pop-in" at bounding box center [517, 13] width 11 height 11
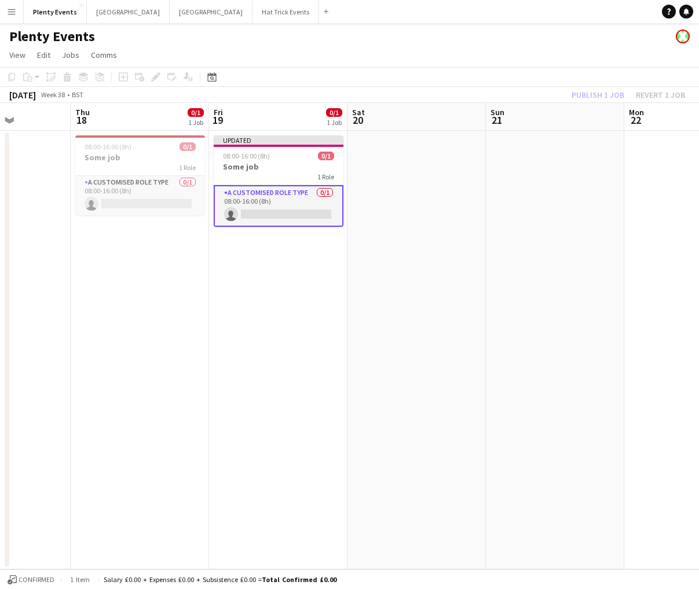
click at [591, 95] on div "Publish 1 job Revert 1 job" at bounding box center [628, 94] width 141 height 15
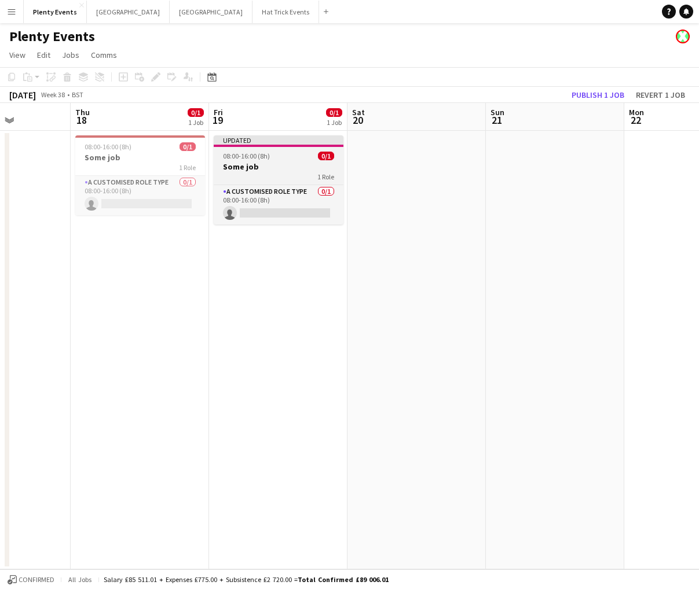
click at [298, 167] on h3 "Some job" at bounding box center [279, 167] width 130 height 10
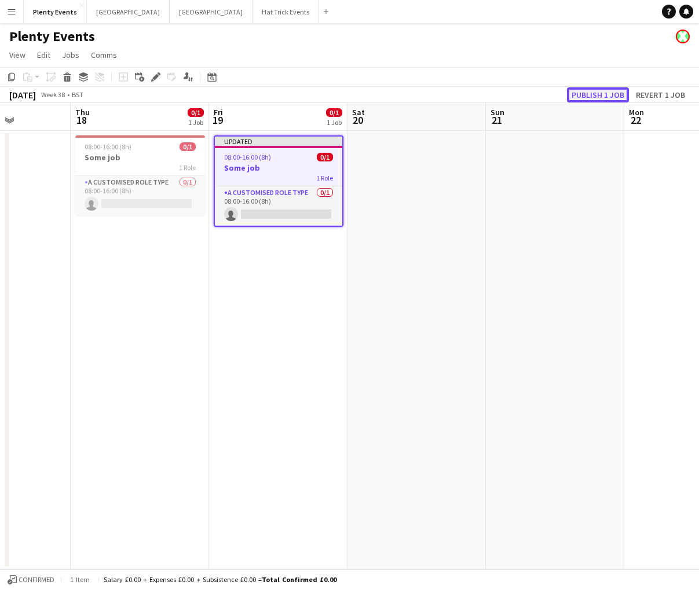
click at [592, 96] on button "Publish 1 job" at bounding box center [598, 94] width 62 height 15
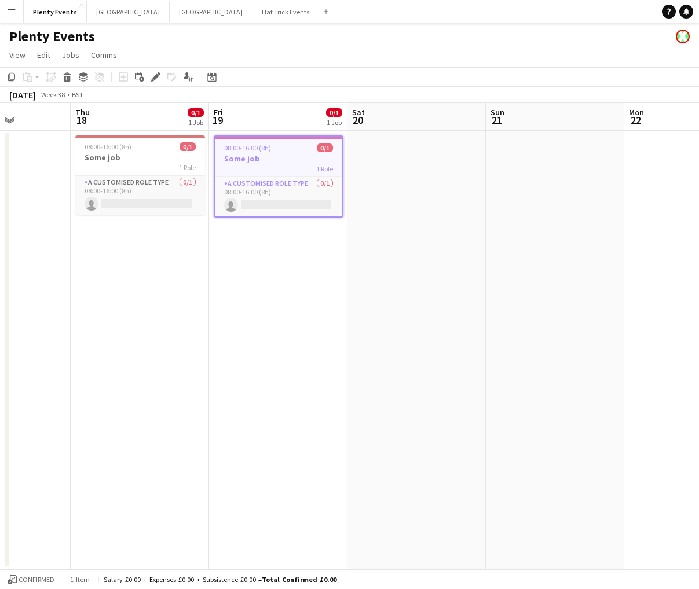
click at [409, 56] on app-page-menu "View Day view expanded Day view collapsed Month view Date picker Jump to today …" at bounding box center [349, 56] width 699 height 22
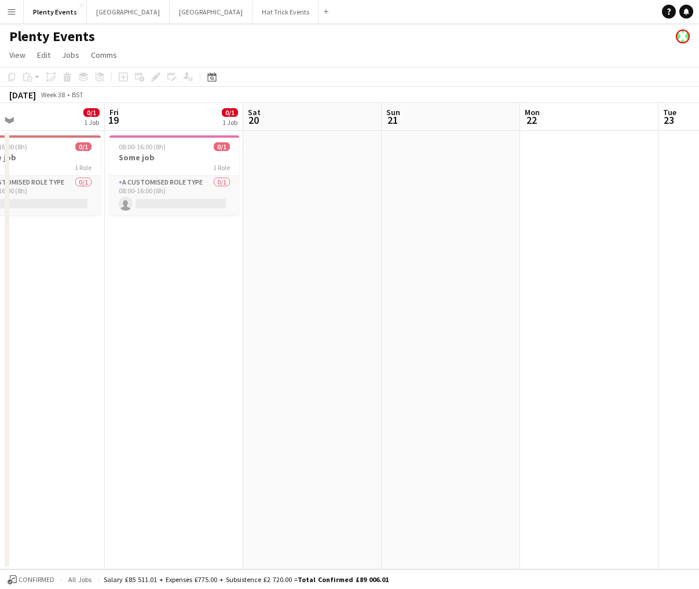
drag, startPoint x: 462, startPoint y: 272, endPoint x: 233, endPoint y: 269, distance: 228.8
click at [241, 269] on app-calendar-viewport "Mon 15 Tue 16 Wed 17 Thu 18 0/1 1 Job Fri 19 0/1 1 Job Sat 20 Sun 21 Mon 22 Tue…" at bounding box center [349, 336] width 699 height 467
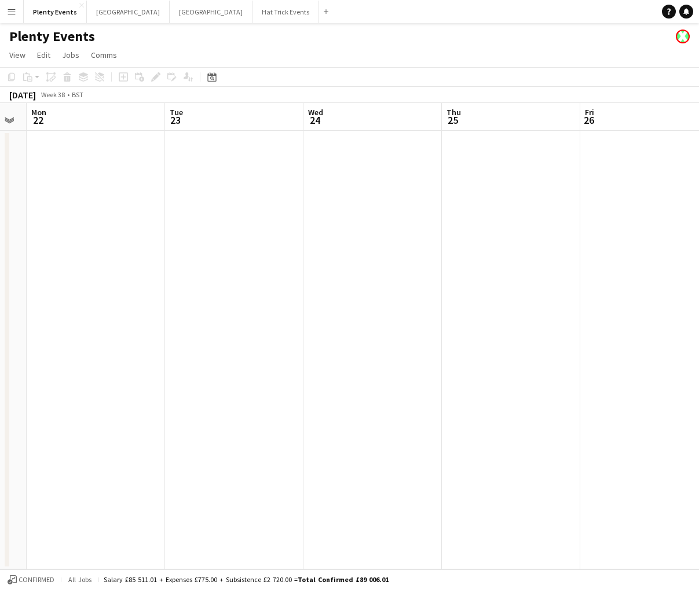
drag, startPoint x: 462, startPoint y: 325, endPoint x: 200, endPoint y: 297, distance: 263.2
click at [210, 298] on app-calendar-viewport "Fri 19 0/1 1 Job Sat 20 Sun 21 Mon 22 Tue 23 Wed 24 Thu 25 Fri 26 Sat 27 Sun 28…" at bounding box center [349, 336] width 699 height 467
drag, startPoint x: 487, startPoint y: 325, endPoint x: 185, endPoint y: 277, distance: 305.4
click at [258, 289] on app-calendar-viewport "Fri 19 0/1 1 Job Sat 20 Sun 21 Mon 22 Tue 23 Wed 24 Thu 25 Fri 26 Sat 27 Sun 28…" at bounding box center [349, 336] width 699 height 467
drag, startPoint x: 382, startPoint y: 370, endPoint x: 202, endPoint y: 383, distance: 180.0
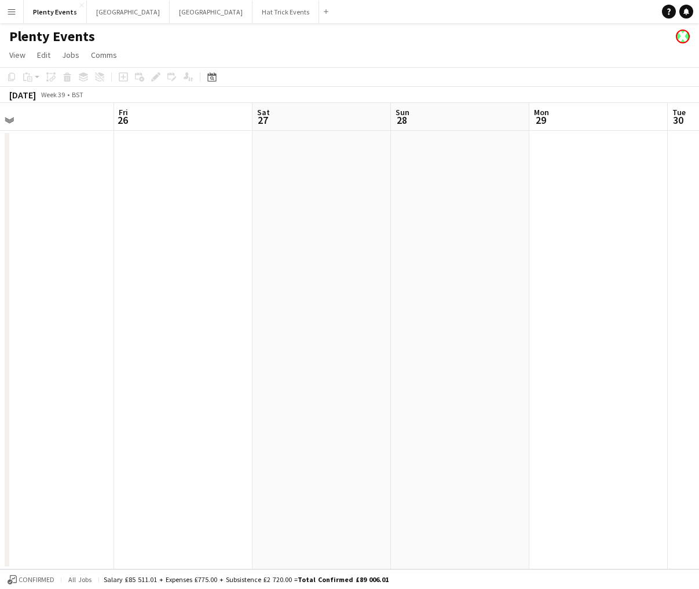
click at [119, 353] on app-calendar-viewport "Mon 22 Tue 23 Wed 24 Thu 25 Fri 26 Sat 27 Sun 28 Mon 29 Tue 30 Wed 1" at bounding box center [349, 336] width 699 height 467
drag, startPoint x: 465, startPoint y: 416, endPoint x: 216, endPoint y: 394, distance: 250.0
click at [211, 360] on app-calendar-viewport "Tue 23 Wed 24 Thu 25 Fri 26 Sat 27 Sun 28 Mon 29 Tue 30 Wed 1 Thu 2" at bounding box center [349, 336] width 699 height 467
drag, startPoint x: 501, startPoint y: 427, endPoint x: 148, endPoint y: 381, distance: 356.2
click at [147, 360] on app-calendar-viewport "Thu 25 Fri 26 Sat 27 Sun 28 Mon 29 Tue 30 Wed 1 Thu 2 Fri 3 1/1 1 Job Sat 4 08:…" at bounding box center [349, 336] width 699 height 467
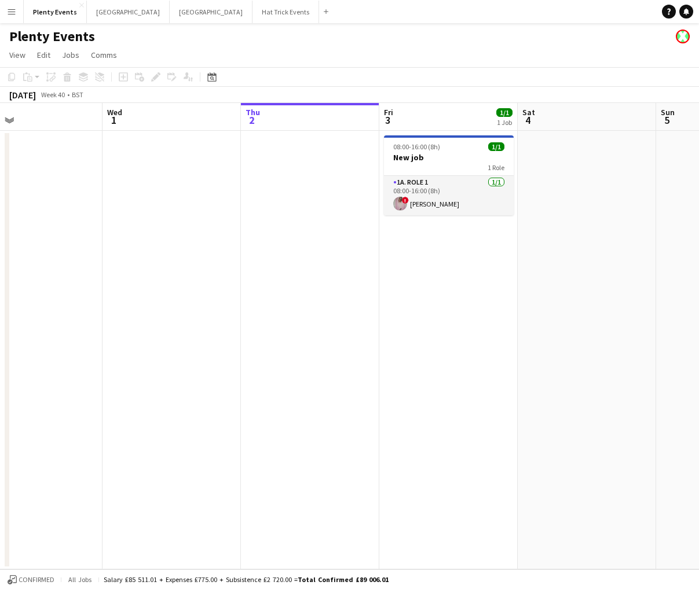
drag, startPoint x: 379, startPoint y: 419, endPoint x: 165, endPoint y: 391, distance: 216.1
click at [165, 360] on app-calendar-viewport "Sat 27 Sun 28 Mon 29 Tue 30 Wed 1 Thu 2 Fri 3 1/1 1 Job Sat 4 Sun 5 Mon 6 1/1 1…" at bounding box center [349, 336] width 699 height 467
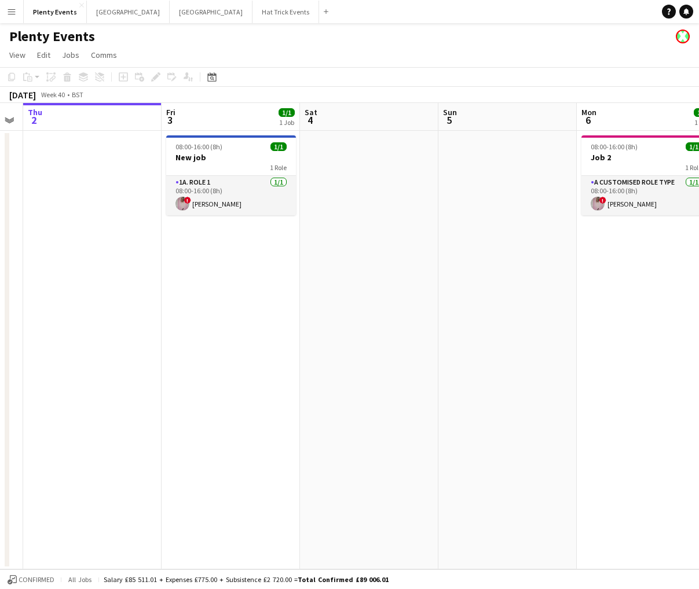
drag, startPoint x: 386, startPoint y: 422, endPoint x: 230, endPoint y: 397, distance: 157.3
click at [230, 360] on app-calendar-viewport "Mon 29 Tue 30 Wed 1 Thu 2 Fri 3 1/1 1 Job Sat 4 Sun 5 Mon 6 1/1 1 Job Tue 7 Wed…" at bounding box center [349, 336] width 699 height 467
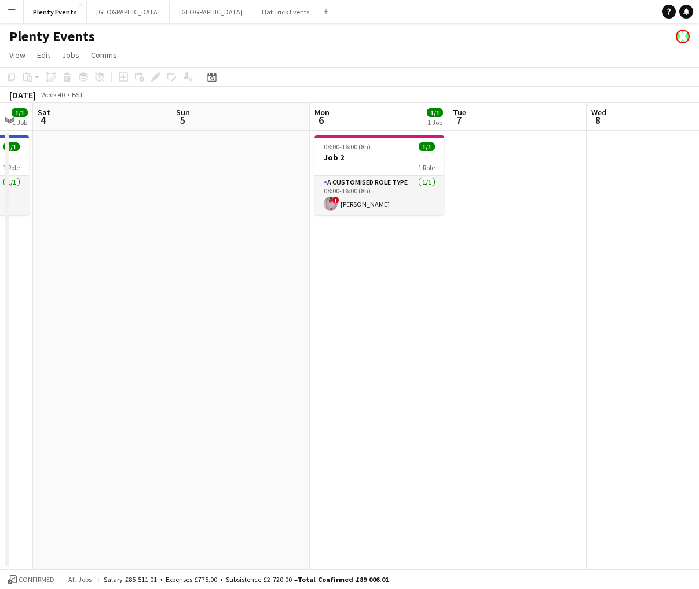
drag, startPoint x: 378, startPoint y: 418, endPoint x: 259, endPoint y: 403, distance: 119.7
click at [259, 360] on app-calendar-viewport "Wed 1 Thu 2 Fri 3 1/1 1 Job Sat 4 Sun 5 Mon 6 1/1 1 Job Tue 7 Wed 8 Thu 9 Fri 1…" at bounding box center [349, 336] width 699 height 467
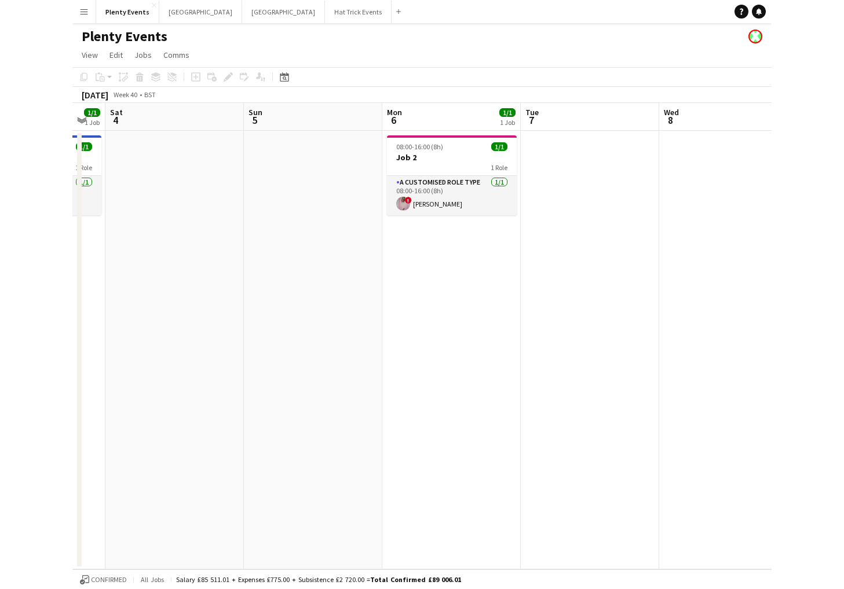
scroll to position [0, 386]
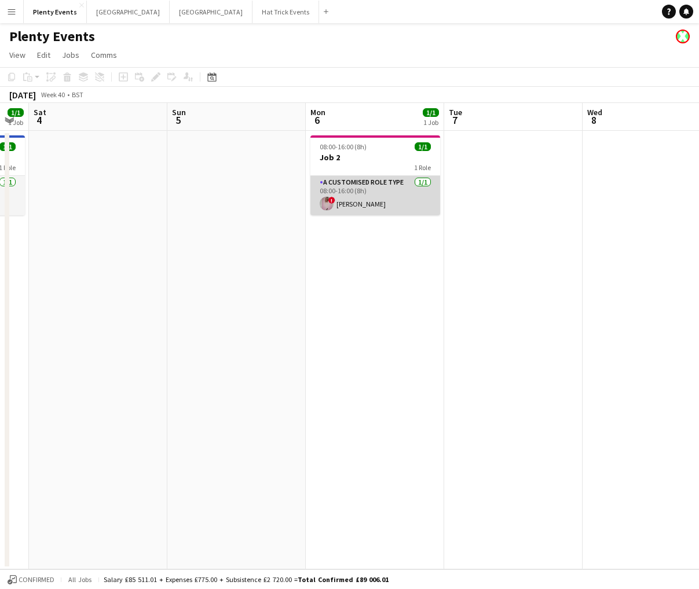
click at [391, 186] on app-card-role "A Customised Role Type 1/1 08:00-16:00 (8h) ! Diana Priceless" at bounding box center [375, 195] width 130 height 39
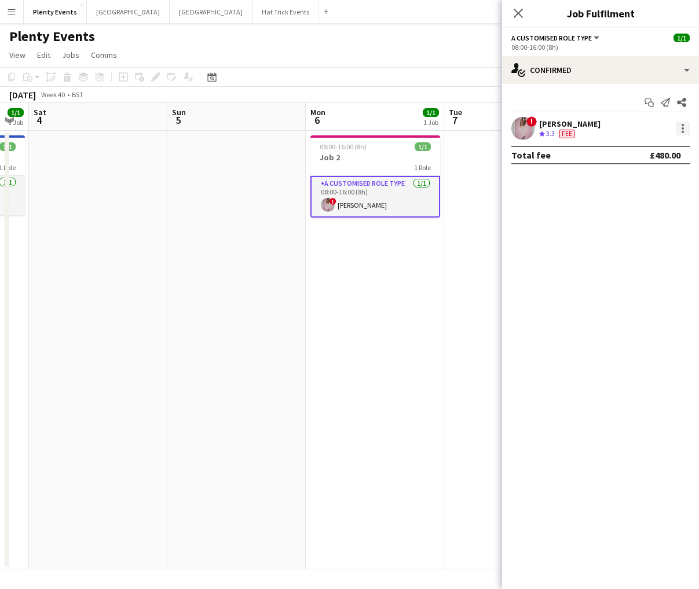
click at [685, 132] on div at bounding box center [683, 129] width 14 height 14
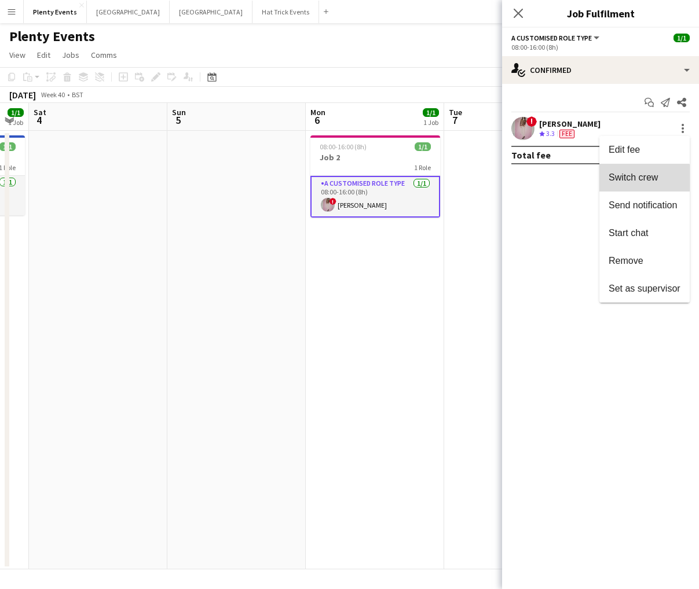
click at [636, 181] on span "Switch crew" at bounding box center [633, 178] width 49 height 10
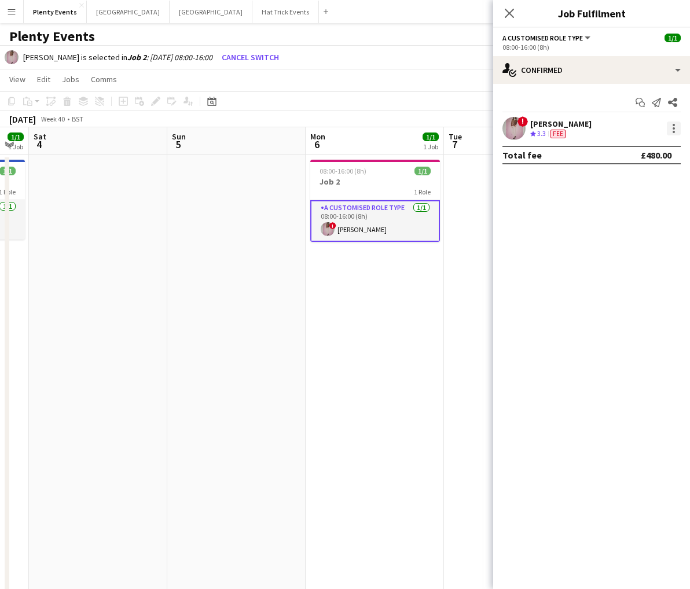
click at [668, 132] on div at bounding box center [674, 129] width 14 height 14
click at [672, 130] on div at bounding box center [345, 294] width 690 height 589
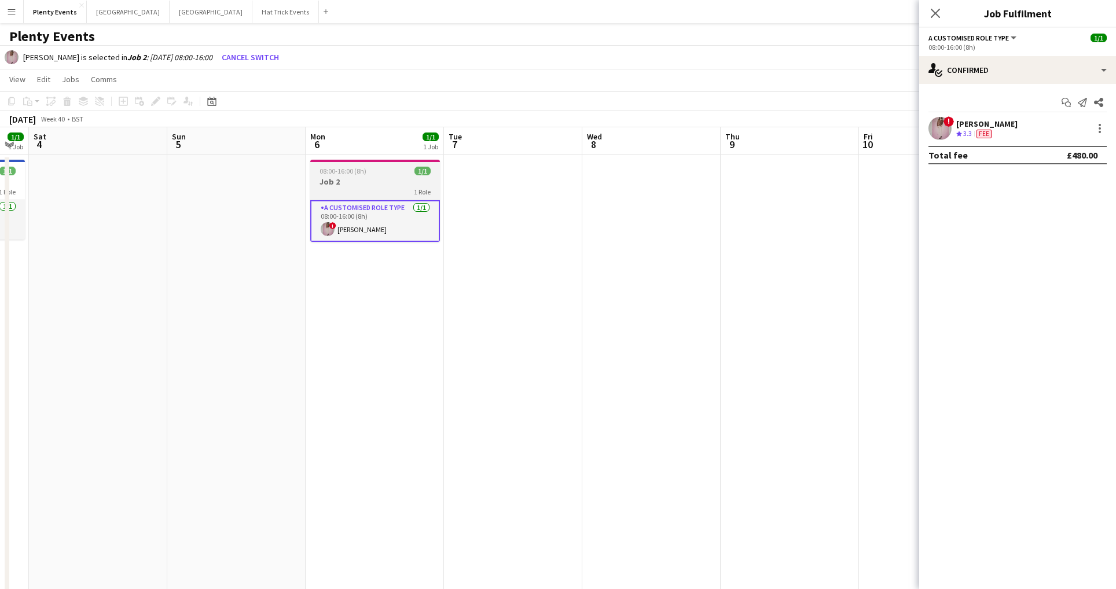
click at [374, 180] on h3 "Job 2" at bounding box center [375, 182] width 130 height 10
click at [13, 101] on icon "Copy" at bounding box center [11, 101] width 9 height 9
click at [661, 229] on app-date-cell at bounding box center [652, 374] width 138 height 439
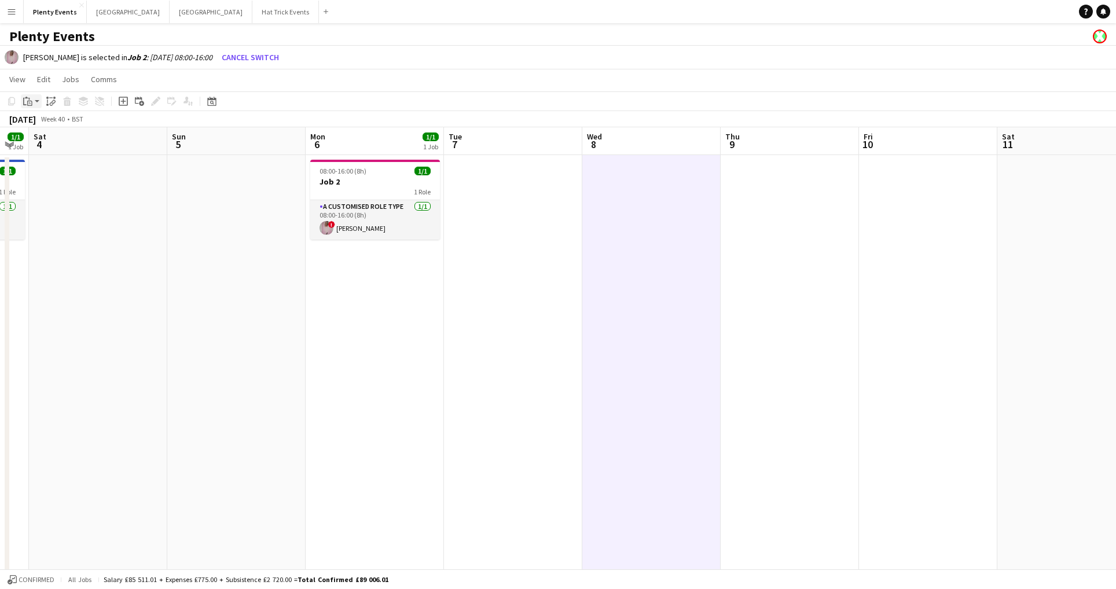
click at [36, 100] on app-action-btn "Paste" at bounding box center [31, 101] width 21 height 14
click at [43, 122] on link "Paste Command V" at bounding box center [76, 123] width 91 height 10
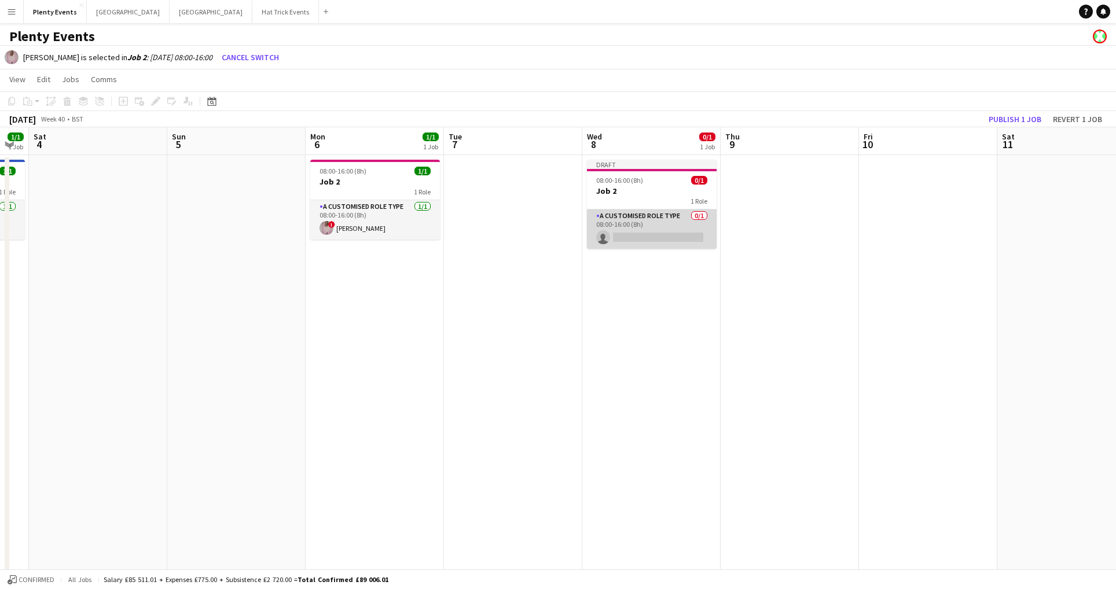
click at [667, 226] on app-card-role "A Customised Role Type 0/1 08:00-16:00 (8h) single-neutral-actions" at bounding box center [652, 229] width 130 height 39
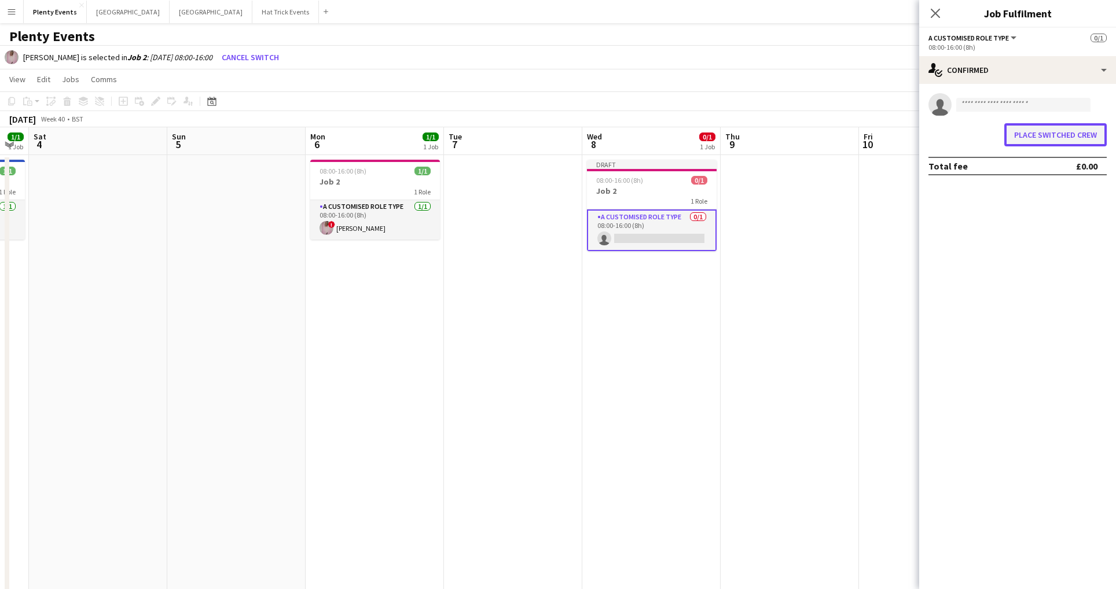
click at [698, 138] on button "Place switched crew" at bounding box center [1056, 134] width 102 height 23
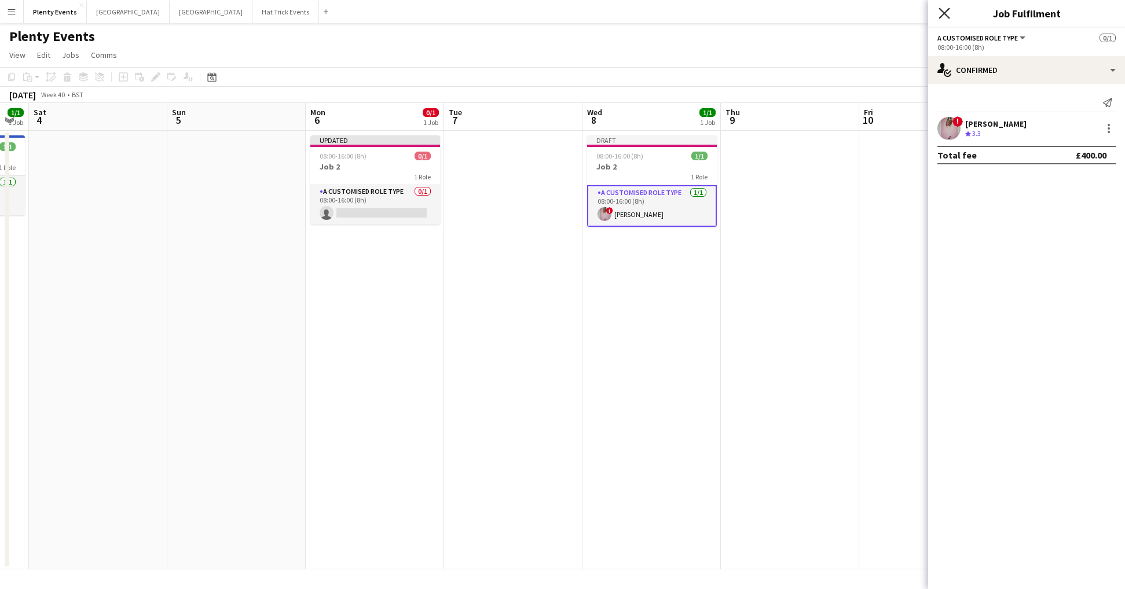
click at [698, 14] on icon at bounding box center [944, 13] width 11 height 11
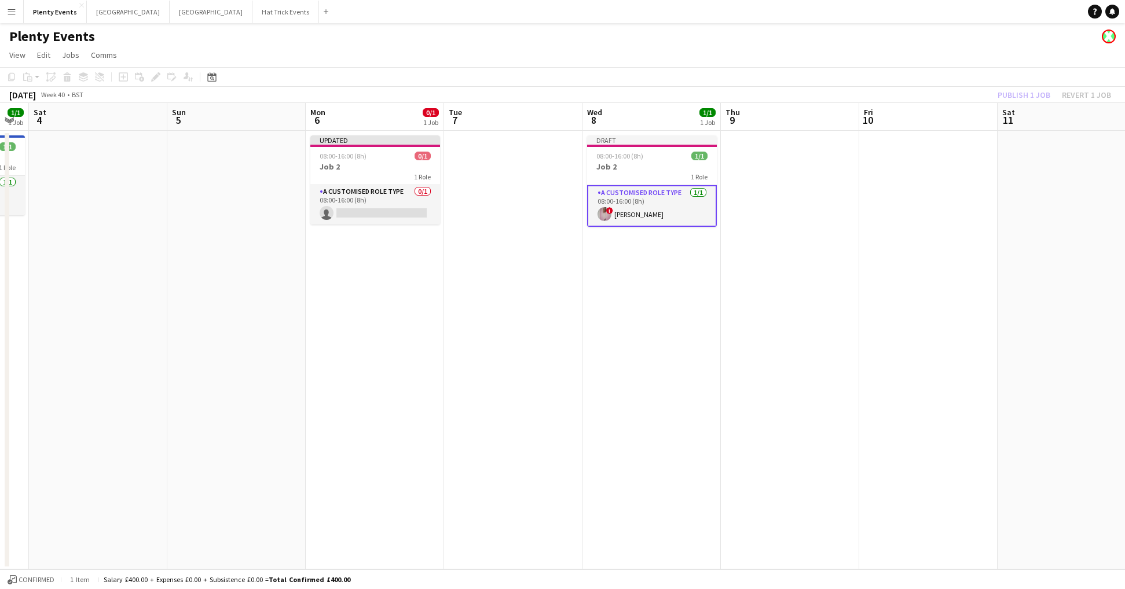
click at [698, 99] on div "Publish 1 job Revert 1 job" at bounding box center [1054, 94] width 141 height 15
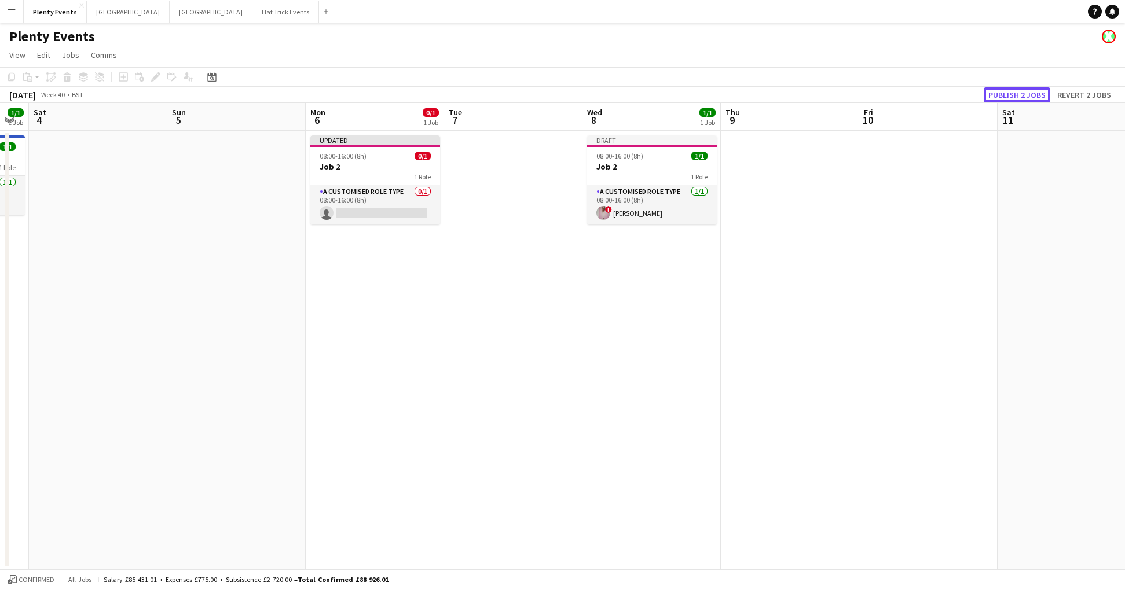
drag, startPoint x: 1021, startPoint y: 97, endPoint x: 947, endPoint y: 147, distance: 89.0
click at [698, 147] on app-calendar "Copy Paste Paste Command V Paste with crew Command Shift V Paste linked Job Del…" at bounding box center [562, 318] width 1125 height 503
click at [698, 97] on button "Publish 2 jobs" at bounding box center [1017, 94] width 67 height 15
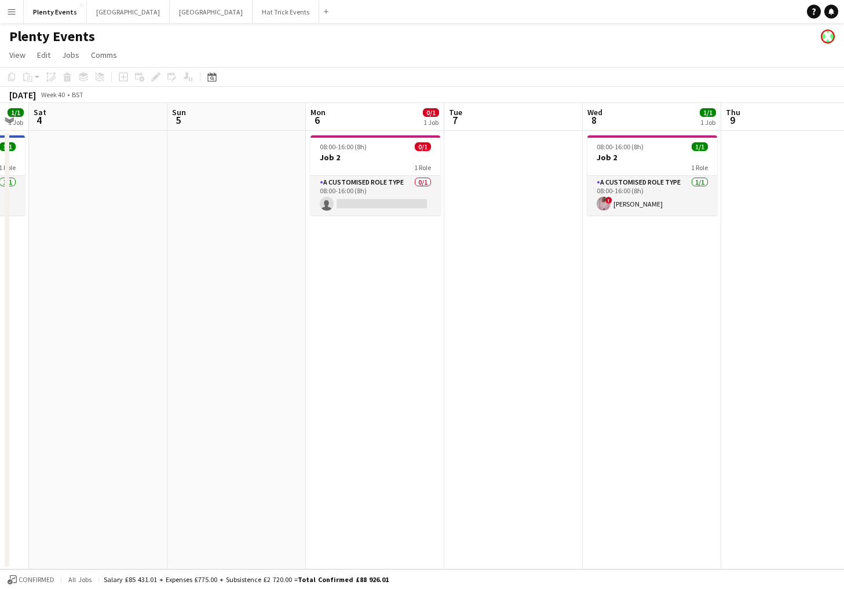
click at [356, 306] on app-date-cell "08:00-16:00 (8h) 0/1 Job 2 1 Role A Customised Role Type 0/1 08:00-16:00 (8h) s…" at bounding box center [375, 350] width 138 height 439
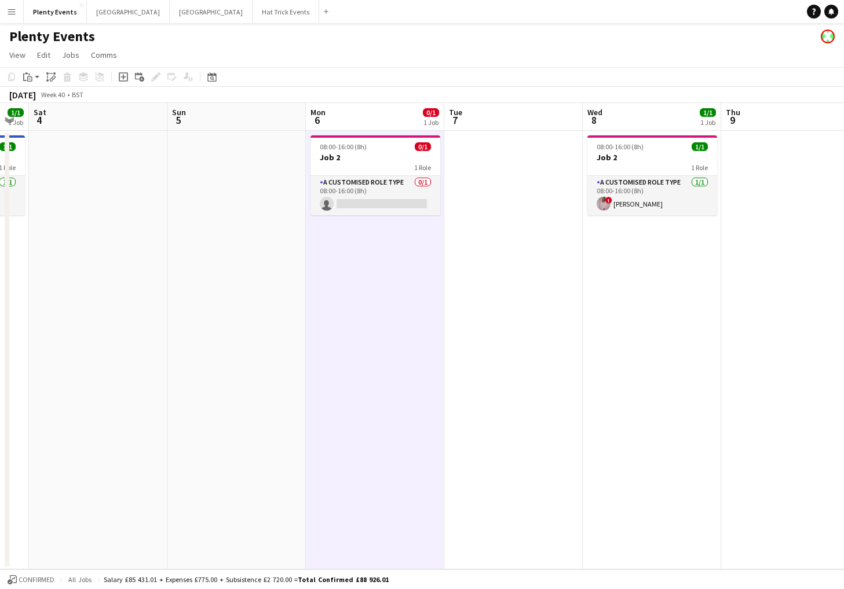
click at [488, 295] on app-date-cell at bounding box center [513, 350] width 138 height 439
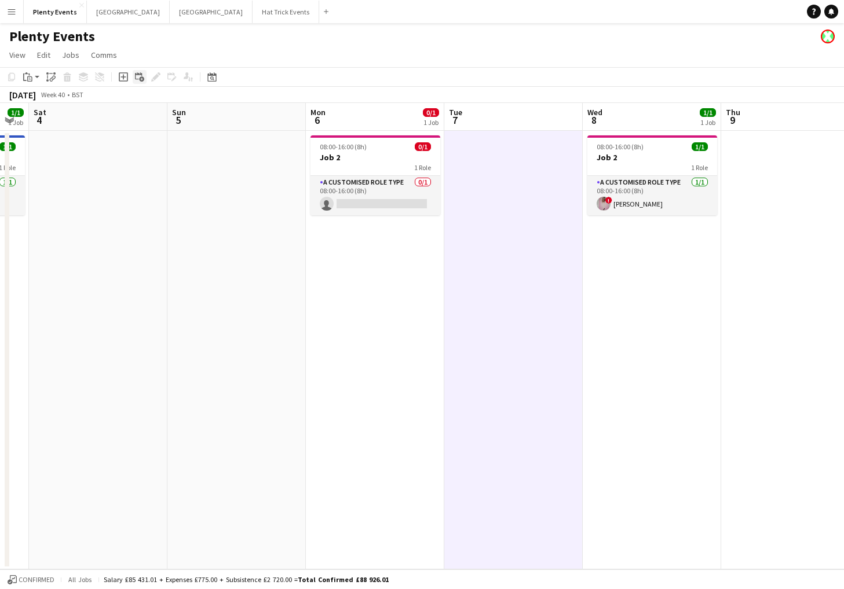
click at [138, 79] on icon at bounding box center [138, 75] width 7 height 7
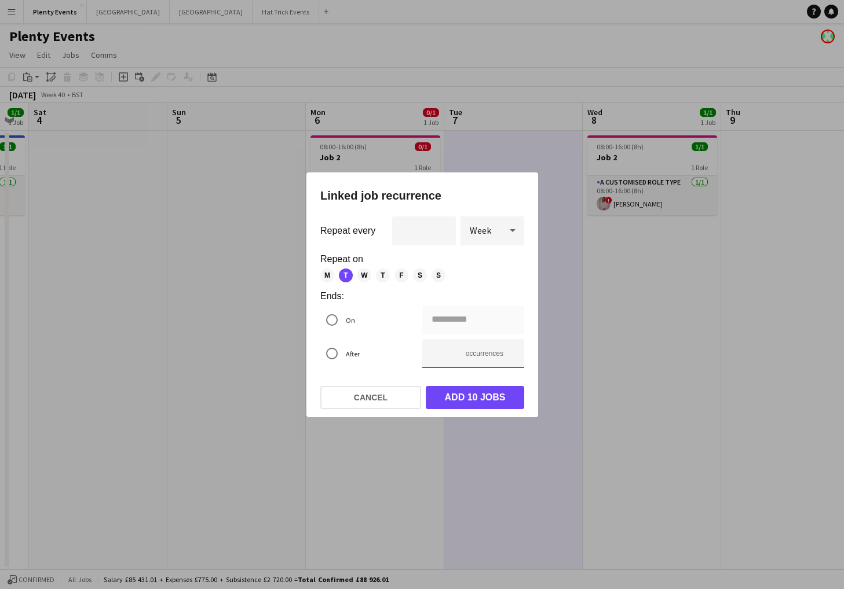
drag, startPoint x: 433, startPoint y: 353, endPoint x: 441, endPoint y: 353, distance: 7.6
click at [441, 353] on input "**" at bounding box center [473, 353] width 102 height 29
type input "**********"
type input "*"
click at [420, 277] on span "S" at bounding box center [420, 276] width 14 height 14
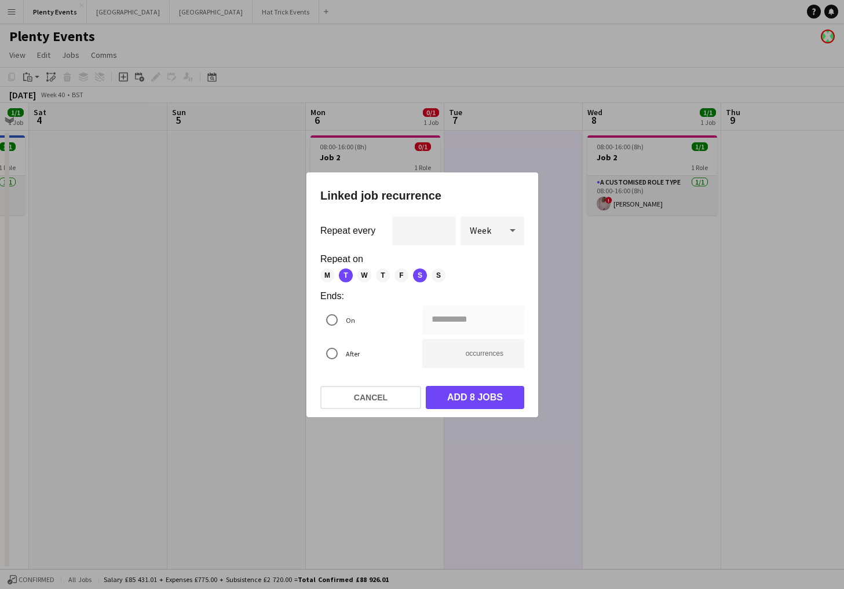
click at [435, 277] on span "S" at bounding box center [438, 276] width 14 height 14
click at [343, 277] on span "T" at bounding box center [346, 276] width 14 height 14
click at [347, 277] on span "T" at bounding box center [346, 276] width 14 height 14
click at [422, 279] on span "S" at bounding box center [420, 276] width 14 height 14
click at [434, 279] on span "S" at bounding box center [438, 276] width 14 height 14
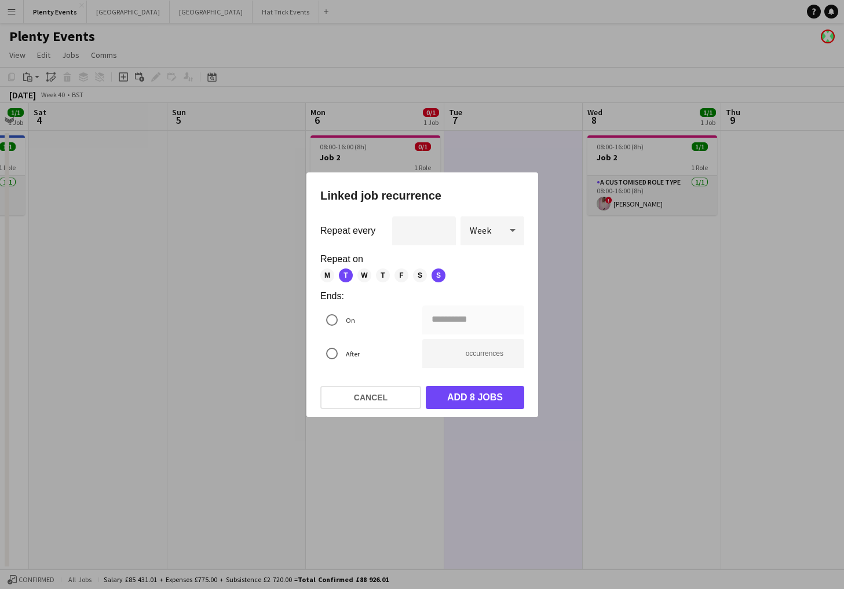
type input "**********"
click at [473, 360] on button "Add 4 jobs" at bounding box center [475, 397] width 98 height 23
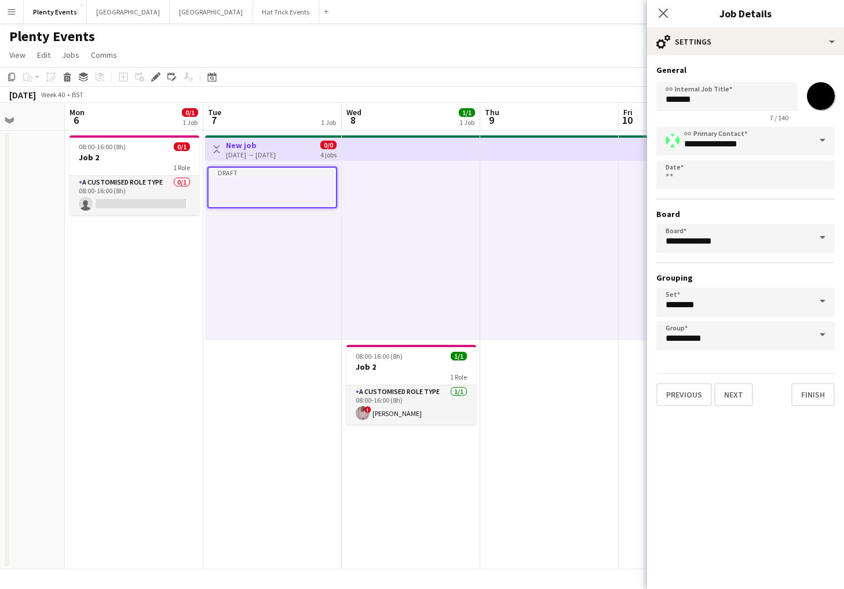
drag, startPoint x: 444, startPoint y: 437, endPoint x: 230, endPoint y: 405, distance: 216.1
click at [231, 360] on app-calendar-viewport "Fri 3 1/1 1 Job Sat 4 Sun 5 Mon 6 0/1 1 Job Tue 7 1 Job Wed 8 1/1 1 Job Thu 9 F…" at bounding box center [422, 336] width 844 height 467
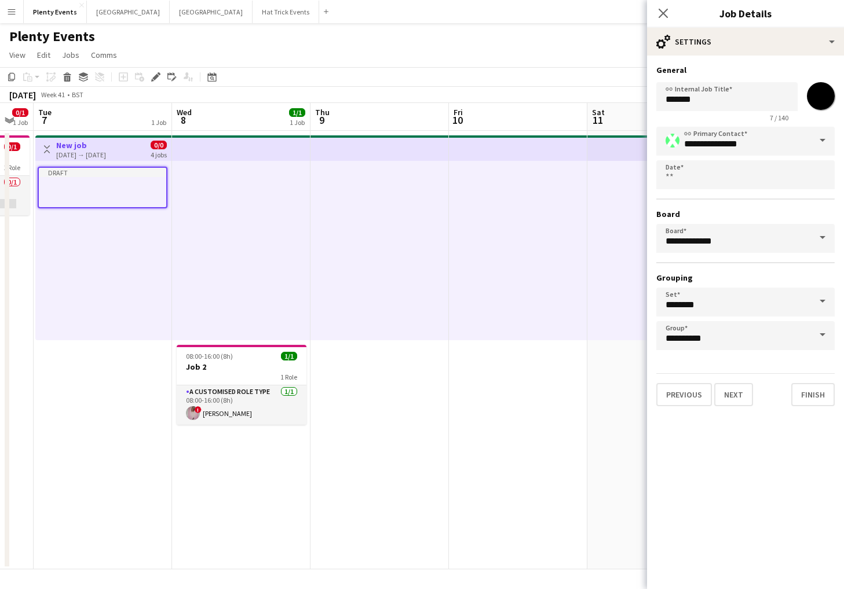
drag, startPoint x: 474, startPoint y: 455, endPoint x: 289, endPoint y: 440, distance: 185.9
click at [280, 360] on app-calendar-viewport "Fri 3 1/1 1 Job Sat 4 Sun 5 Mon 6 0/1 1 Job Tue 7 1 Job Wed 8 1/1 1 Job Thu 9 F…" at bounding box center [422, 336] width 844 height 467
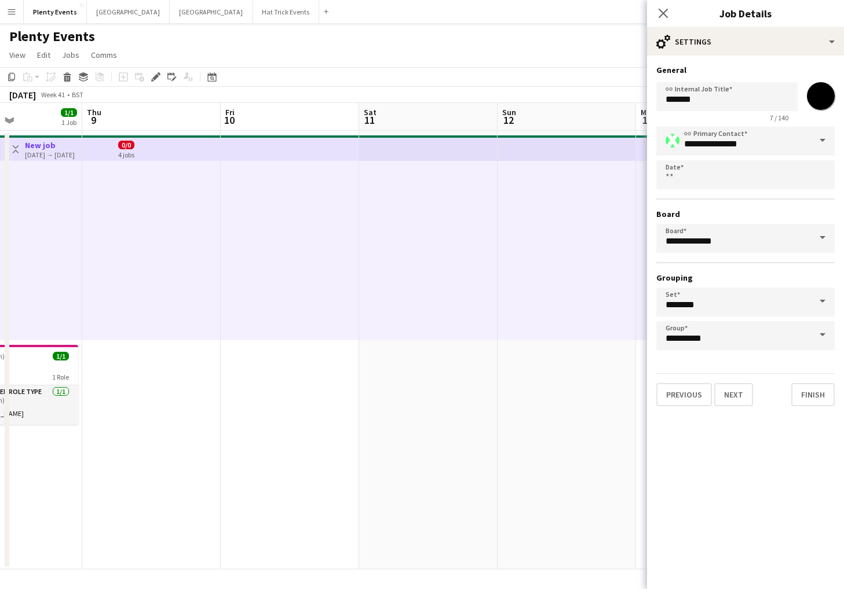
drag, startPoint x: 435, startPoint y: 459, endPoint x: 246, endPoint y: 436, distance: 191.3
click at [226, 360] on app-calendar-viewport "Sun 5 Mon 6 0/1 1 Job Tue 7 1 Job Wed 8 1/1 1 Job Thu 9 Fri 10 Sat 11 Sun 12 Mo…" at bounding box center [422, 336] width 844 height 467
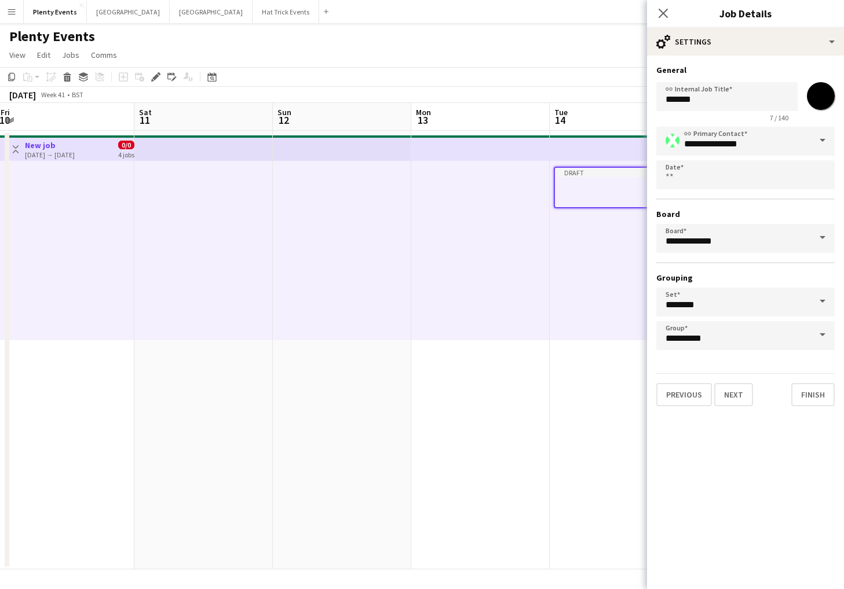
drag, startPoint x: 370, startPoint y: 438, endPoint x: 274, endPoint y: 432, distance: 96.3
click at [276, 360] on app-calendar-viewport "Tue 7 1 Job Wed 8 1/1 1 Job Thu 9 Fri 10 Sat 11 Sun 12 Mon 13 Tue 14 1 Job Wed …" at bounding box center [422, 336] width 844 height 467
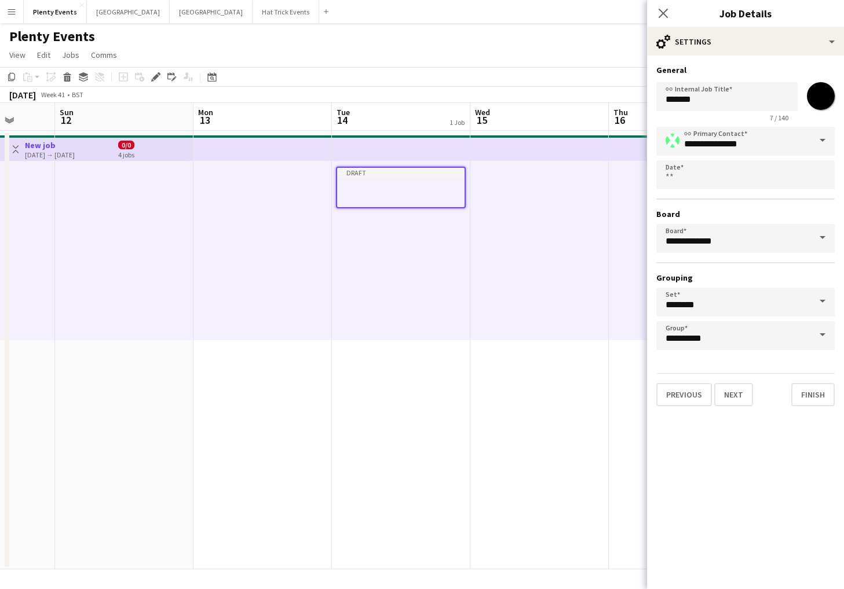
drag, startPoint x: 439, startPoint y: 454, endPoint x: 504, endPoint y: 455, distance: 64.9
click at [500, 360] on app-calendar-viewport "Thu 9 Fri 10 Sat 11 Sun 12 Mon 13 Tue 14 1 Job Wed 15 Thu 16 Fri 17 Sat 18 Sun …" at bounding box center [422, 336] width 844 height 467
drag, startPoint x: 240, startPoint y: 430, endPoint x: 558, endPoint y: 452, distance: 318.7
click at [558, 360] on app-calendar-viewport "Tue 7 1 Job Wed 8 1/1 1 Job Thu 9 Fri 10 Sat 11 Sun 12 Mon 13 Tue 14 1 Job Wed …" at bounding box center [422, 336] width 844 height 467
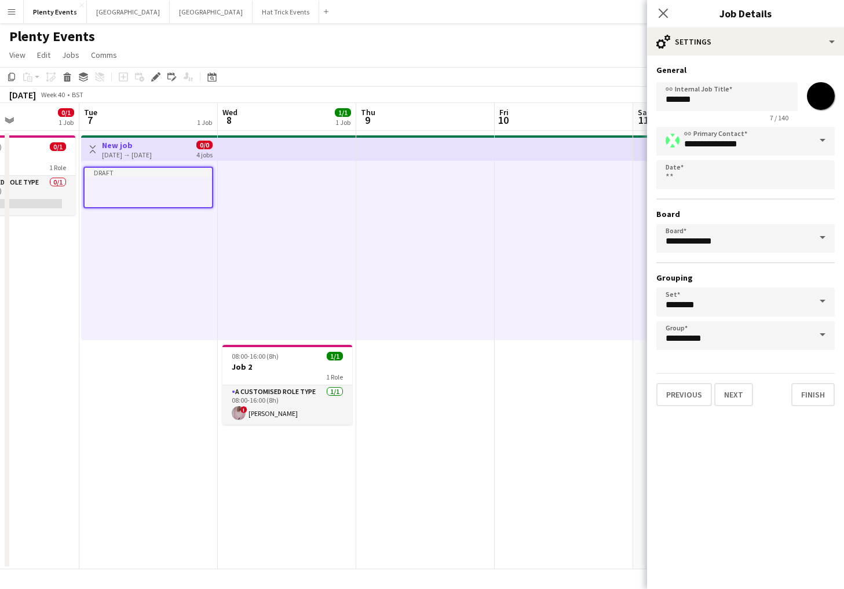
drag, startPoint x: 360, startPoint y: 445, endPoint x: 545, endPoint y: 469, distance: 186.9
click at [575, 360] on app-calendar-viewport "Sat 4 Sun 5 Mon 6 0/1 1 Job Tue 7 1 Job Wed 8 1/1 1 Job Thu 9 Fri 10 Sat 11 Sun…" at bounding box center [422, 336] width 844 height 467
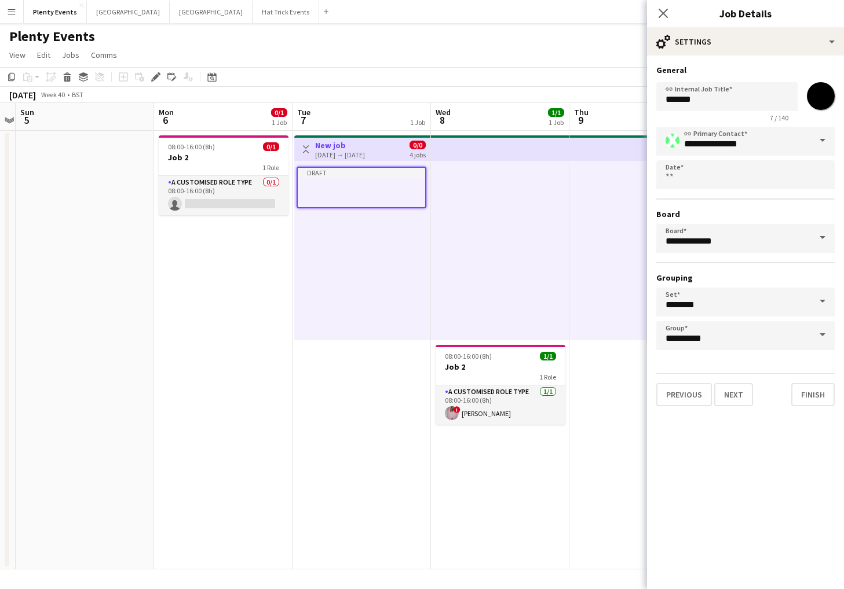
scroll to position [0, 249]
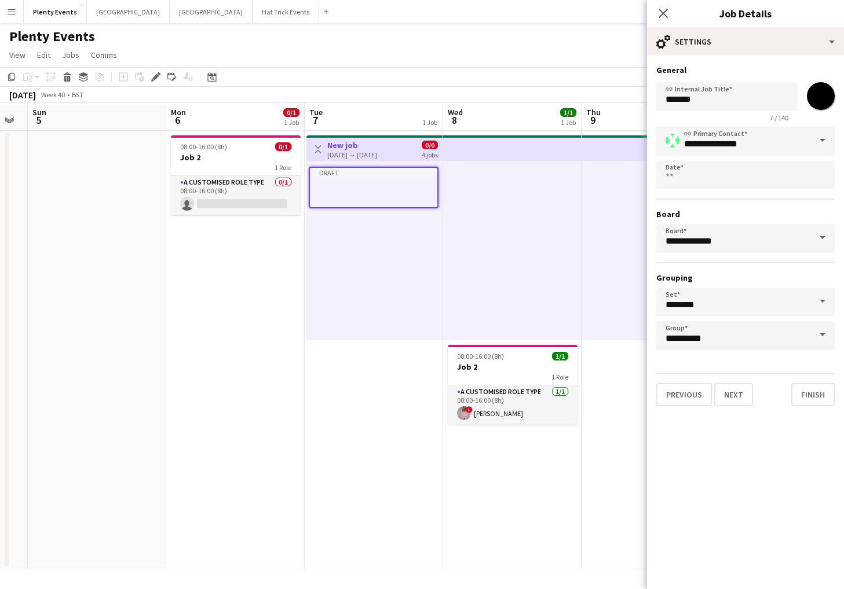
drag, startPoint x: 329, startPoint y: 470, endPoint x: 463, endPoint y: 485, distance: 134.7
click at [463, 360] on app-calendar-viewport "Fri 3 1/1 1 Job Sat 4 Sun 5 Mon 6 0/1 1 Job Tue 7 1 Job Wed 8 1/1 1 Job Thu 9 F…" at bounding box center [422, 336] width 844 height 467
click at [698, 360] on button "Next" at bounding box center [733, 394] width 39 height 23
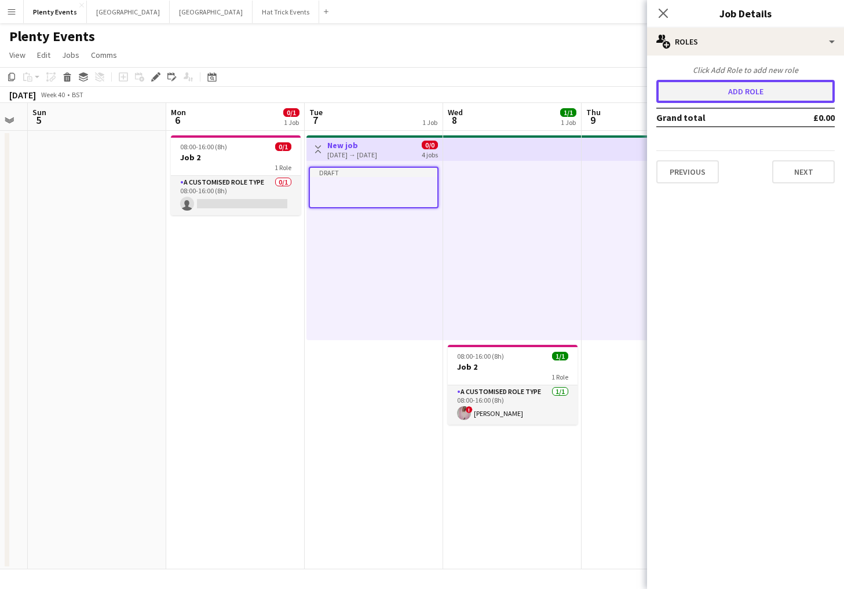
click at [698, 90] on button "Add role" at bounding box center [745, 91] width 178 height 23
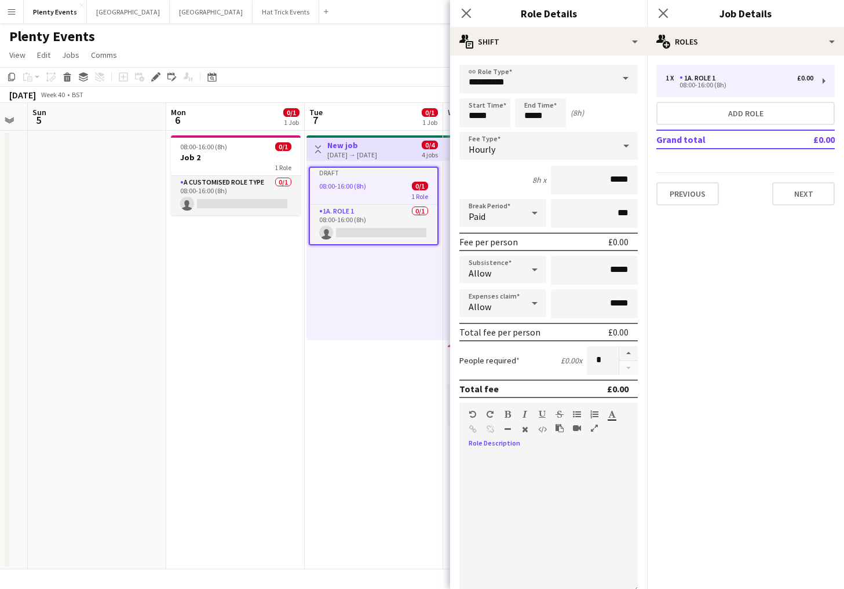
click at [536, 360] on div at bounding box center [548, 519] width 178 height 147
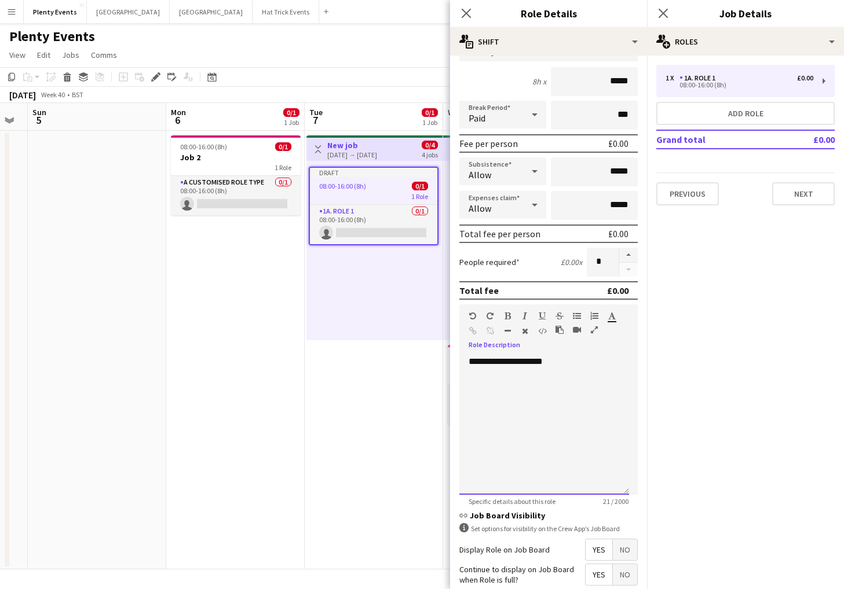
scroll to position [195, 0]
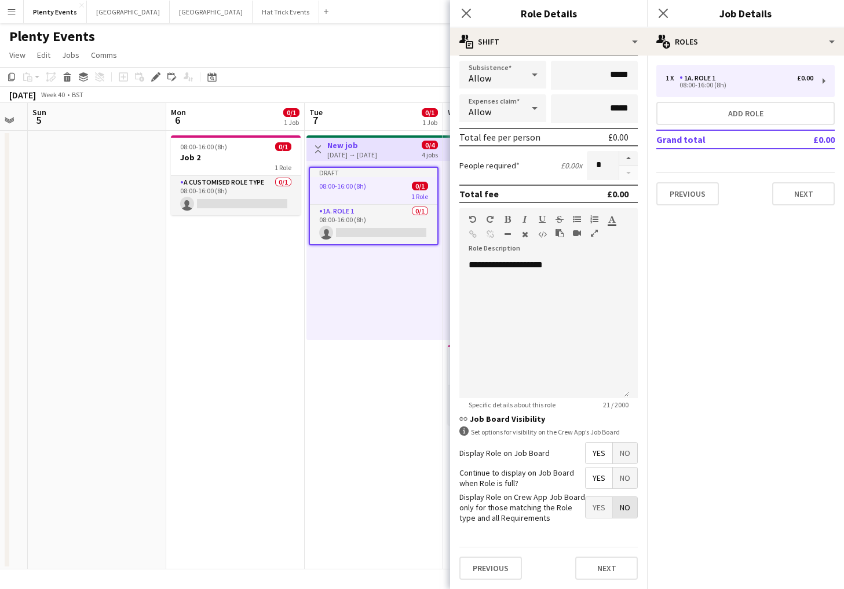
click at [617, 360] on span "No" at bounding box center [625, 507] width 24 height 21
click at [592, 360] on button "Next" at bounding box center [606, 568] width 63 height 23
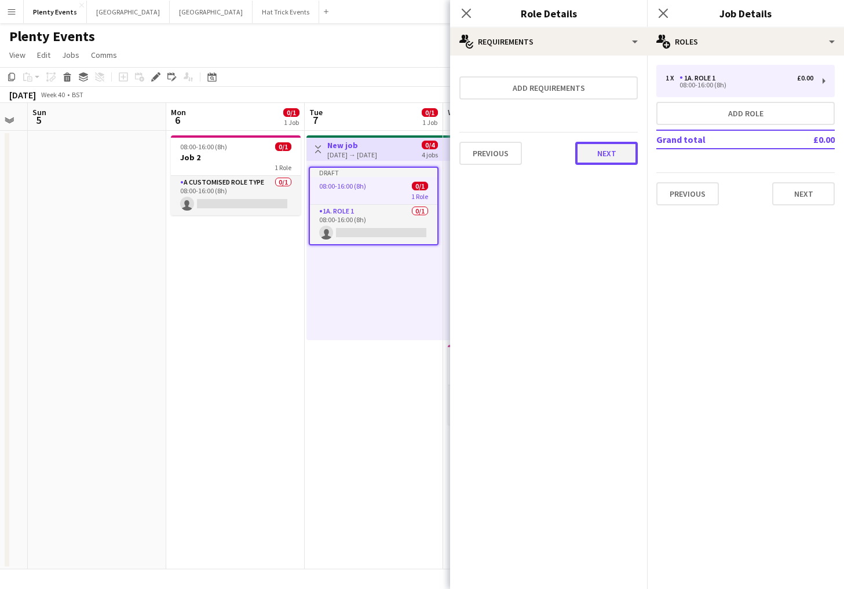
click at [621, 153] on button "Next" at bounding box center [606, 153] width 63 height 23
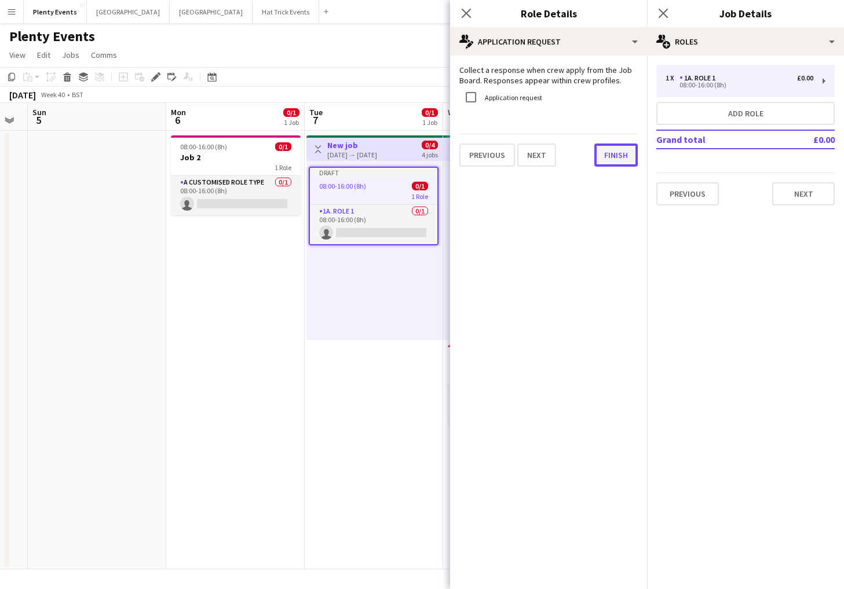
click at [619, 155] on button "Finish" at bounding box center [615, 155] width 43 height 23
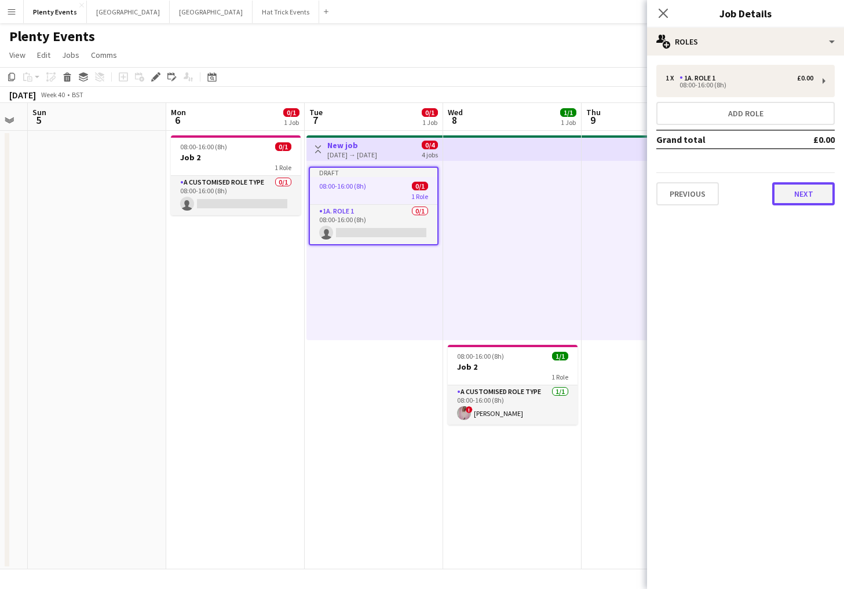
click at [698, 196] on button "Next" at bounding box center [803, 193] width 63 height 23
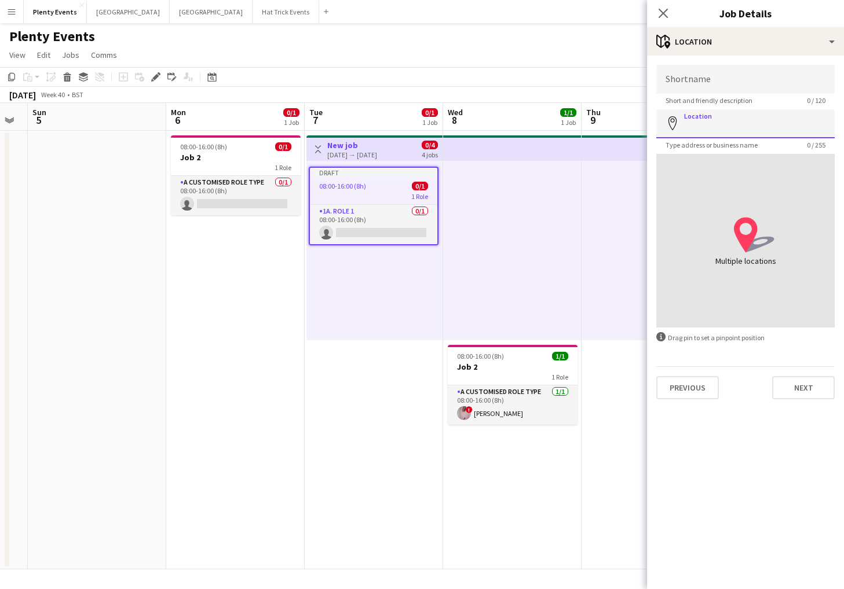
click at [698, 123] on input "Location" at bounding box center [745, 123] width 178 height 29
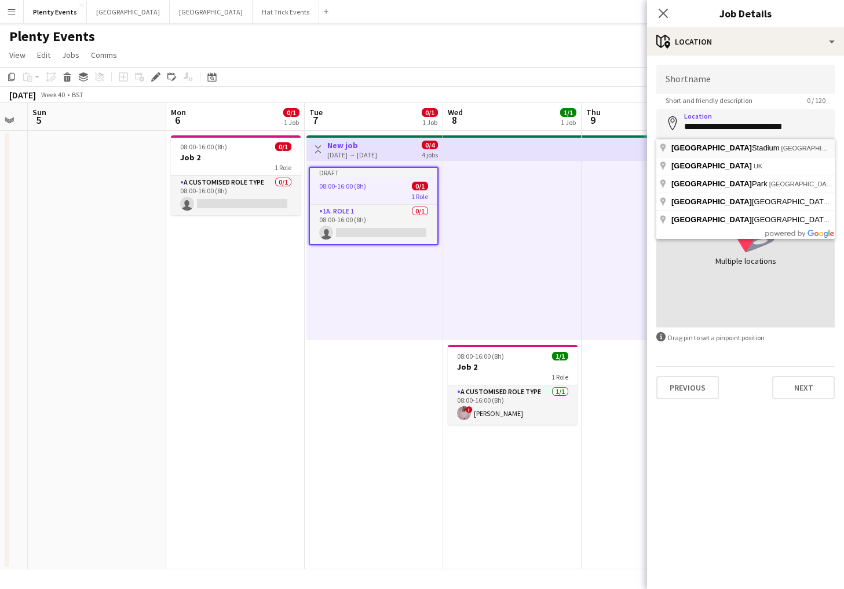
type input "**********"
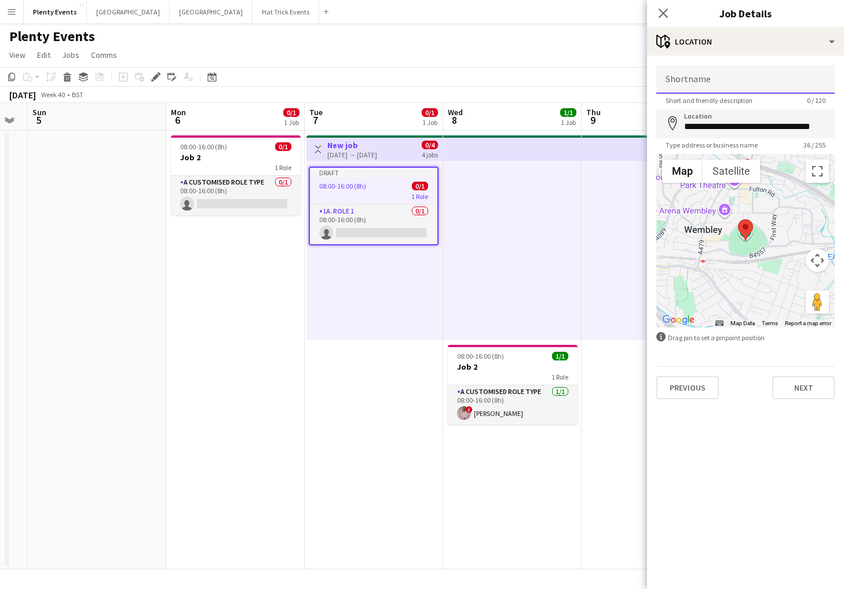
click at [698, 86] on input "Shortname" at bounding box center [745, 79] width 178 height 29
click at [668, 88] on input "******" at bounding box center [745, 79] width 178 height 29
click at [669, 84] on input "******" at bounding box center [745, 79] width 178 height 29
click at [668, 85] on input "******" at bounding box center [745, 79] width 178 height 29
type input "**********"
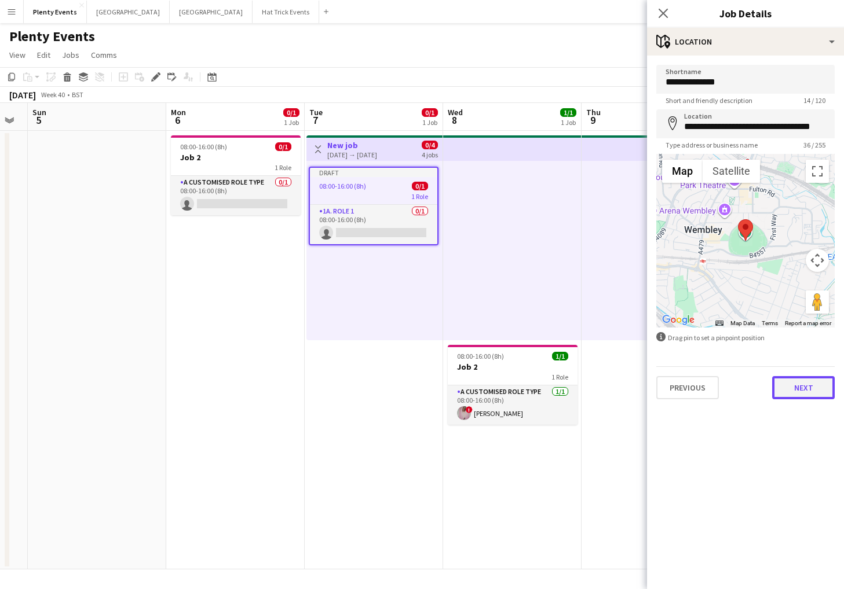
click at [698, 360] on button "Next" at bounding box center [803, 387] width 63 height 23
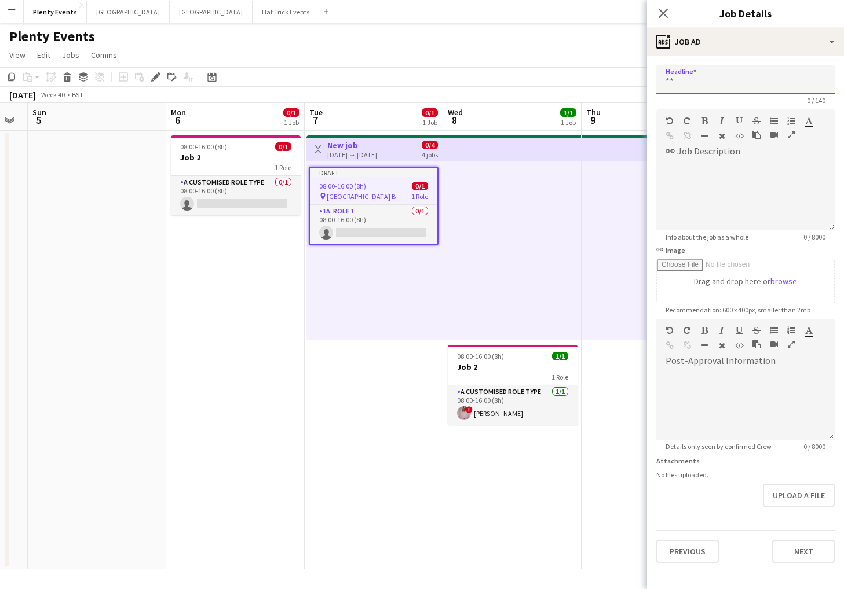
click at [698, 83] on input "Headline" at bounding box center [745, 79] width 178 height 29
type input "**********"
click at [698, 164] on div at bounding box center [745, 195] width 178 height 69
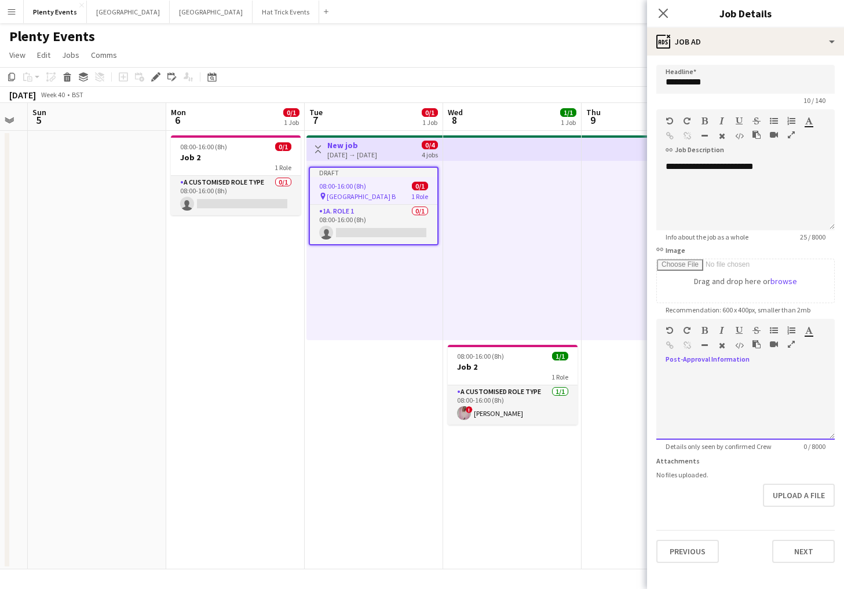
click at [698, 360] on div at bounding box center [745, 405] width 178 height 69
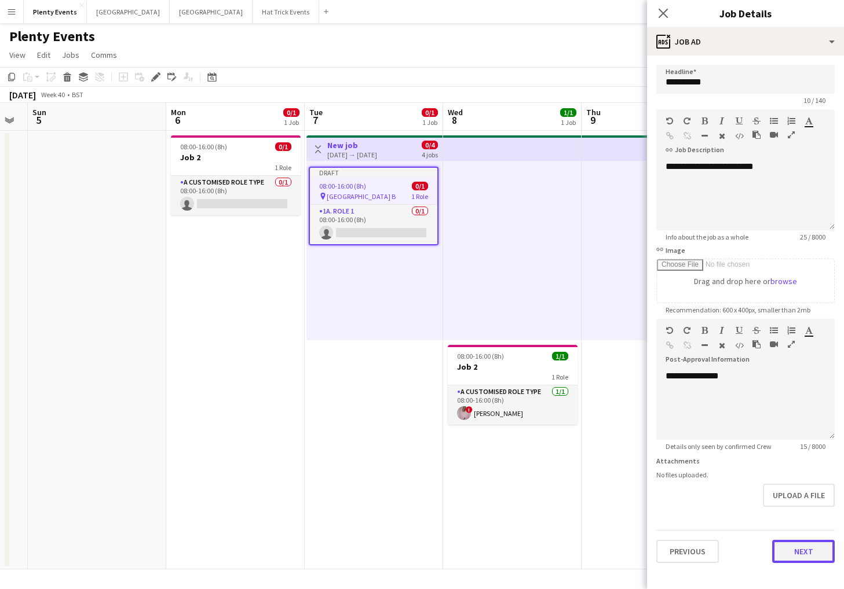
click at [698, 360] on button "Next" at bounding box center [803, 551] width 63 height 23
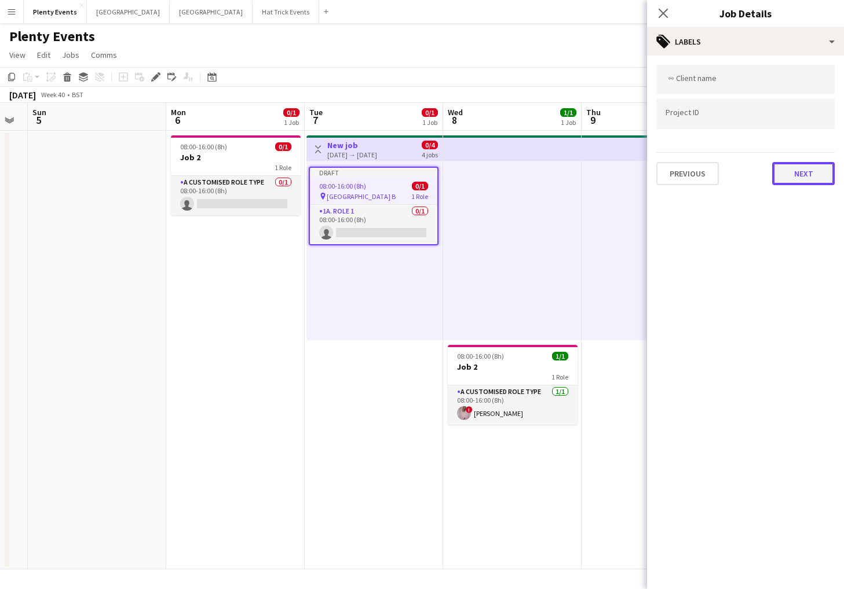
click at [698, 175] on button "Next" at bounding box center [803, 173] width 63 height 23
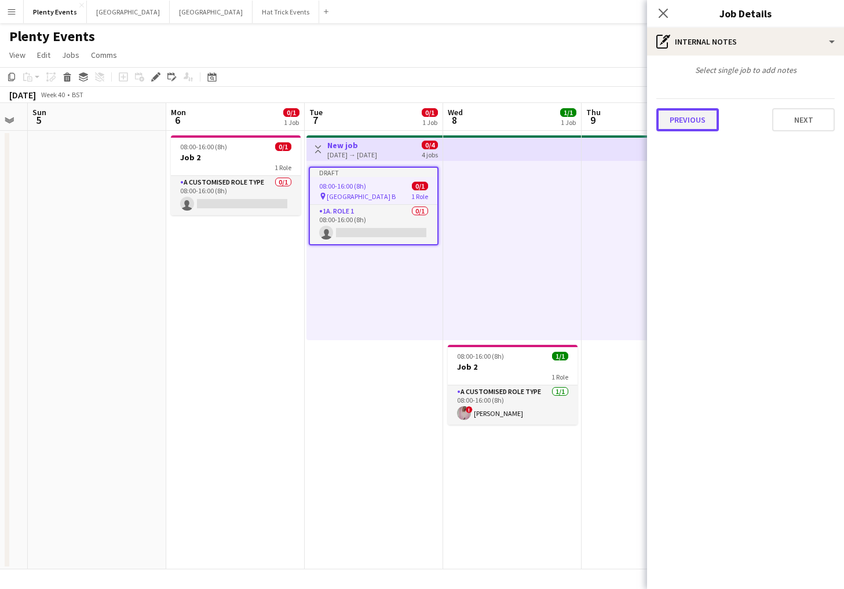
click at [698, 115] on button "Previous" at bounding box center [687, 119] width 63 height 23
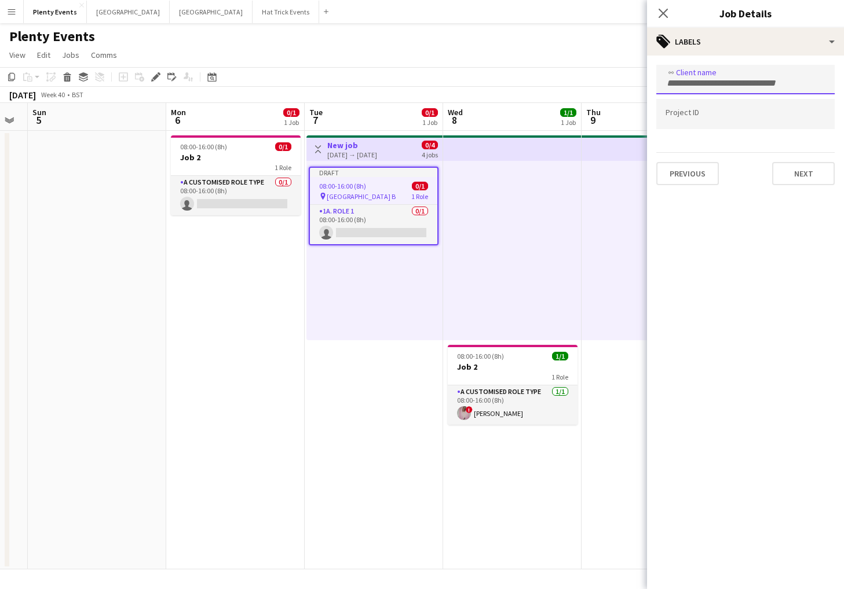
click at [698, 87] on div at bounding box center [745, 80] width 178 height 30
type input "**"
click at [679, 117] on input "Type to search project ID labels..." at bounding box center [745, 114] width 160 height 10
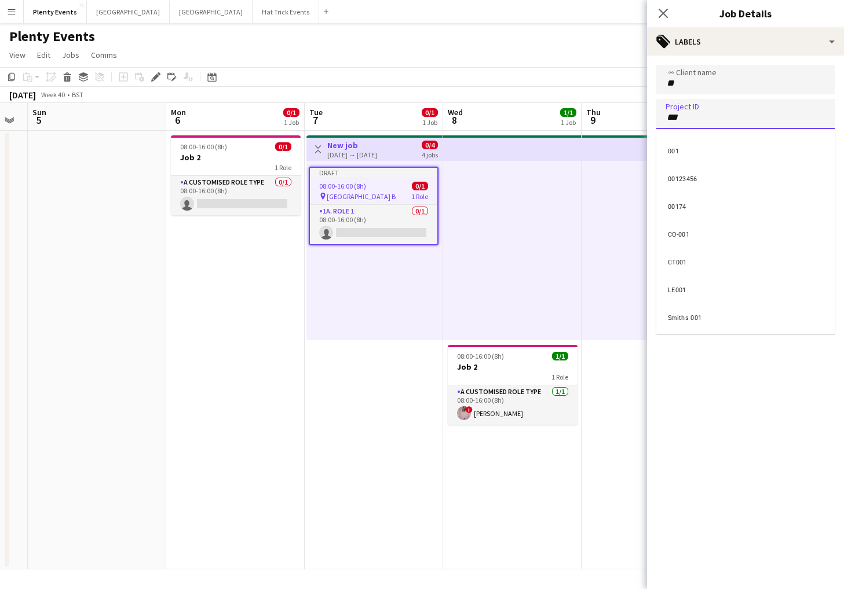
type input "***"
click at [687, 150] on div "001" at bounding box center [745, 150] width 178 height 28
click at [698, 174] on button "Next" at bounding box center [803, 173] width 63 height 23
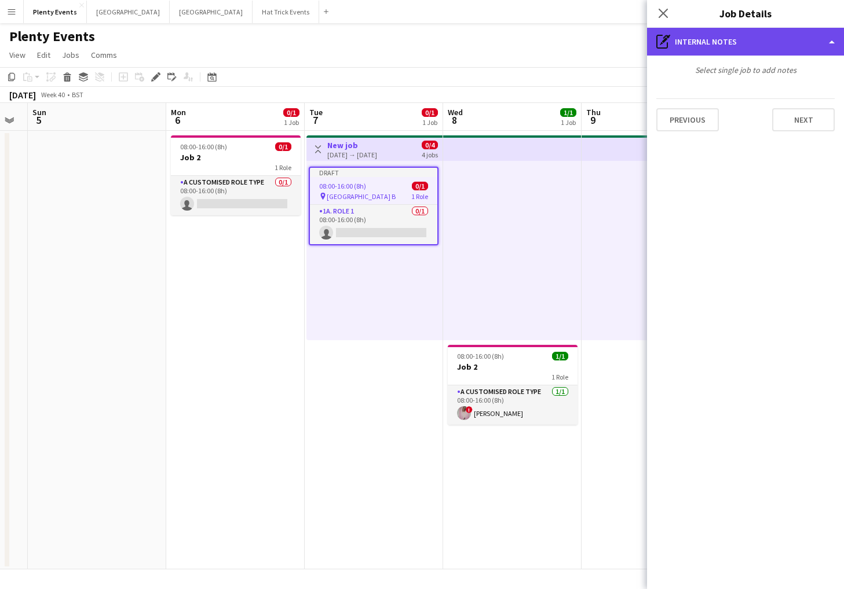
click at [698, 42] on div "pen-write Internal notes" at bounding box center [745, 42] width 197 height 28
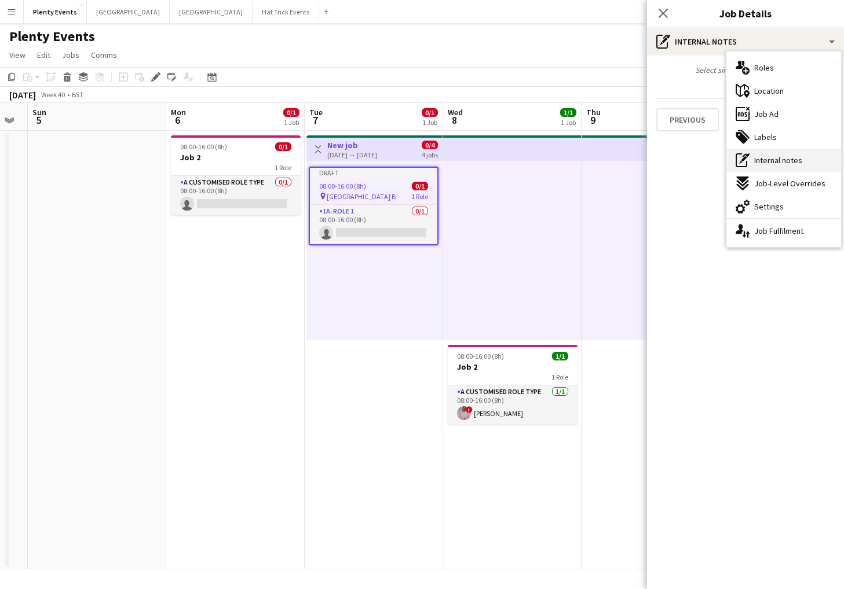
click at [698, 160] on span "Internal notes" at bounding box center [778, 160] width 48 height 10
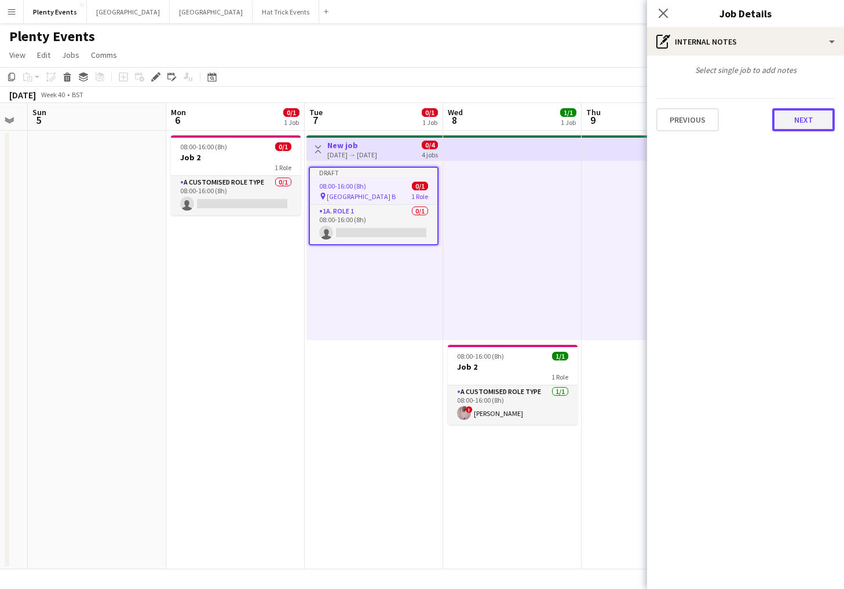
click at [698, 123] on button "Next" at bounding box center [803, 119] width 63 height 23
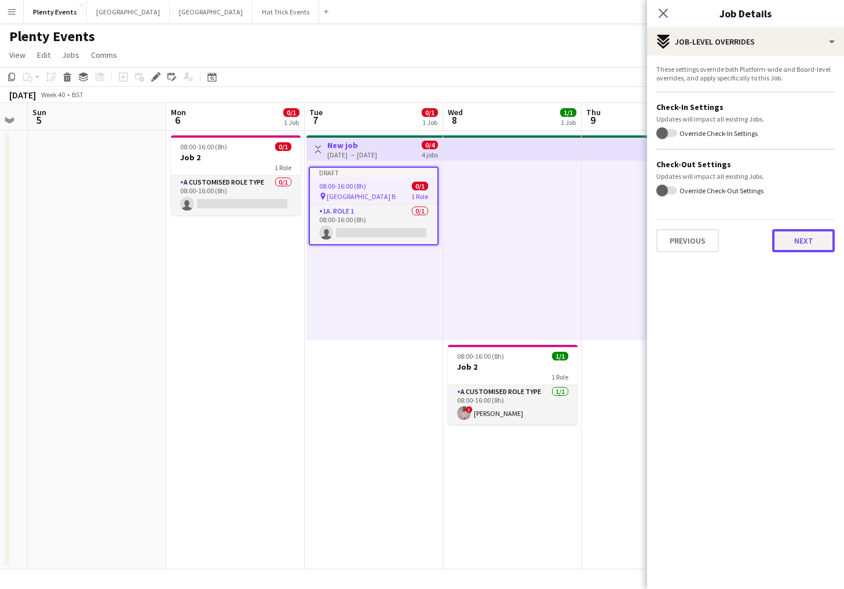
click at [698, 236] on button "Next" at bounding box center [803, 240] width 63 height 23
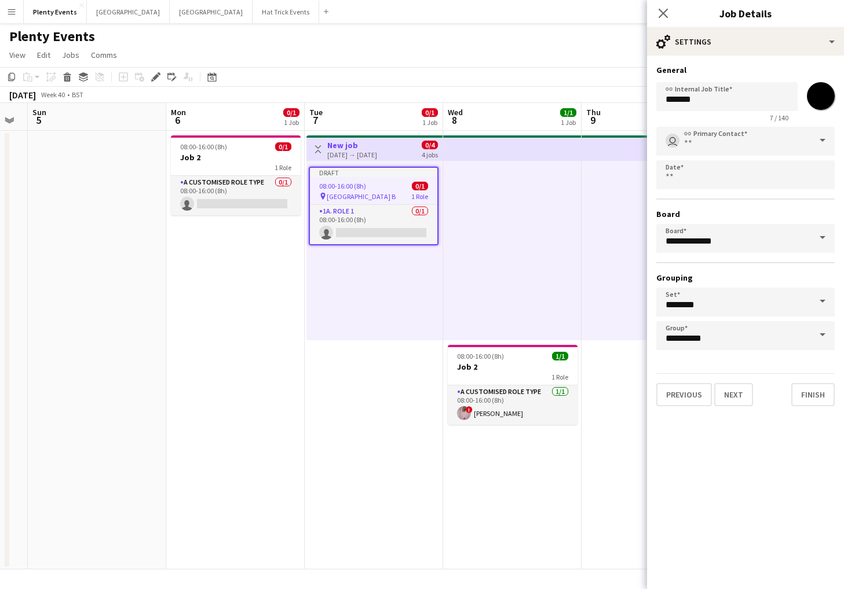
click at [698, 145] on span at bounding box center [822, 141] width 24 height 28
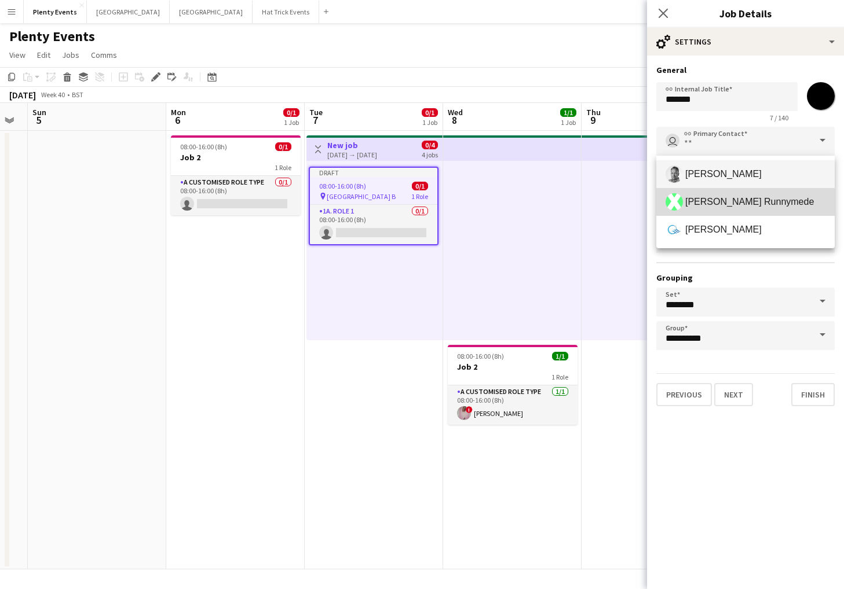
click at [698, 203] on span "James Runnymede" at bounding box center [749, 201] width 129 height 11
type input "**********"
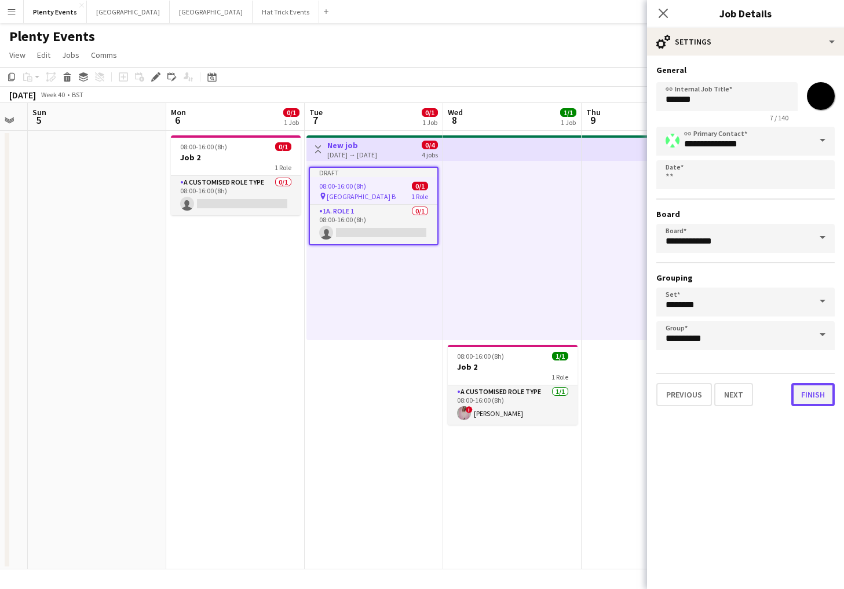
click at [698, 360] on button "Finish" at bounding box center [812, 394] width 43 height 23
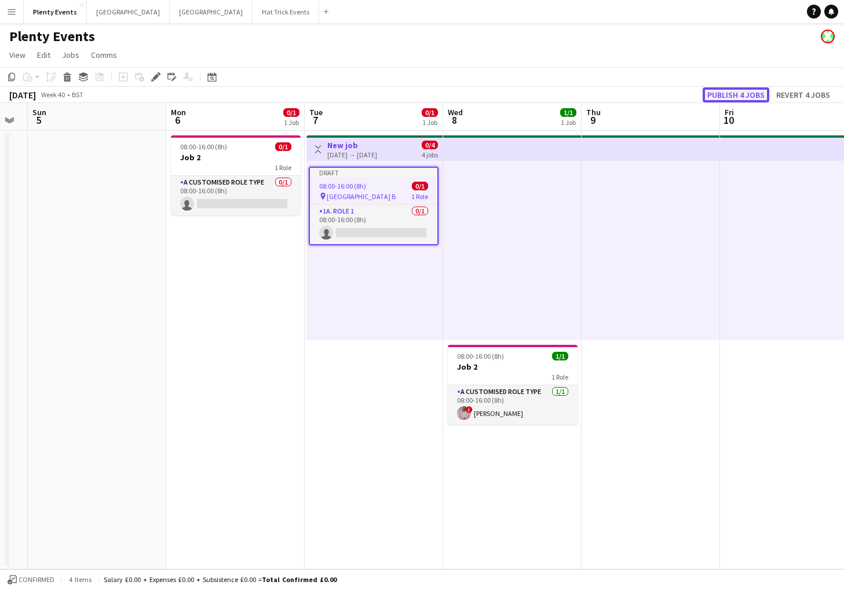
click at [698, 98] on button "Publish 4 jobs" at bounding box center [735, 94] width 67 height 15
click at [151, 80] on icon "Edit" at bounding box center [155, 76] width 9 height 9
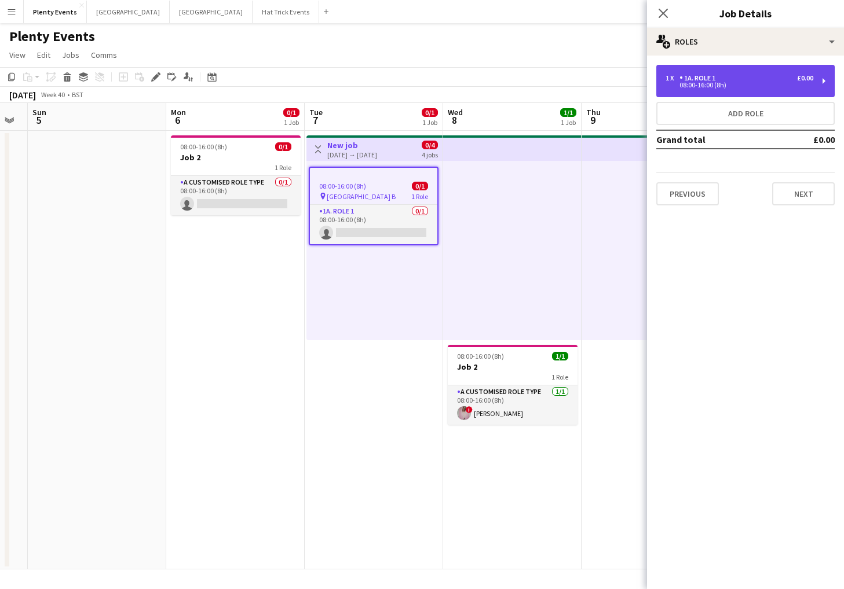
click at [698, 88] on div "1 x 1a. Role 1 £0.00 08:00-16:00 (8h)" at bounding box center [745, 81] width 178 height 32
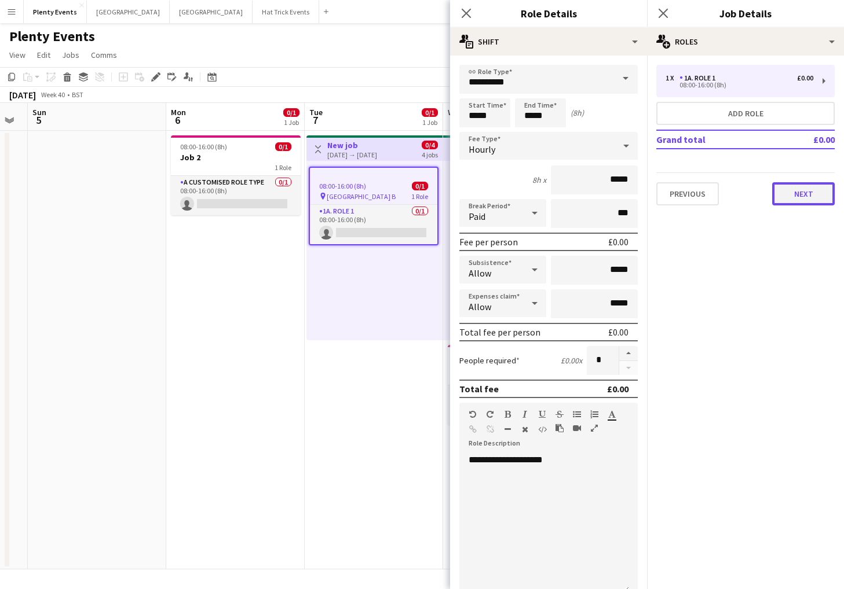
click at [698, 198] on button "Next" at bounding box center [803, 193] width 63 height 23
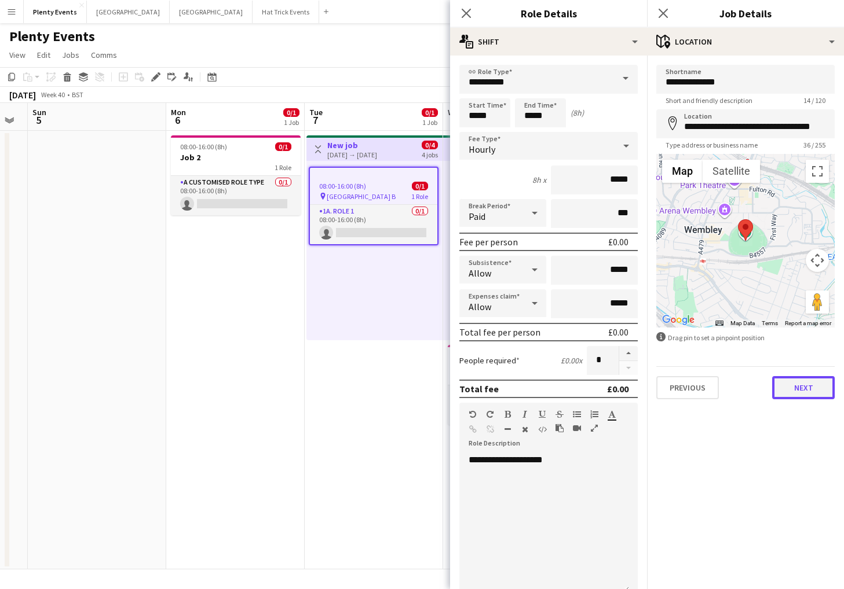
click at [698, 360] on button "Next" at bounding box center [803, 387] width 63 height 23
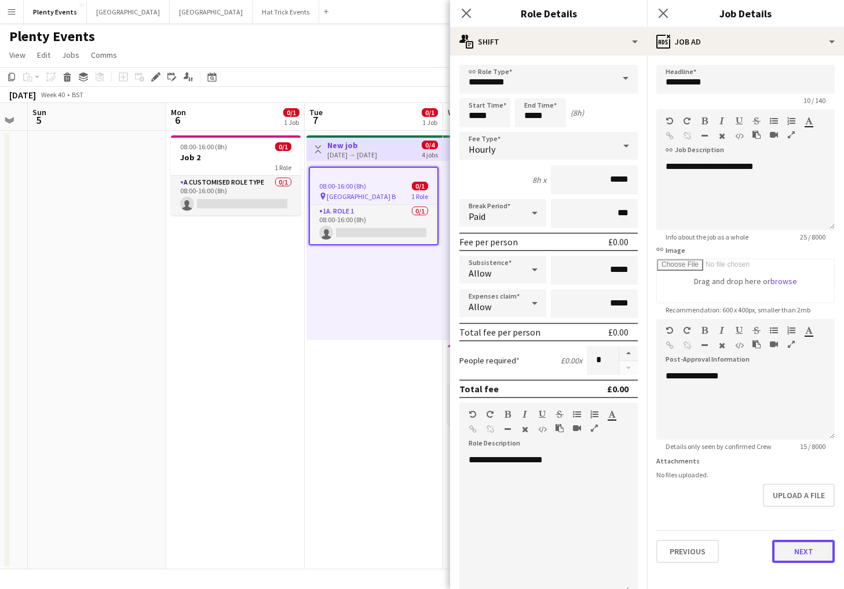
click at [698, 360] on button "Next" at bounding box center [803, 551] width 63 height 23
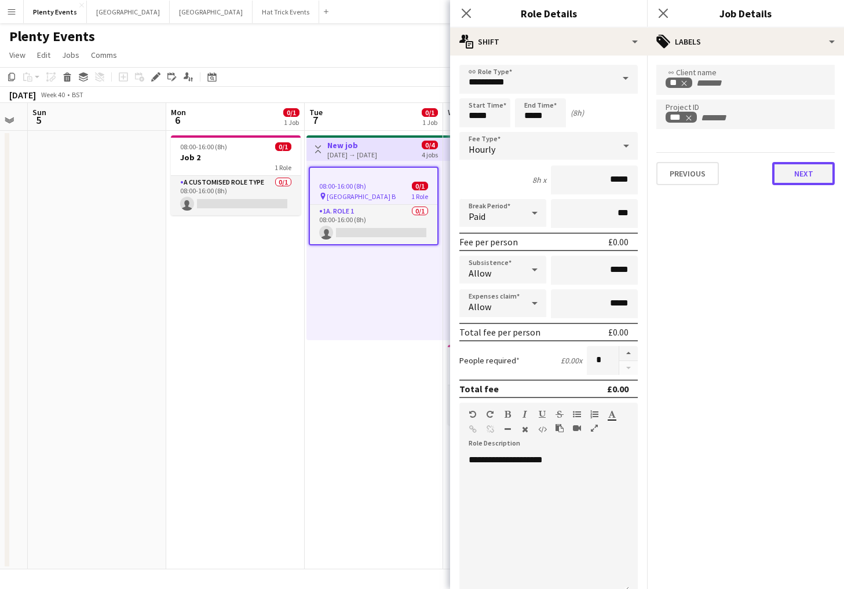
click at [698, 180] on button "Next" at bounding box center [803, 173] width 63 height 23
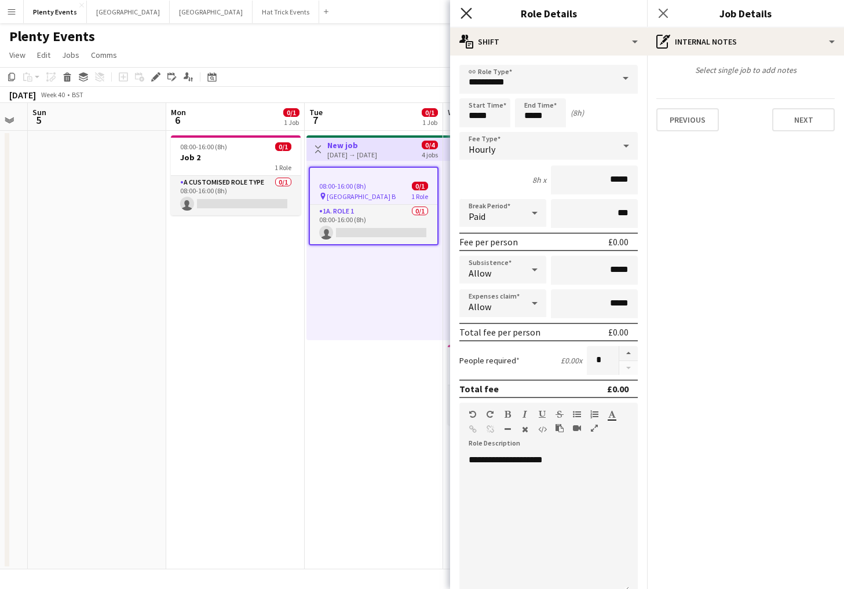
click at [466, 15] on icon "Close pop-in" at bounding box center [465, 13] width 11 height 11
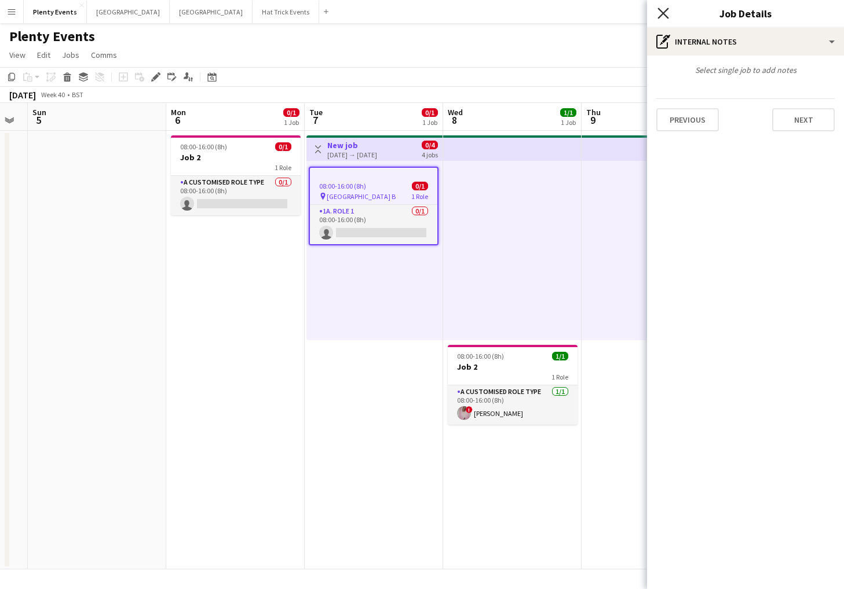
click at [661, 15] on icon at bounding box center [662, 13] width 11 height 11
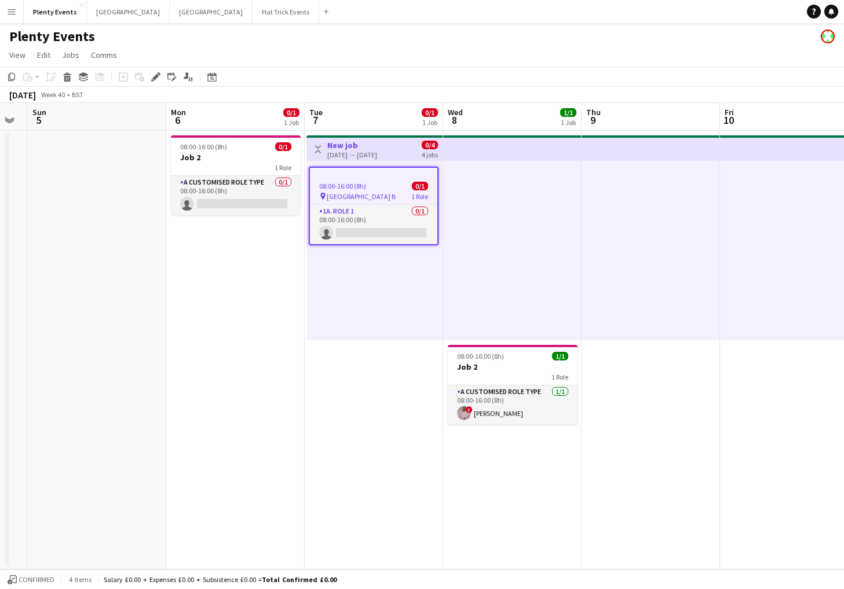
click at [541, 45] on app-page-menu "View Day view expanded Day view collapsed Month view Date picker Jump to today …" at bounding box center [422, 56] width 844 height 22
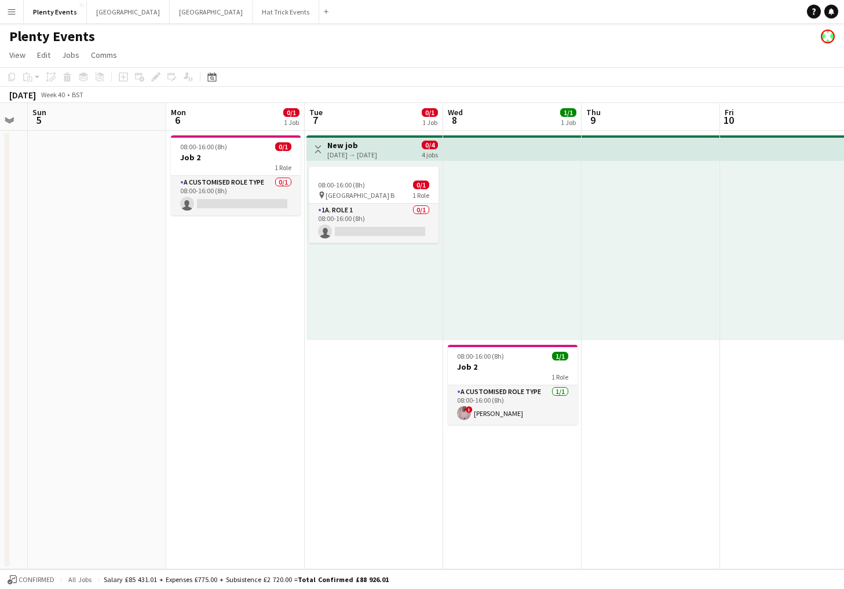
click at [371, 155] on div "07-10-2025 → 28-10-2025" at bounding box center [352, 155] width 50 height 9
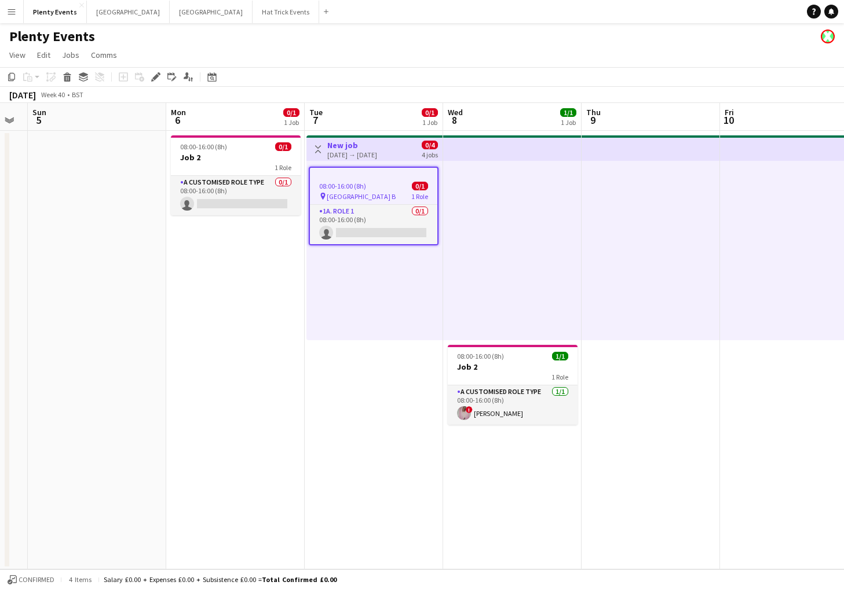
click at [12, 12] on app-icon "Menu" at bounding box center [11, 11] width 9 height 9
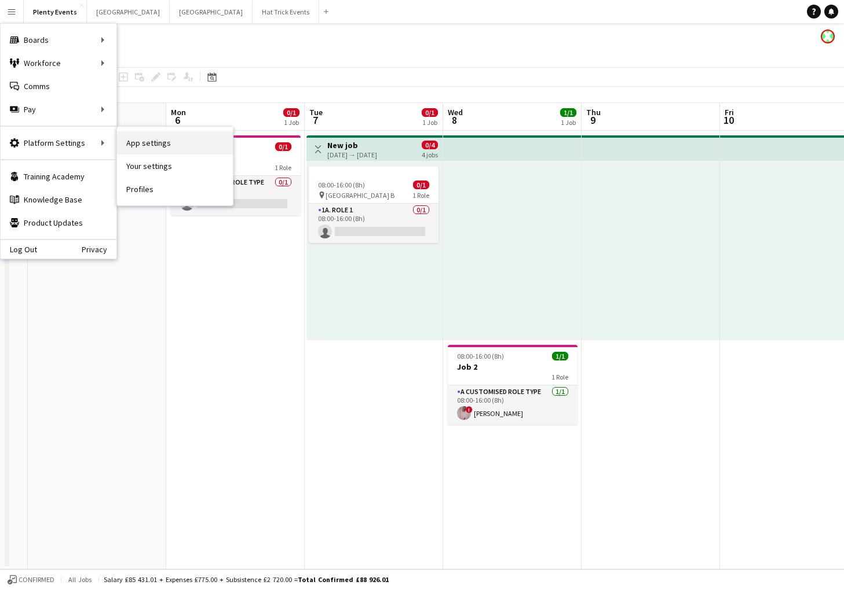
click at [144, 142] on link "App settings" at bounding box center [175, 142] width 116 height 23
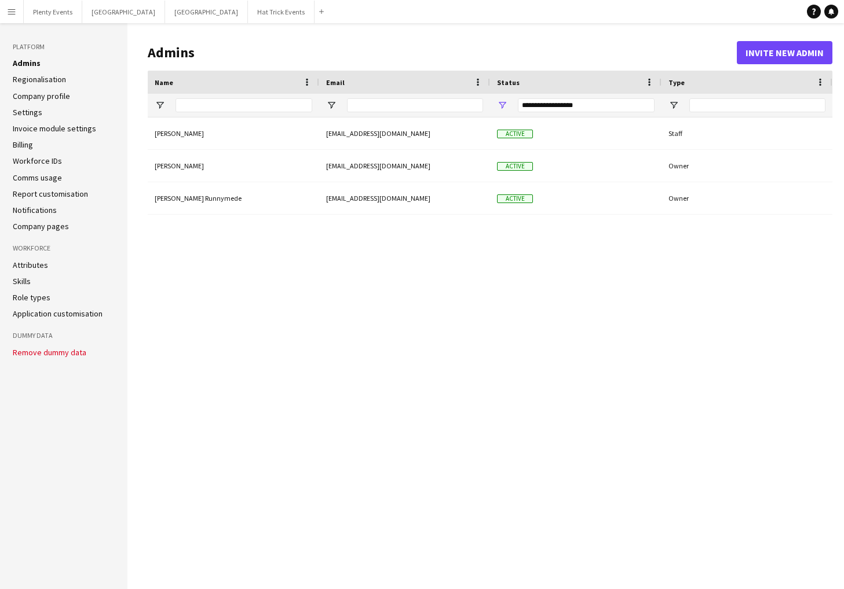
click at [32, 112] on link "Settings" at bounding box center [28, 112] width 30 height 10
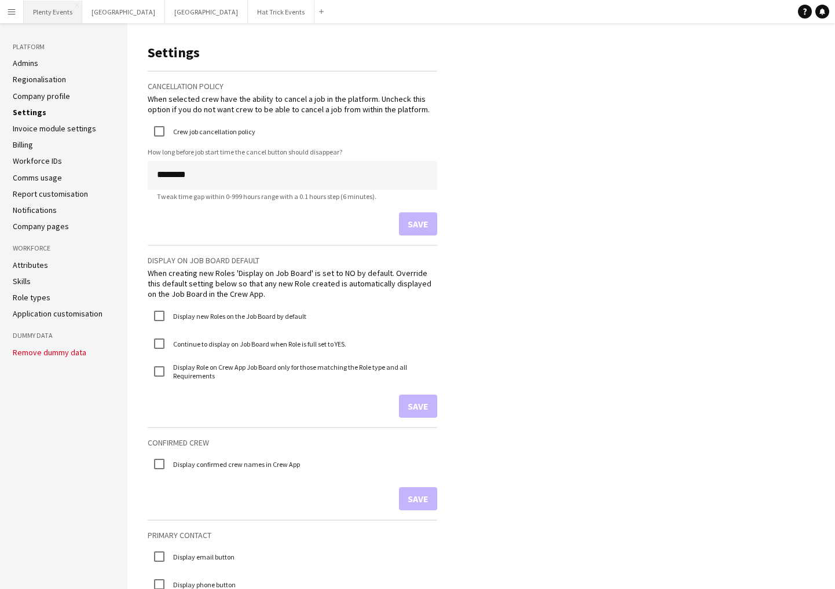
click at [63, 13] on button "Plenty Events Close" at bounding box center [53, 12] width 58 height 23
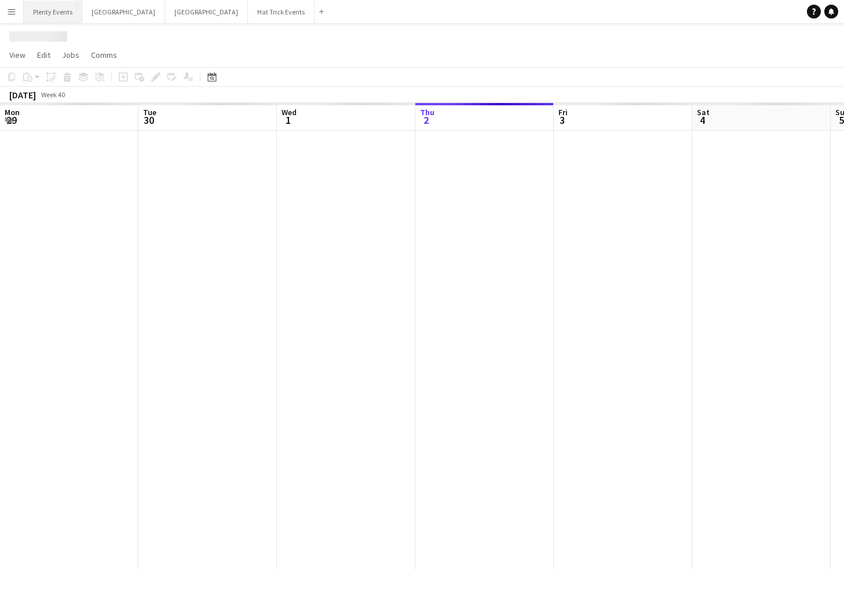
scroll to position [0, 277]
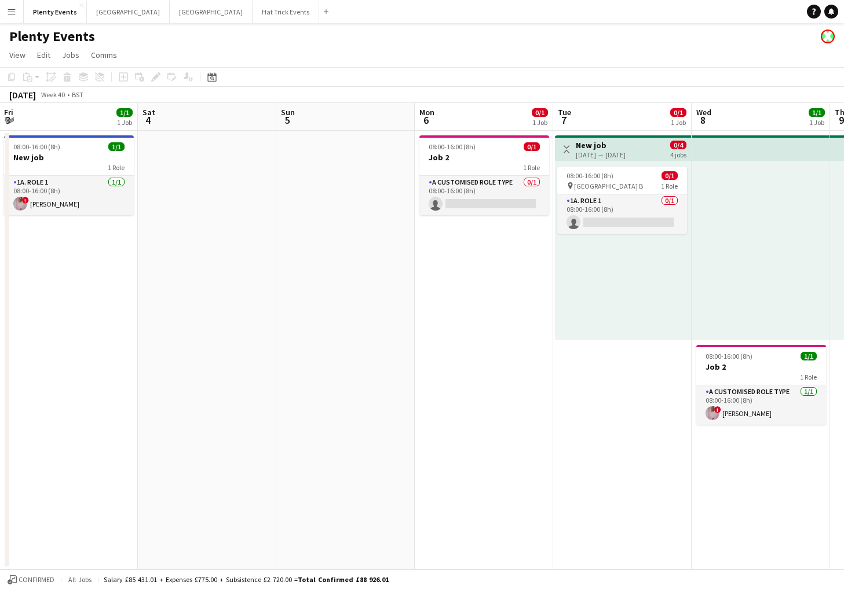
drag, startPoint x: 688, startPoint y: 301, endPoint x: 420, endPoint y: 307, distance: 267.6
click at [420, 307] on app-calendar-viewport "Mon 29 Tue 30 Wed 1 Thu 2 Fri 3 1/1 1 Job Sat 4 Sun 5 Mon 6 0/1 1 Job Tue 7 0/1…" at bounding box center [422, 336] width 844 height 467
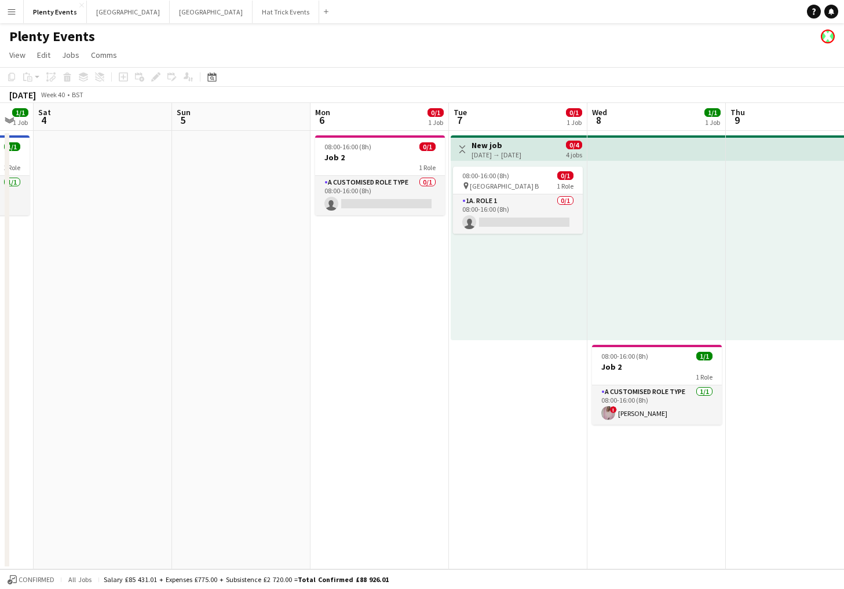
drag, startPoint x: 524, startPoint y: 361, endPoint x: 200, endPoint y: 336, distance: 325.2
click at [207, 337] on app-calendar-viewport "Wed 1 Thu 2 Fri 3 1/1 1 Job Sat 4 Sun 5 Mon 6 0/1 1 Job Tue 7 0/1 1 Job Wed 8 1…" at bounding box center [422, 336] width 844 height 467
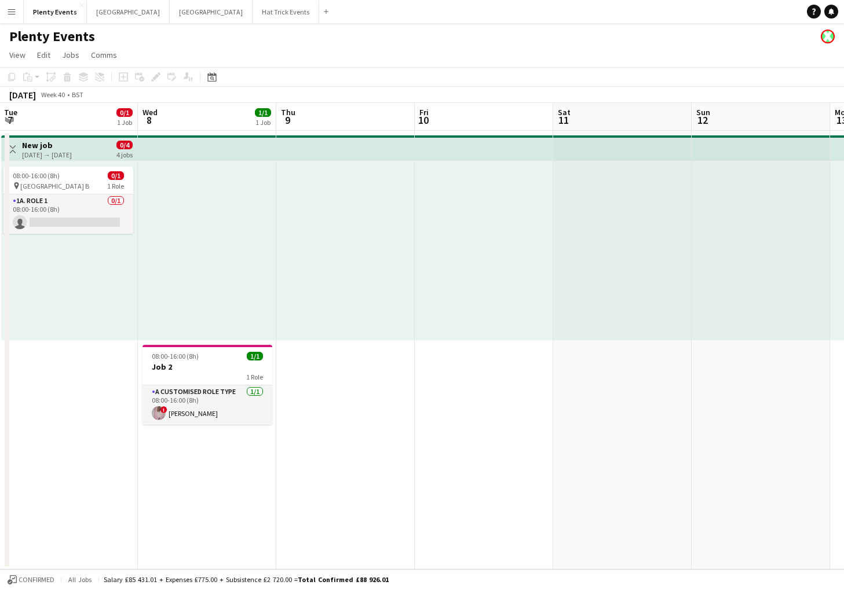
drag, startPoint x: 608, startPoint y: 409, endPoint x: 452, endPoint y: 402, distance: 156.0
click at [414, 360] on app-calendar-viewport "Fri 3 1/1 1 Job Sat 4 Sun 5 Mon 6 0/1 1 Job Tue 7 0/1 1 Job Wed 8 1/1 1 Job Thu…" at bounding box center [422, 336] width 844 height 467
drag, startPoint x: 526, startPoint y: 411, endPoint x: 580, endPoint y: 419, distance: 54.4
click at [600, 360] on app-calendar-viewport "Sun 5 Mon 6 0/1 1 Job Tue 7 0/1 1 Job Wed 8 1/1 1 Job Thu 9 Fri 10 Sat 11 Sun 1…" at bounding box center [422, 336] width 844 height 467
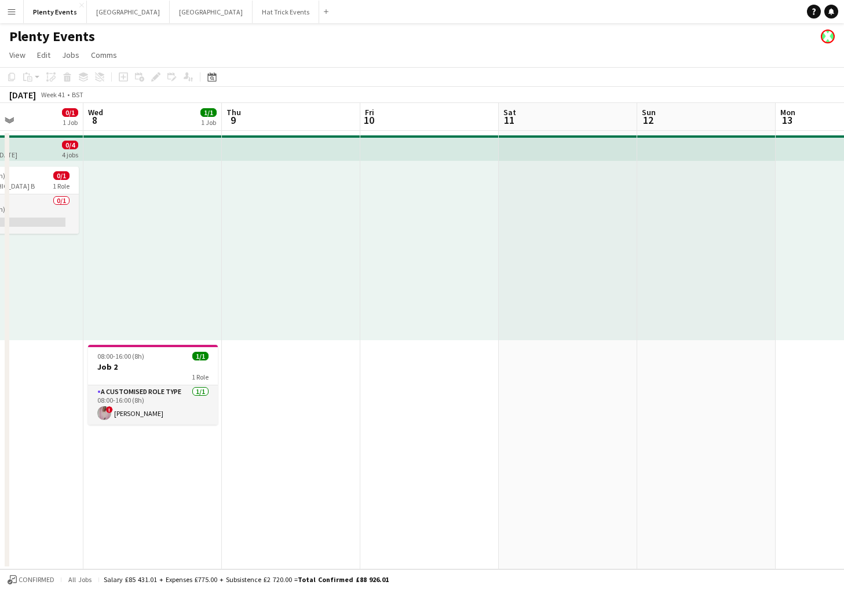
scroll to position [0, 331]
drag, startPoint x: 506, startPoint y: 408, endPoint x: 550, endPoint y: 410, distance: 43.5
click at [550, 360] on app-calendar-viewport "Sun 5 Mon 6 0/1 1 Job Tue 7 0/1 1 Job Wed 8 1/1 1 Job Thu 9 Fri 10 Sat 11 Sun 1…" at bounding box center [422, 336] width 844 height 467
